Goal: Information Seeking & Learning: Learn about a topic

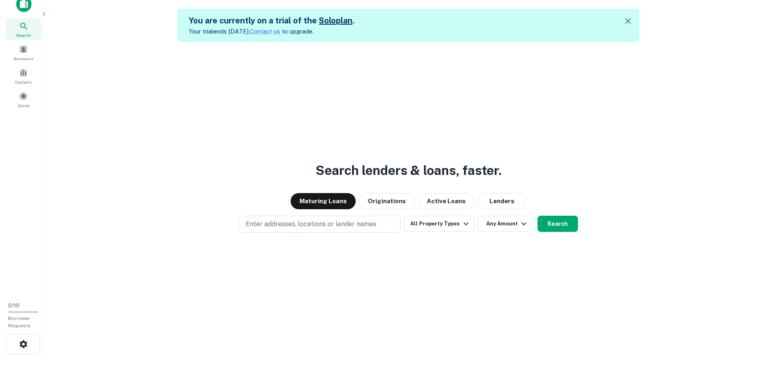
scroll to position [13, 0]
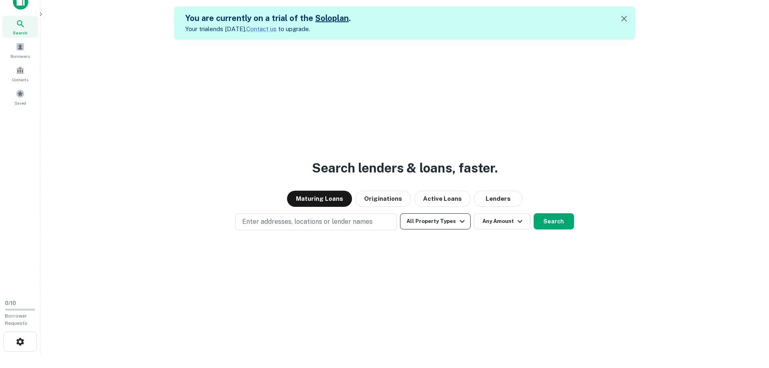
click at [428, 222] on button "All Property Types" at bounding box center [435, 221] width 70 height 16
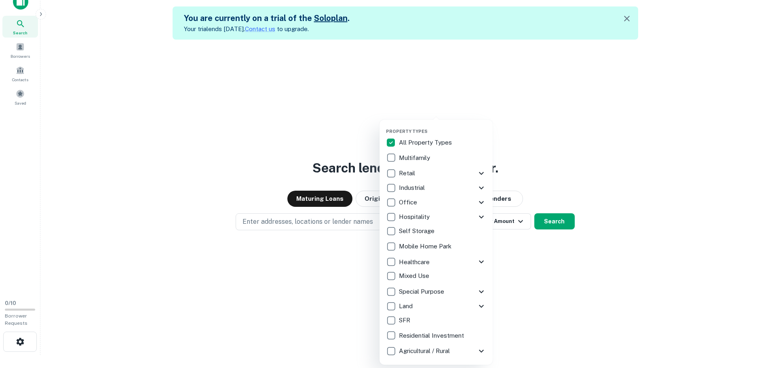
click at [483, 172] on icon at bounding box center [481, 173] width 10 height 10
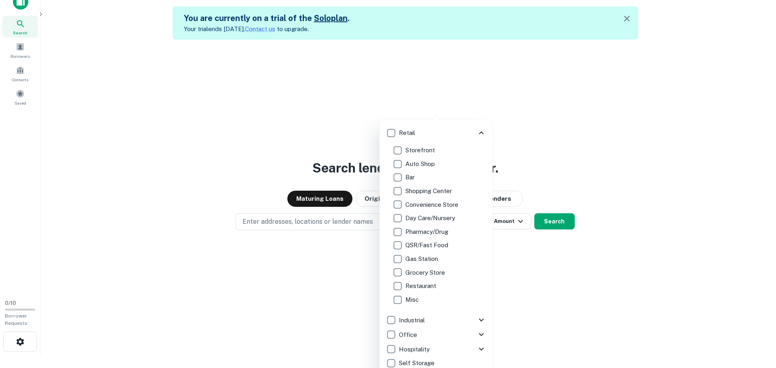
scroll to position [0, 0]
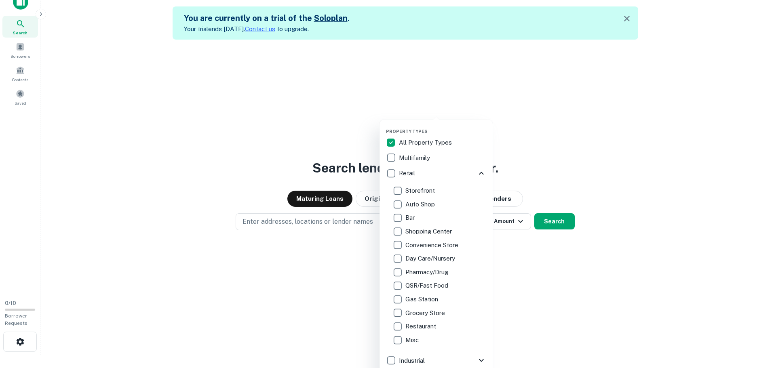
click at [479, 173] on icon at bounding box center [481, 173] width 5 height 3
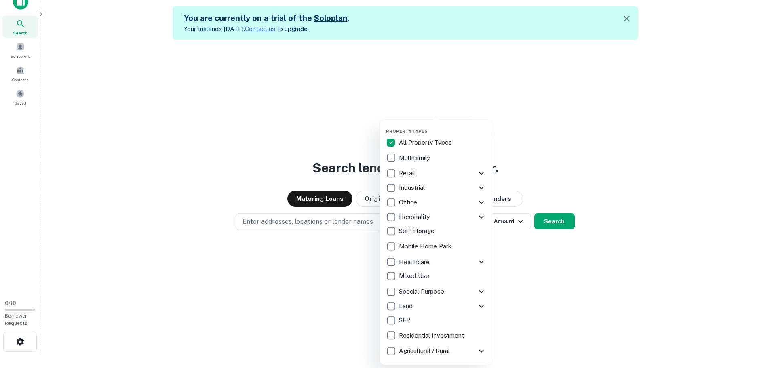
click at [479, 185] on icon at bounding box center [481, 188] width 10 height 10
click at [480, 203] on icon at bounding box center [481, 202] width 5 height 3
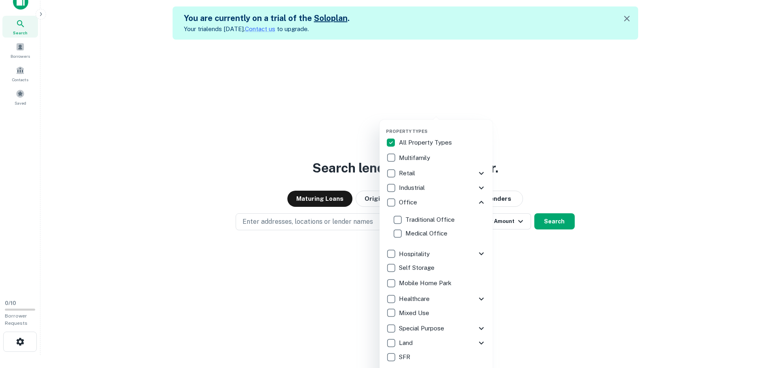
click at [476, 254] on icon at bounding box center [481, 254] width 10 height 10
click at [476, 186] on icon at bounding box center [481, 188] width 10 height 10
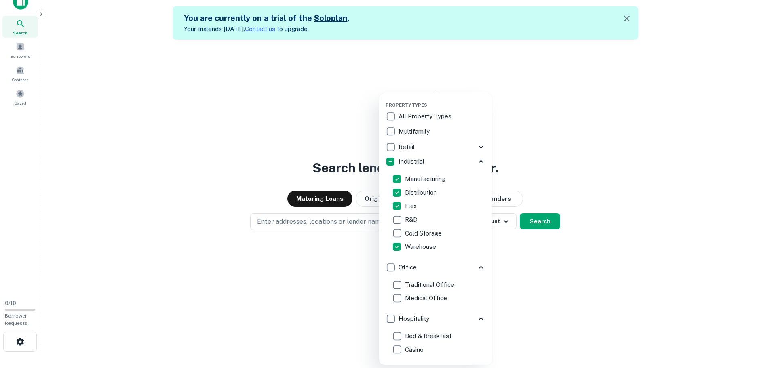
click at [673, 208] on div at bounding box center [388, 184] width 776 height 368
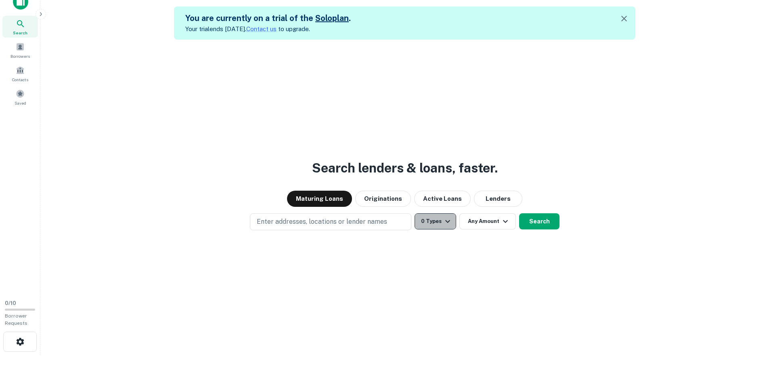
click at [435, 221] on button "0 Types" at bounding box center [436, 221] width 42 height 16
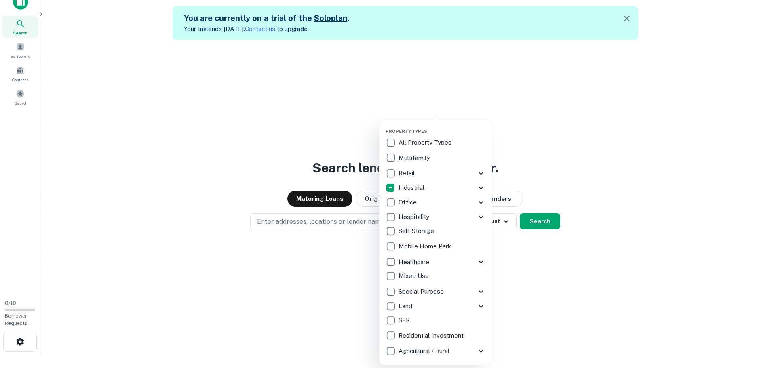
click at [480, 186] on icon at bounding box center [481, 188] width 10 height 10
click at [579, 310] on div at bounding box center [388, 184] width 776 height 368
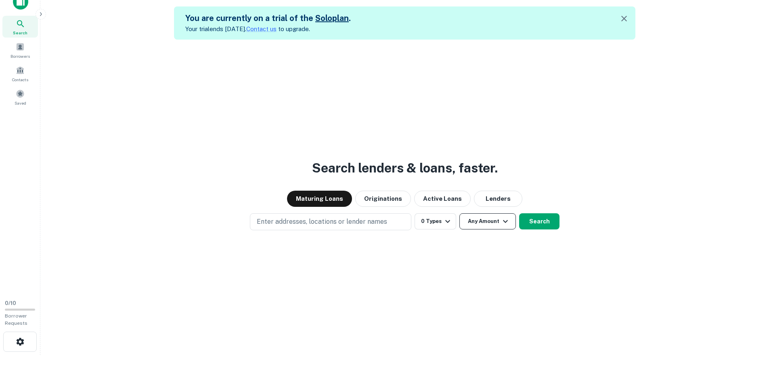
click at [478, 223] on button "Any Amount" at bounding box center [488, 221] width 57 height 16
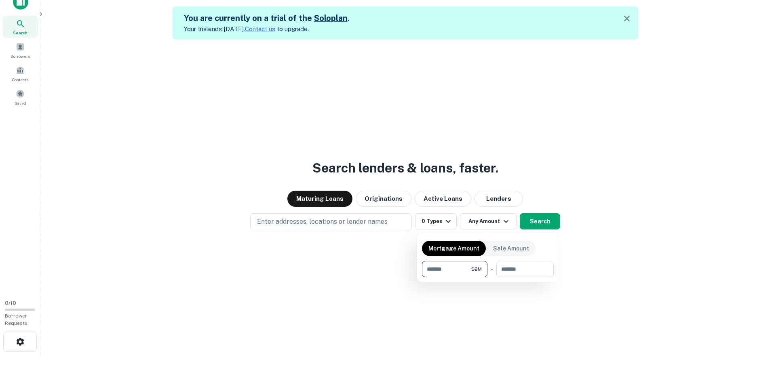
type input "*******"
click at [635, 270] on div at bounding box center [388, 184] width 776 height 368
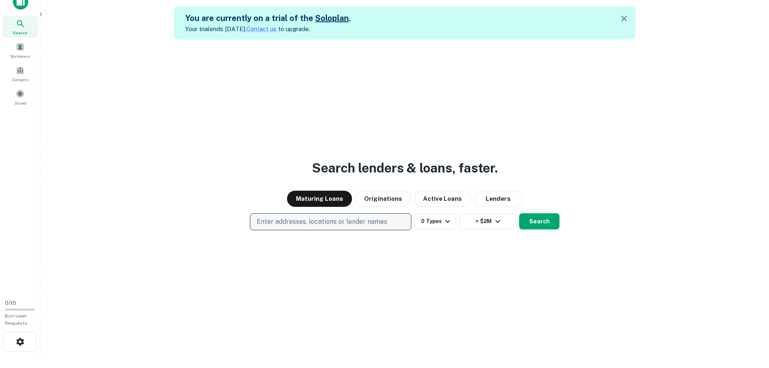
click at [338, 225] on p "Enter addresses, locations or lender names" at bounding box center [322, 222] width 130 height 10
type input "**********"
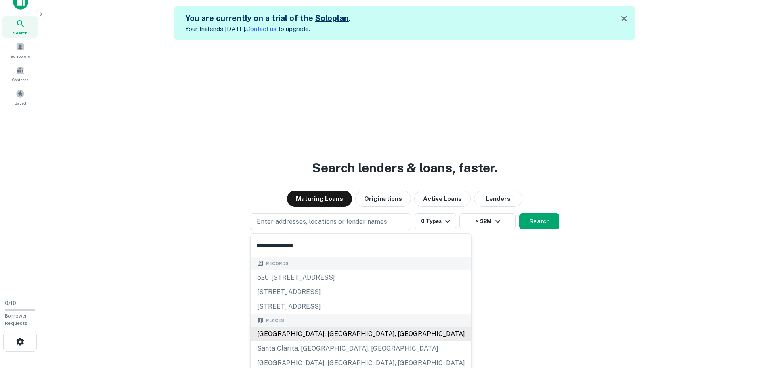
click at [340, 330] on div "Los Angeles County, CA, USA" at bounding box center [361, 334] width 221 height 15
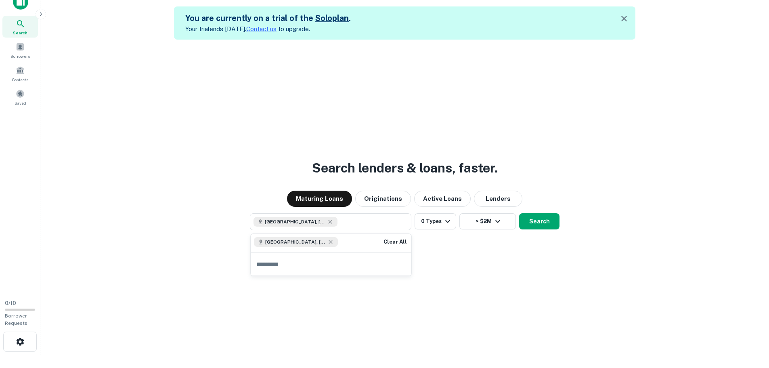
click at [475, 281] on div "Search lenders & loans, faster. Maturing Loans Originations Active Loans Lender…" at bounding box center [405, 224] width 716 height 368
click at [540, 225] on button "Search" at bounding box center [539, 221] width 40 height 16
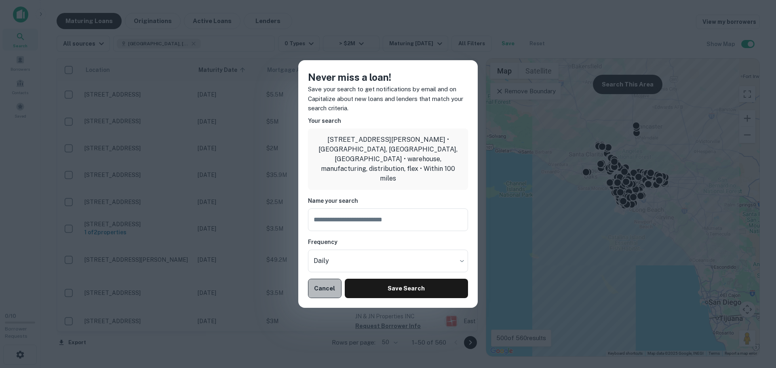
click at [326, 283] on button "Cancel" at bounding box center [325, 288] width 34 height 19
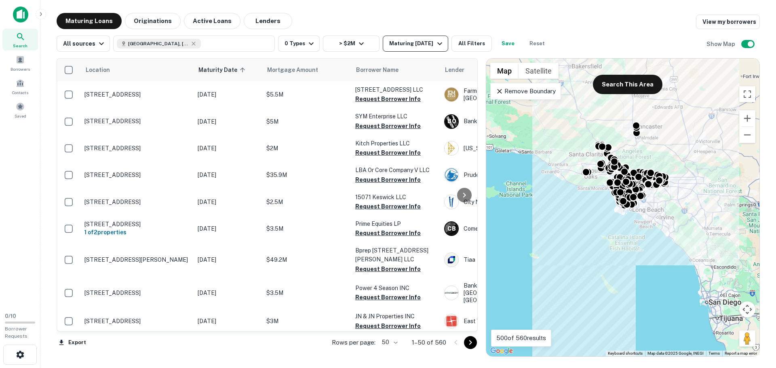
click at [418, 45] on div "Maturing [DATE]" at bounding box center [416, 44] width 55 height 10
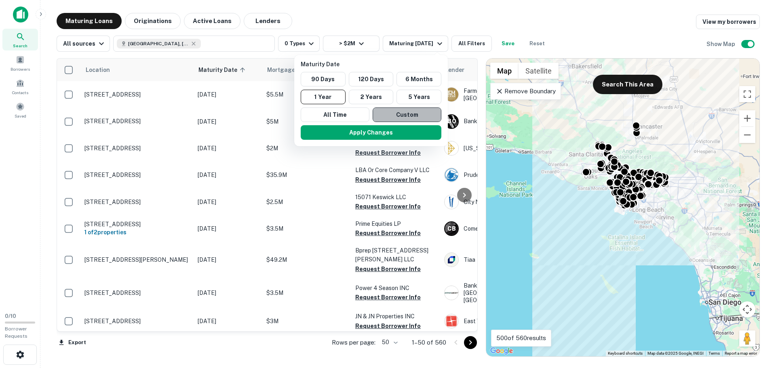
click at [413, 116] on button "Custom" at bounding box center [406, 114] width 69 height 15
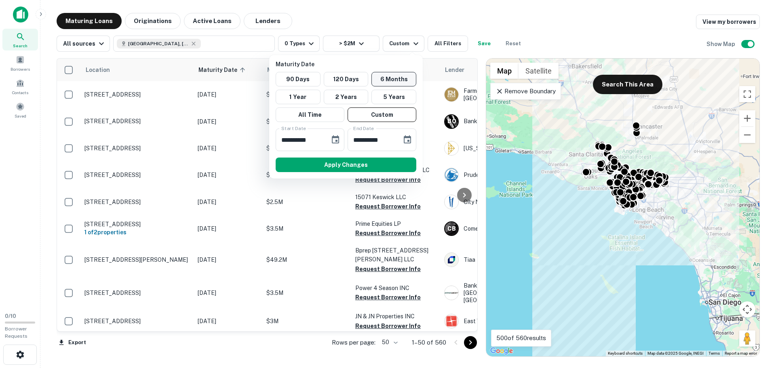
click at [390, 82] on button "6 Months" at bounding box center [393, 79] width 45 height 15
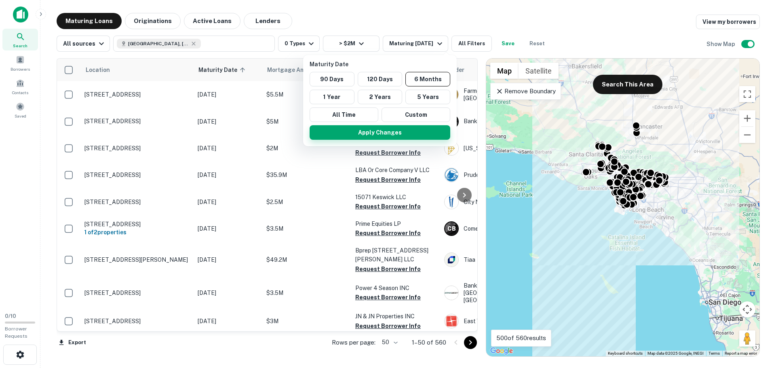
click at [374, 134] on button "Apply Changes" at bounding box center [379, 132] width 141 height 15
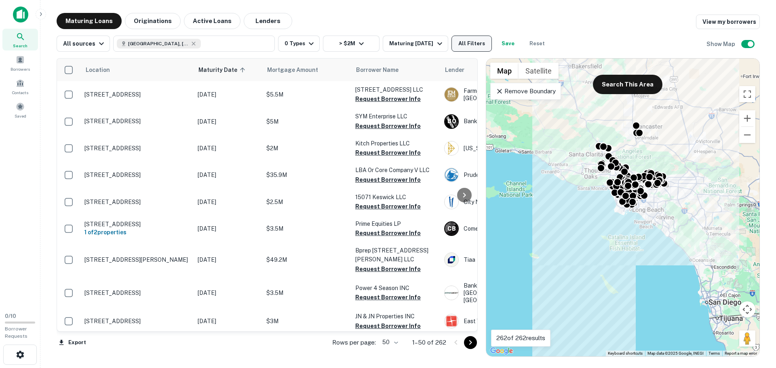
click at [481, 42] on button "All Filters" at bounding box center [471, 44] width 40 height 16
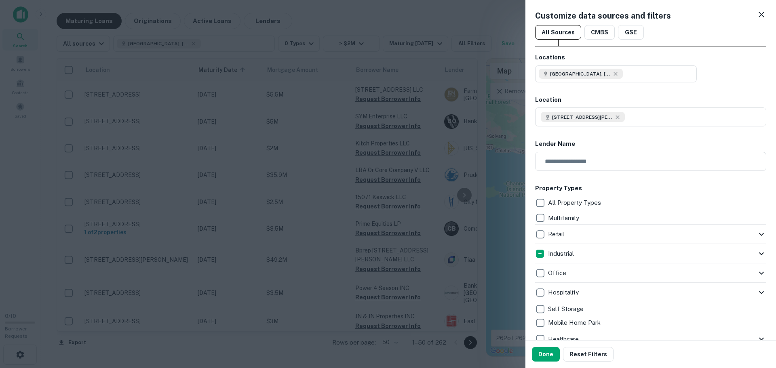
scroll to position [40, 0]
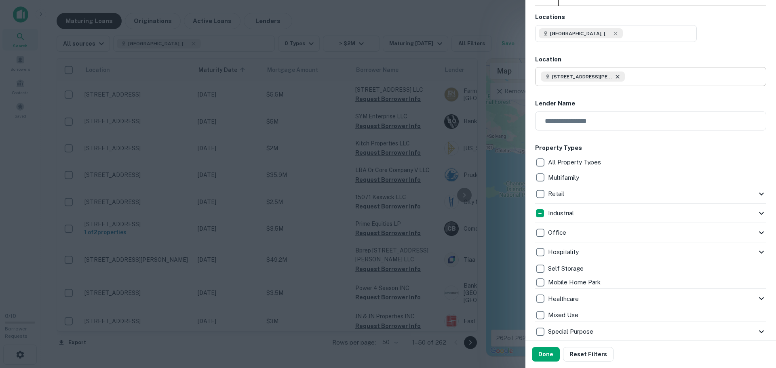
click at [614, 78] on icon at bounding box center [617, 77] width 6 height 6
click at [691, 59] on h6 "Location" at bounding box center [650, 59] width 231 height 9
click at [640, 76] on input "text" at bounding box center [652, 76] width 225 height 19
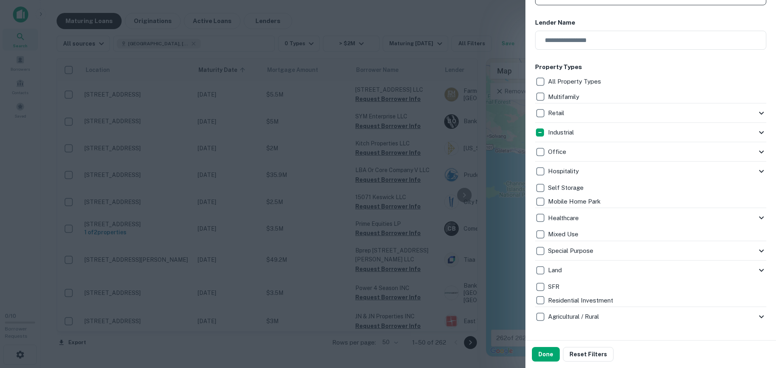
type input "**********"
click at [756, 132] on icon at bounding box center [761, 133] width 10 height 10
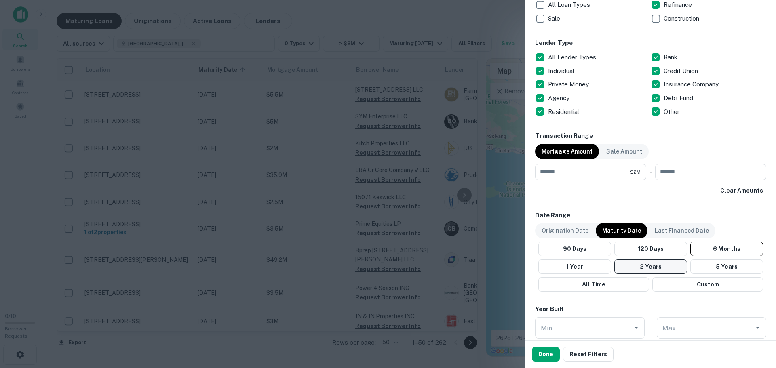
scroll to position [565, 0]
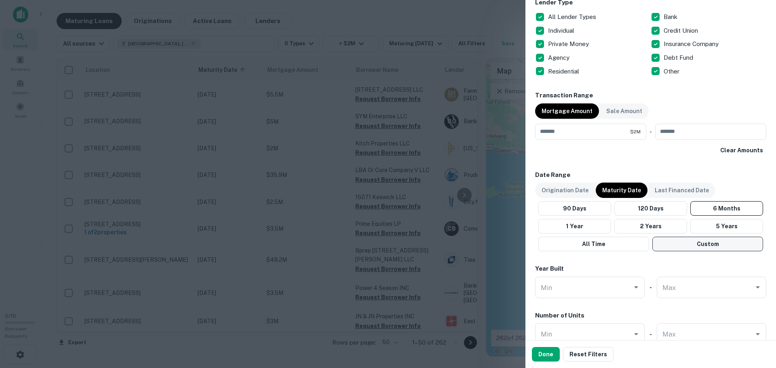
click at [684, 246] on button "Custom" at bounding box center [707, 244] width 111 height 15
click at [636, 265] on icon "Choose date, selected date is Jun 15, 2025" at bounding box center [640, 269] width 10 height 10
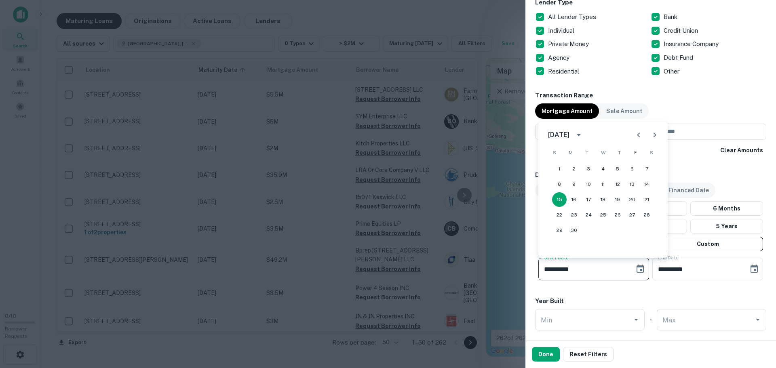
click at [569, 135] on div "June 2025" at bounding box center [558, 135] width 21 height 10
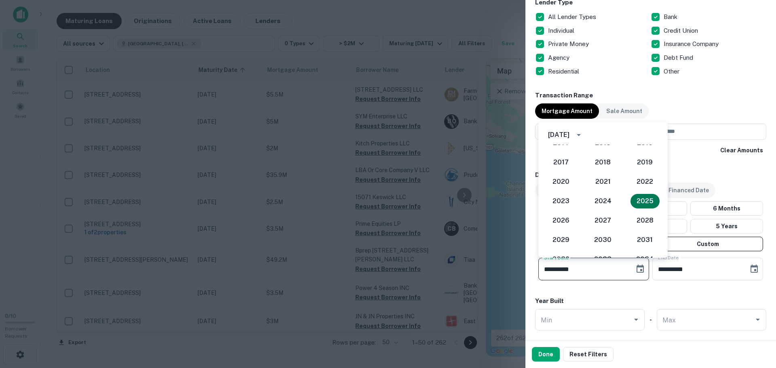
click at [644, 204] on button "2025" at bounding box center [644, 201] width 29 height 15
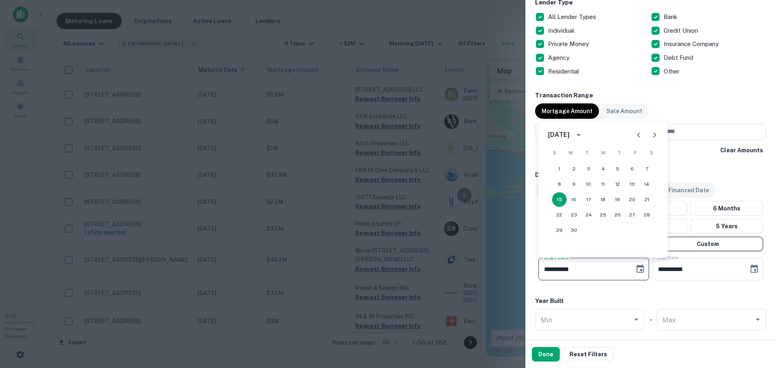
click at [633, 297] on div "Year Built" at bounding box center [650, 300] width 231 height 9
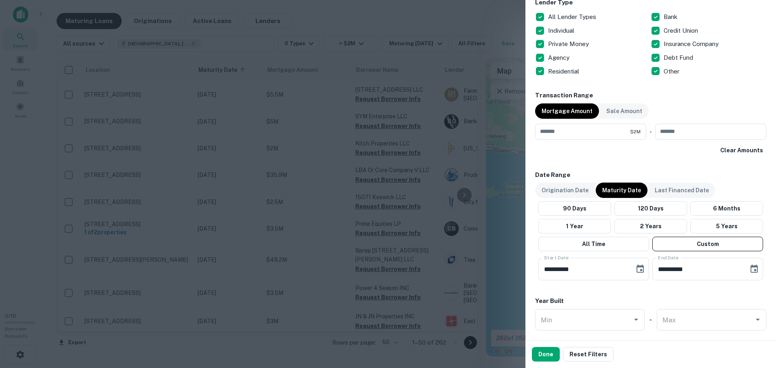
click at [588, 294] on div "Locations Los Angeles County, CA, USA Location Los Angeles County, CA, USA ​ Le…" at bounding box center [650, 20] width 231 height 1067
click at [636, 267] on icon "Choose date, selected date is Jun 15, 2025" at bounding box center [639, 269] width 7 height 8
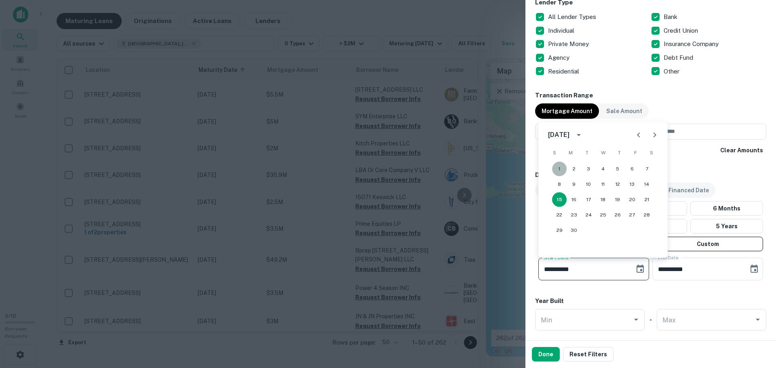
click at [556, 166] on button "1" at bounding box center [559, 169] width 15 height 15
type input "**********"
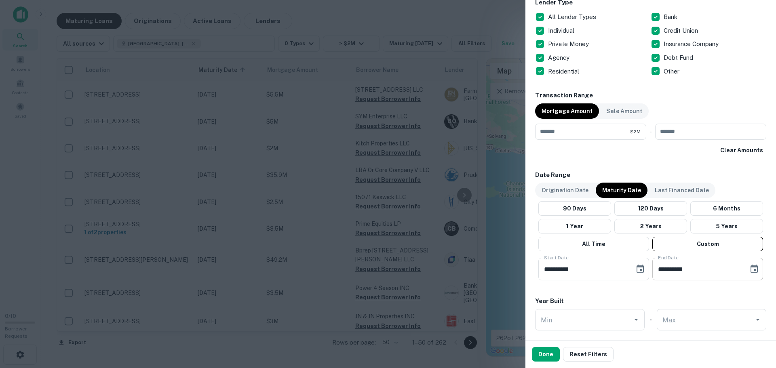
click at [750, 268] on icon "Choose date, selected date is Oct 13, 2025" at bounding box center [754, 269] width 10 height 10
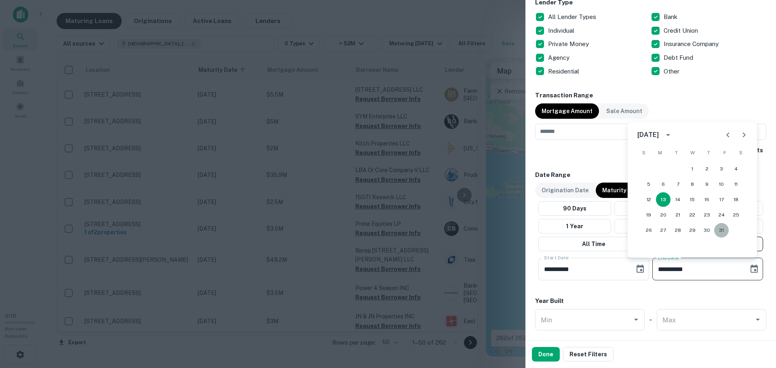
click at [719, 232] on button "31" at bounding box center [721, 230] width 15 height 15
type input "**********"
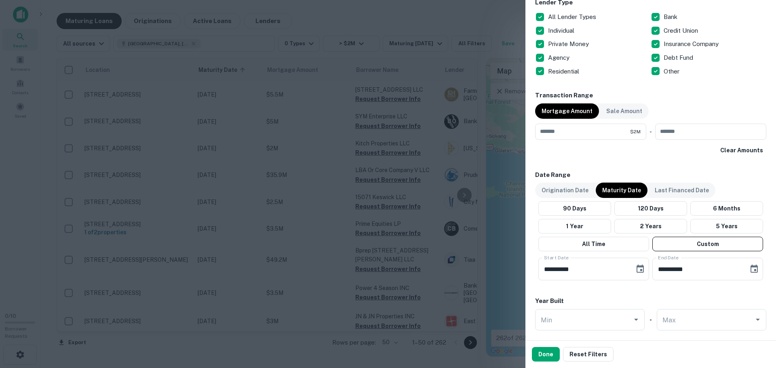
click at [651, 291] on div "Locations Los Angeles County, CA, USA Location Los Angeles County, CA, USA ​ Le…" at bounding box center [650, 20] width 231 height 1067
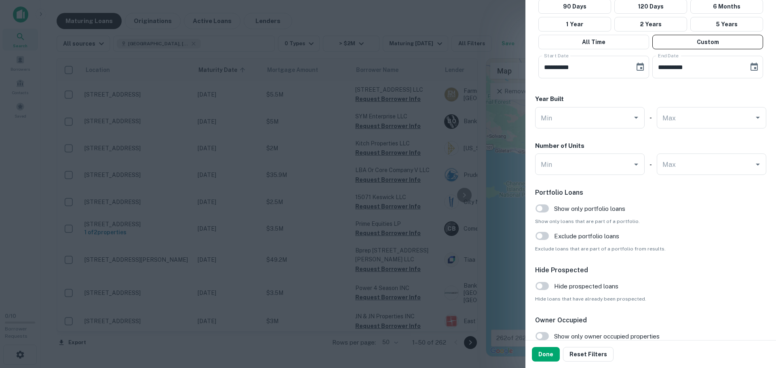
scroll to position [819, 0]
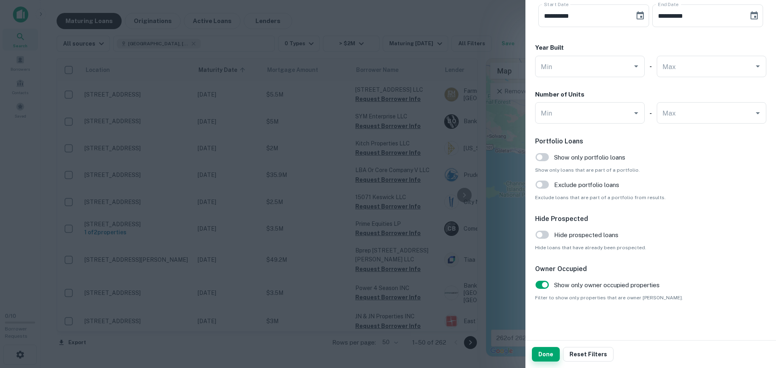
click at [544, 353] on button "Done" at bounding box center [546, 354] width 28 height 15
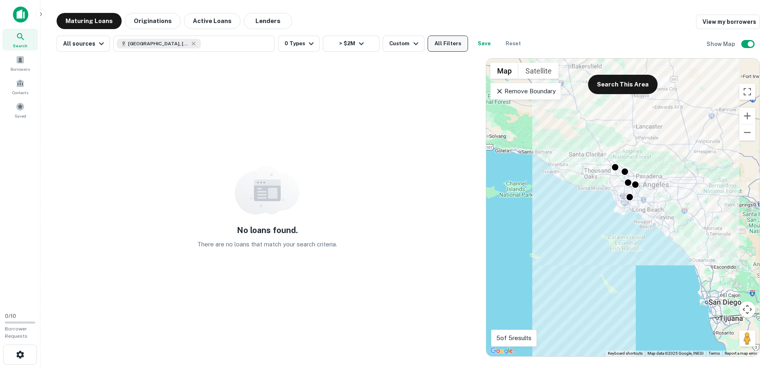
click at [452, 42] on button "All Filters" at bounding box center [447, 44] width 40 height 16
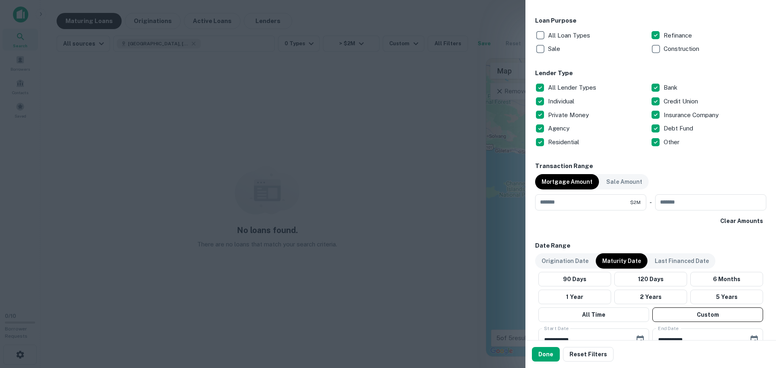
scroll to position [525, 0]
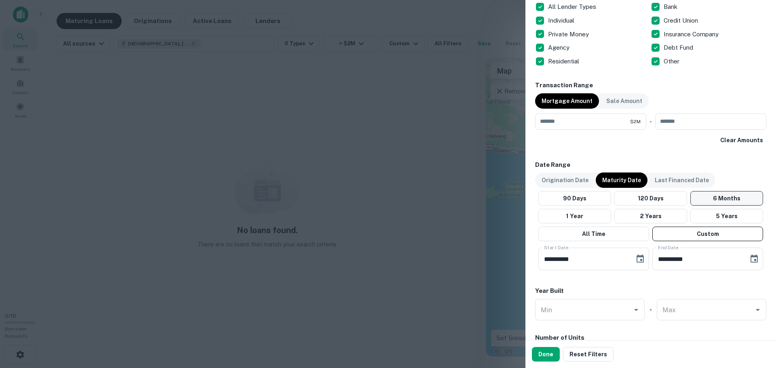
click at [720, 195] on button "6 Months" at bounding box center [726, 198] width 73 height 15
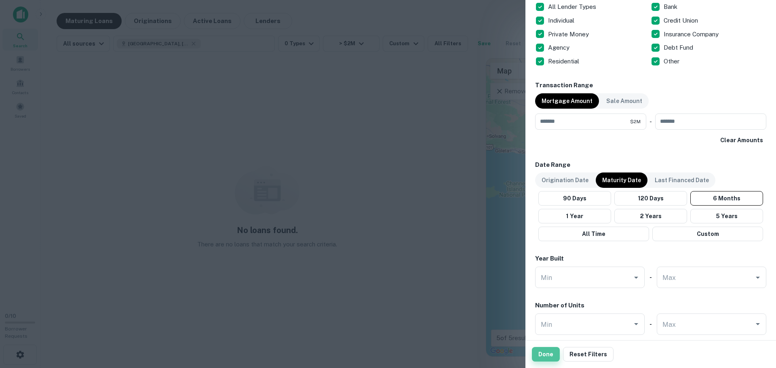
click at [548, 356] on button "Done" at bounding box center [546, 354] width 28 height 15
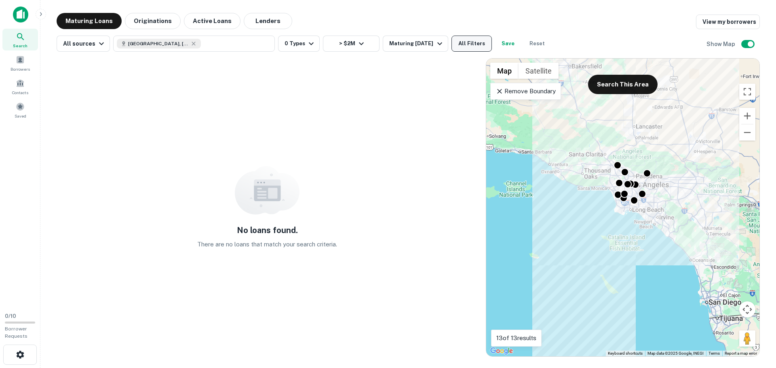
click at [481, 46] on button "All Filters" at bounding box center [471, 44] width 40 height 16
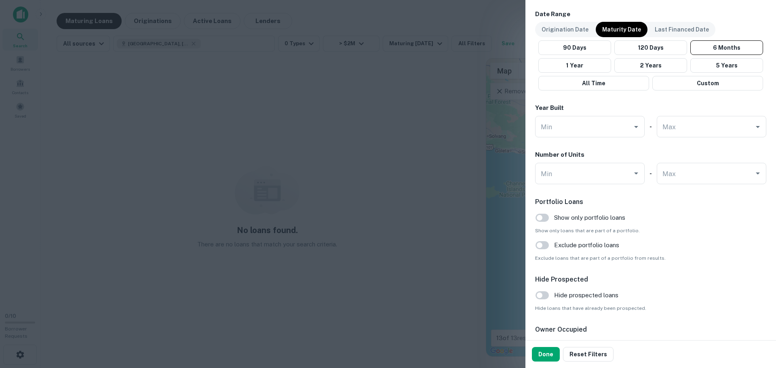
scroll to position [615, 0]
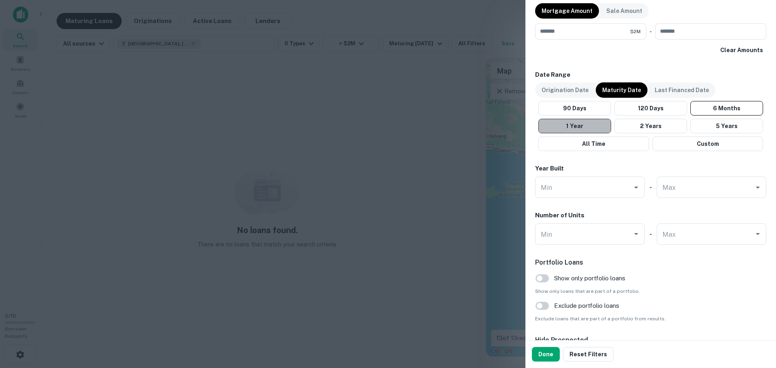
click at [574, 125] on button "1 Year" at bounding box center [574, 126] width 73 height 15
click at [541, 350] on button "Done" at bounding box center [546, 354] width 28 height 15
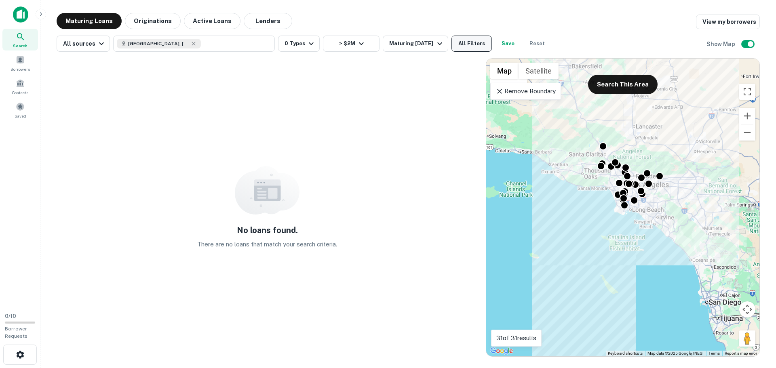
click at [468, 45] on button "All Filters" at bounding box center [471, 44] width 40 height 16
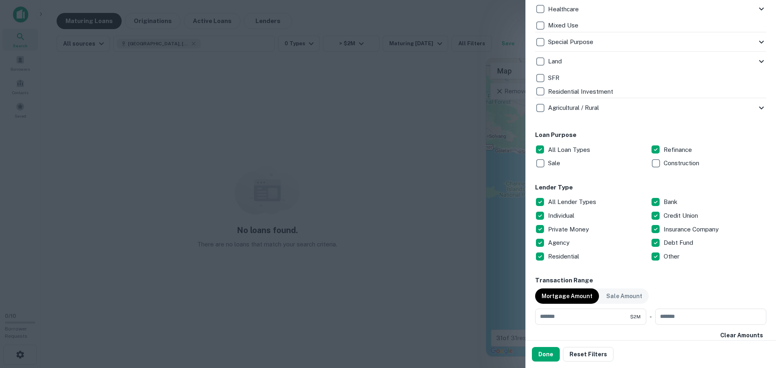
scroll to position [364, 0]
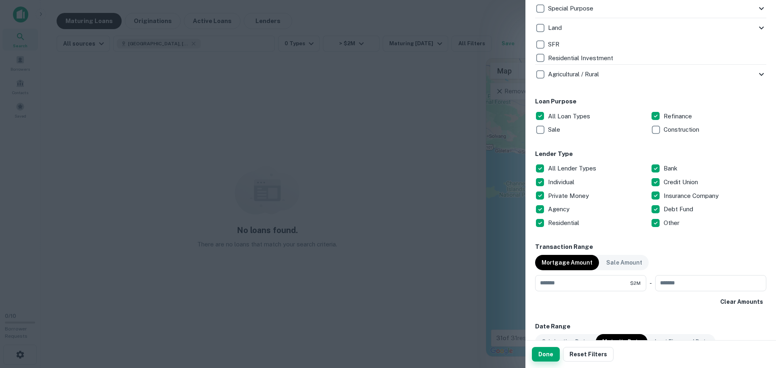
click at [549, 351] on button "Done" at bounding box center [546, 354] width 28 height 15
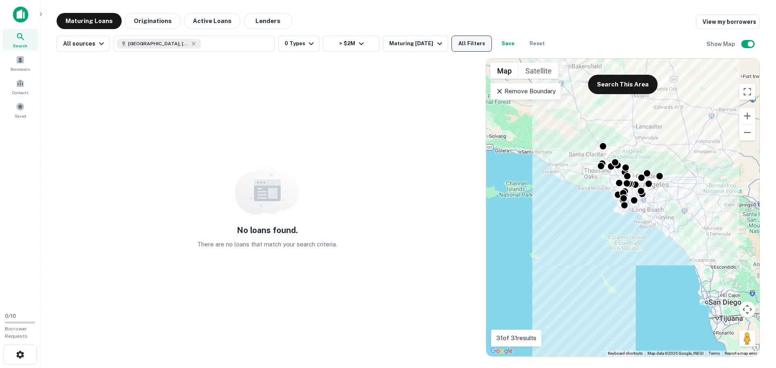
click at [481, 44] on button "All Filters" at bounding box center [471, 44] width 40 height 16
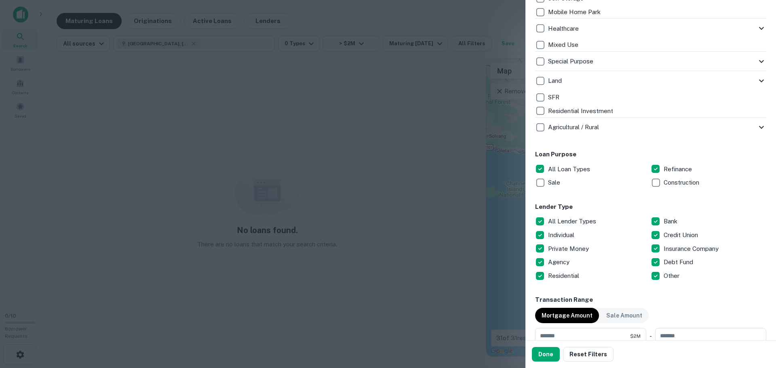
scroll to position [283, 0]
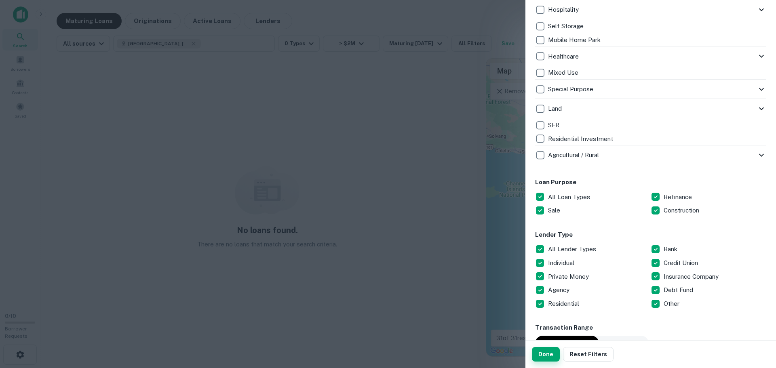
click at [544, 353] on button "Done" at bounding box center [546, 354] width 28 height 15
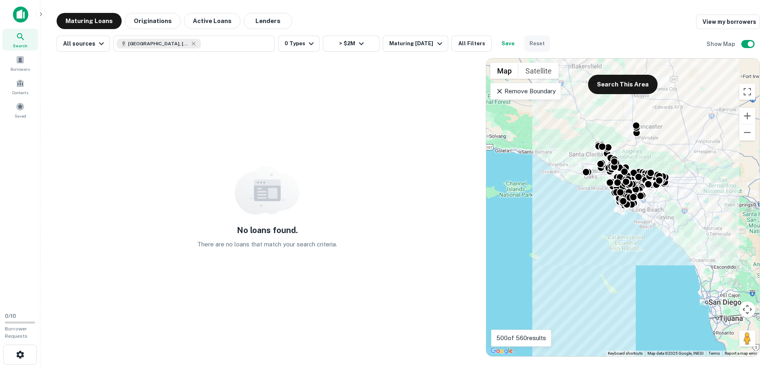
click at [536, 42] on button "Reset" at bounding box center [537, 44] width 26 height 16
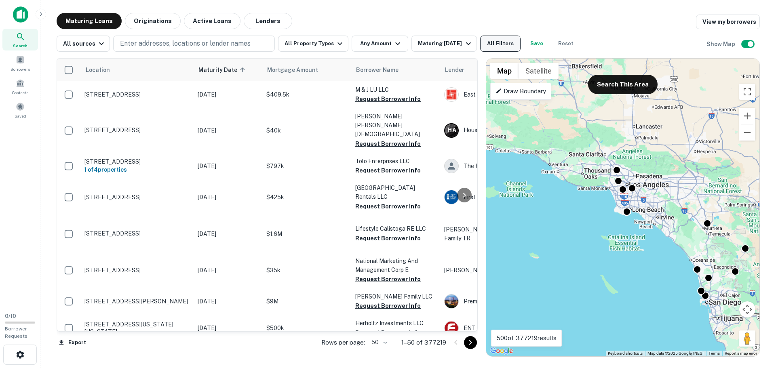
click at [495, 50] on button "All Filters" at bounding box center [500, 44] width 40 height 16
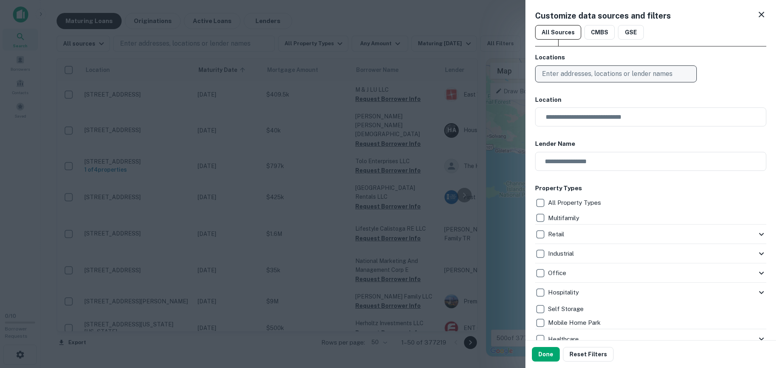
click at [624, 72] on p "Enter addresses, locations or lender names" at bounding box center [607, 74] width 130 height 10
type input "**********"
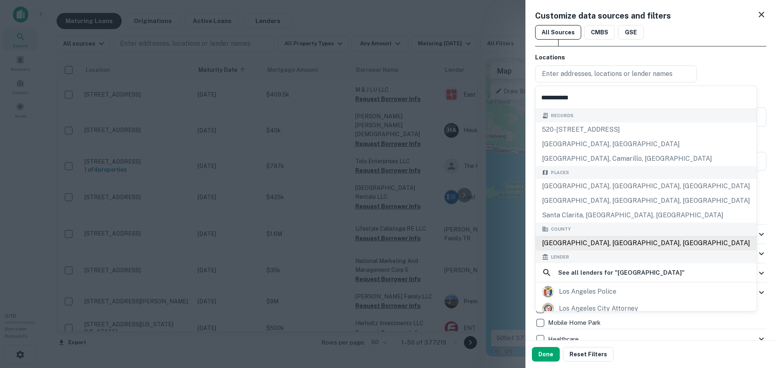
click at [560, 245] on body "Search Borrowers Contacts Saved 0 / 10 Borrower Requests Maturing Loans Origina…" at bounding box center [388, 184] width 776 height 368
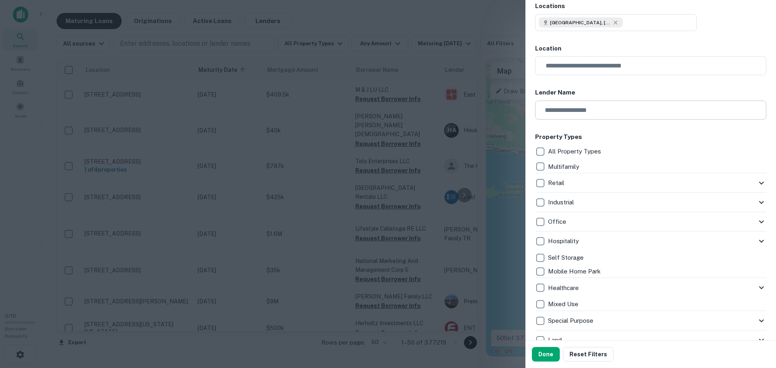
scroll to position [121, 0]
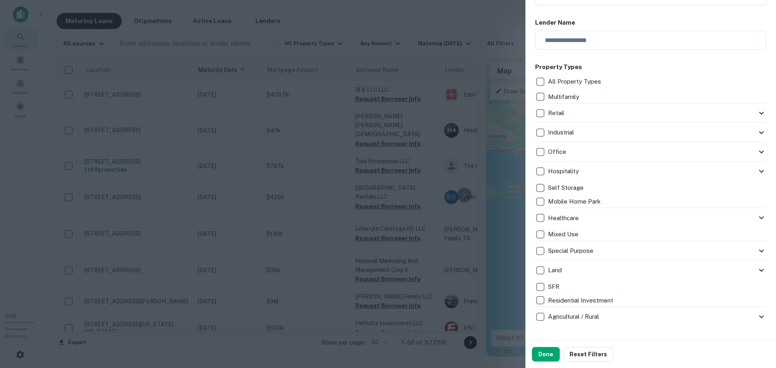
click at [756, 131] on icon at bounding box center [761, 133] width 10 height 10
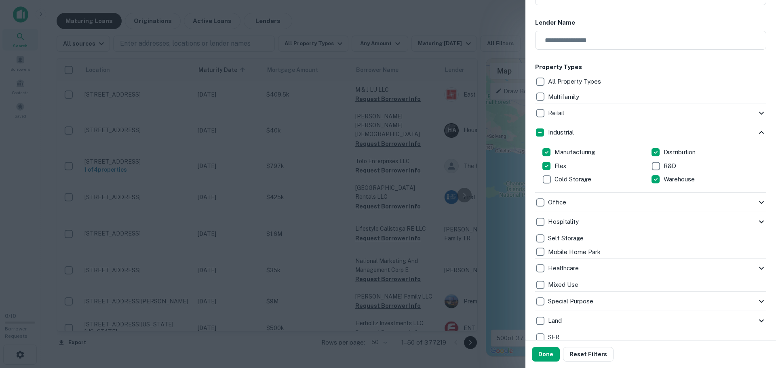
click at [756, 131] on icon at bounding box center [761, 133] width 10 height 10
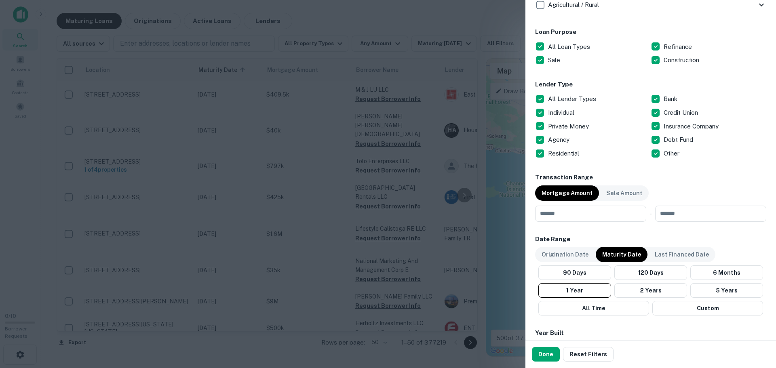
scroll to position [444, 0]
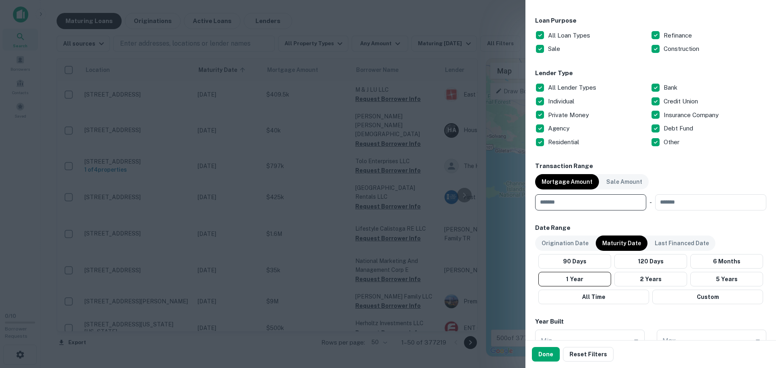
click at [542, 201] on input "number" at bounding box center [587, 202] width 105 height 16
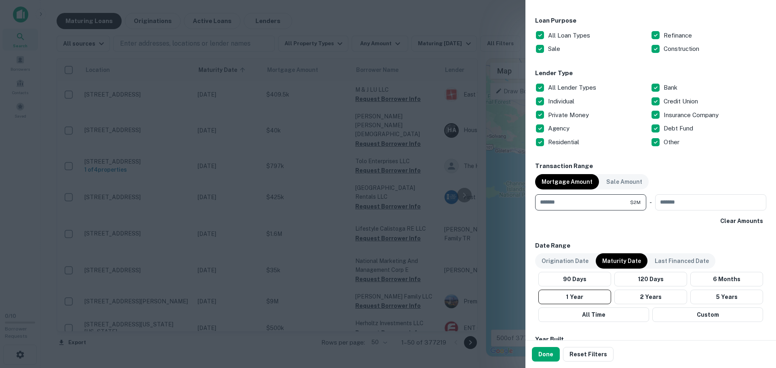
type input "*******"
click at [598, 223] on div "Clear Amounts" at bounding box center [650, 221] width 231 height 15
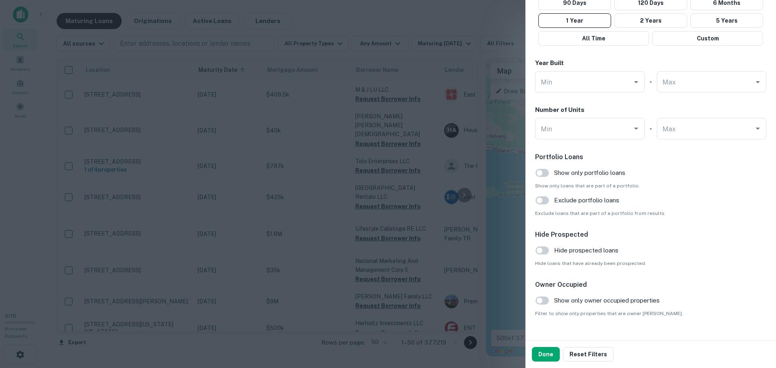
scroll to position [736, 0]
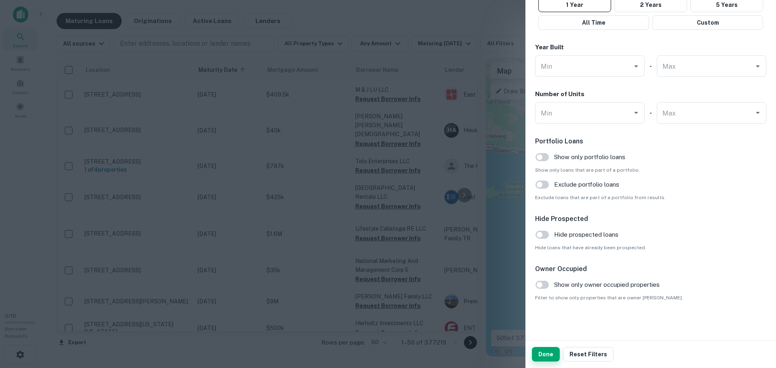
click at [542, 355] on button "Done" at bounding box center [546, 354] width 28 height 15
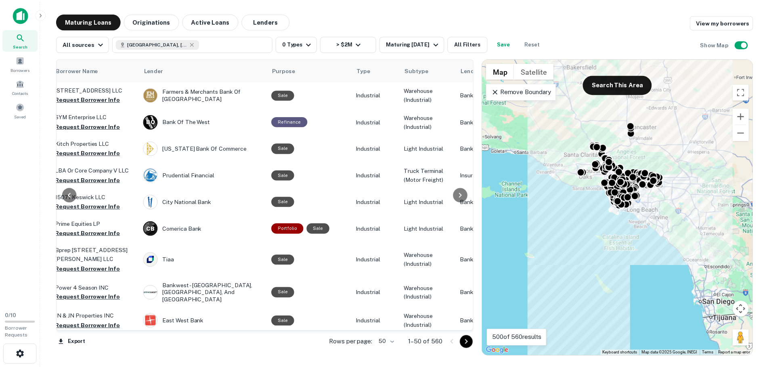
scroll to position [0, 387]
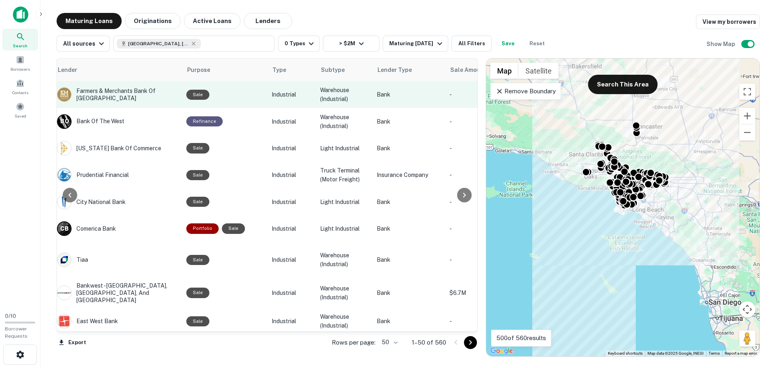
click at [202, 94] on div "Sale" at bounding box center [197, 95] width 23 height 10
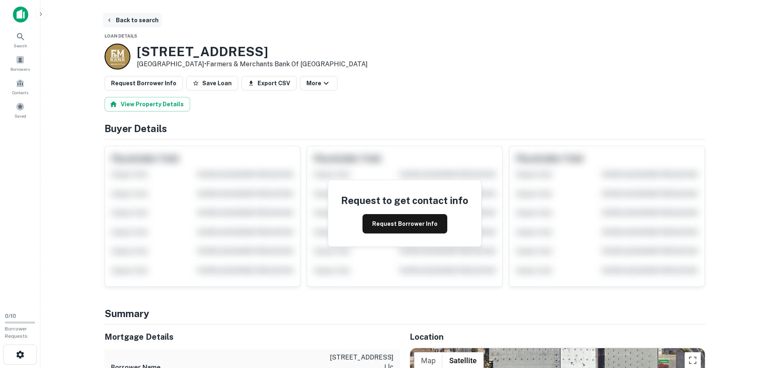
click at [109, 20] on icon "button" at bounding box center [109, 20] width 6 height 6
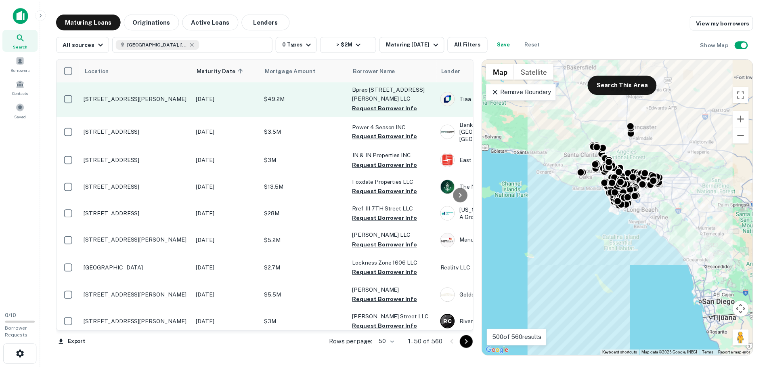
scroll to position [242, 0]
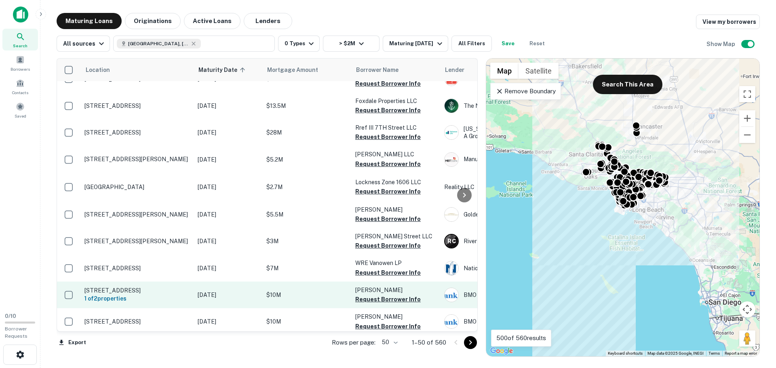
click at [154, 287] on p "2451 E South St Long Beach, CA 90805" at bounding box center [136, 290] width 105 height 7
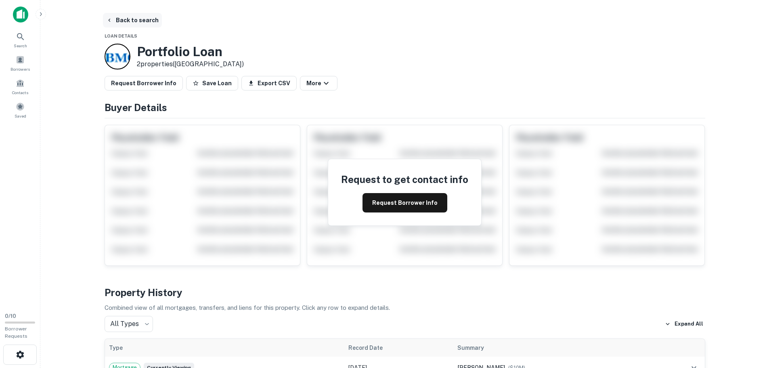
click at [132, 22] on button "Back to search" at bounding box center [132, 20] width 59 height 15
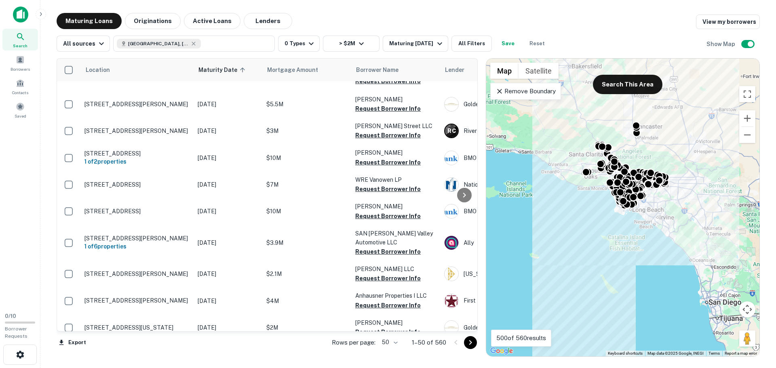
scroll to position [364, 0]
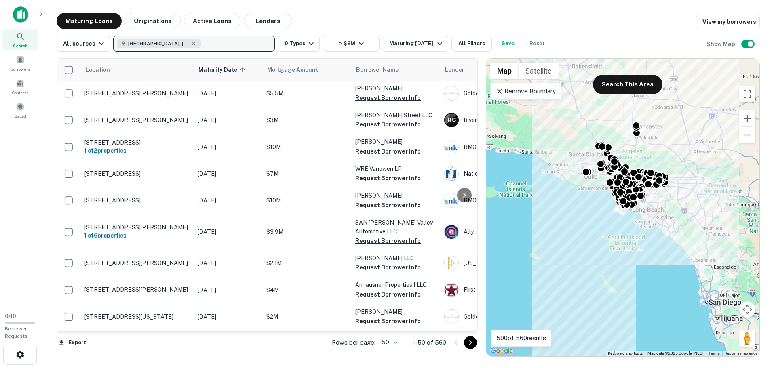
click at [249, 41] on button "Los Angeles County, CA, USA" at bounding box center [194, 44] width 162 height 16
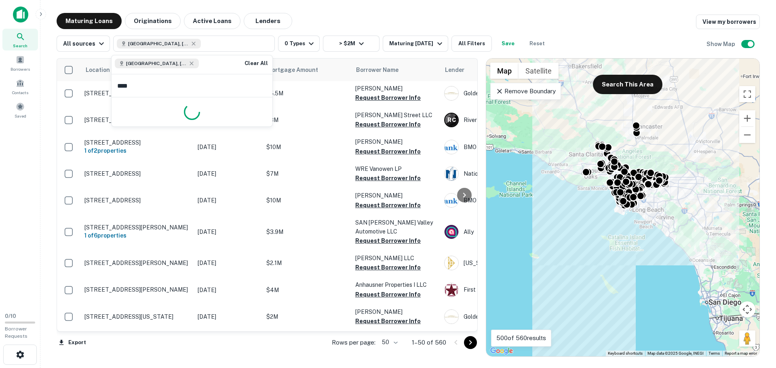
type input "*****"
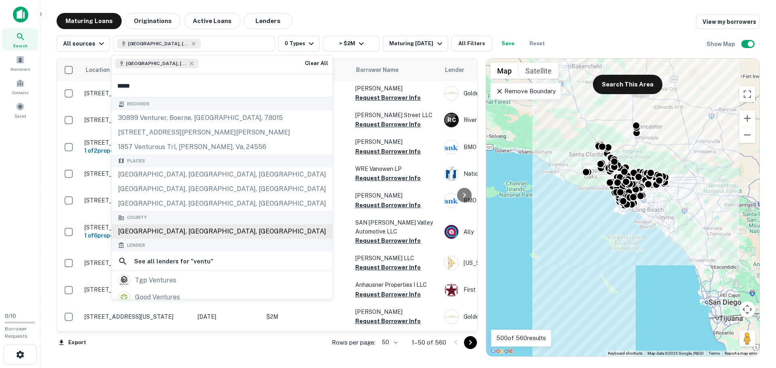
click at [187, 231] on div "Ventura County, CA, USA" at bounding box center [221, 231] width 221 height 15
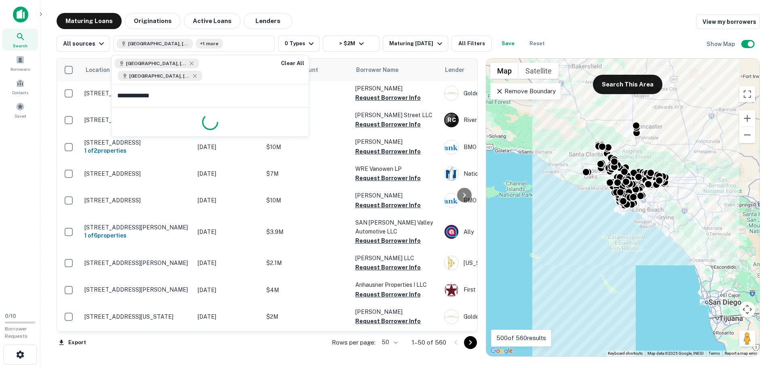
type input "**********"
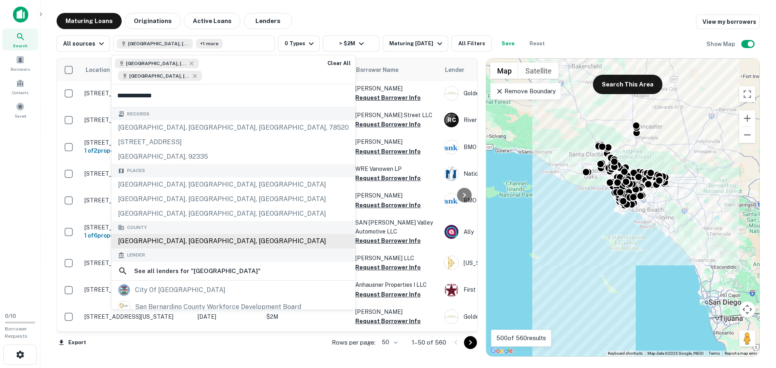
click at [206, 242] on div "San Bernardino County, CA, USA" at bounding box center [233, 241] width 244 height 15
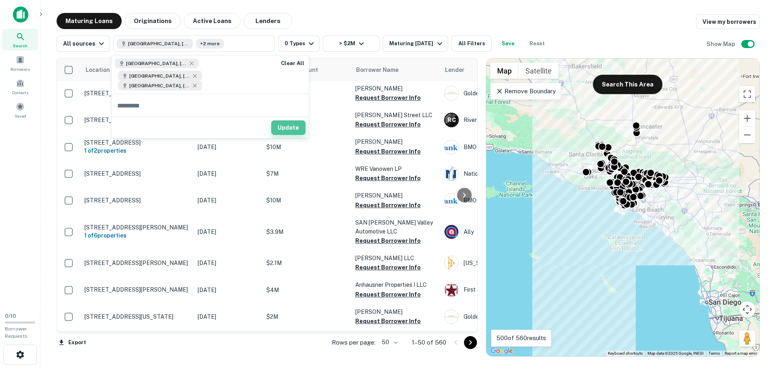
click at [287, 128] on button "Update" at bounding box center [288, 127] width 34 height 15
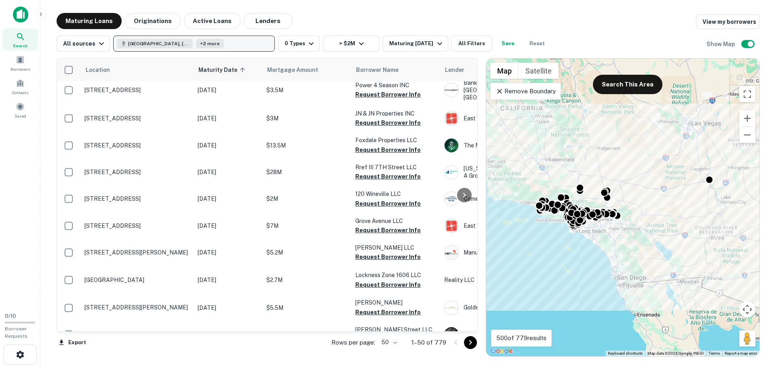
click at [238, 42] on button "Los Angeles County, CA, USA +2 more" at bounding box center [194, 44] width 162 height 16
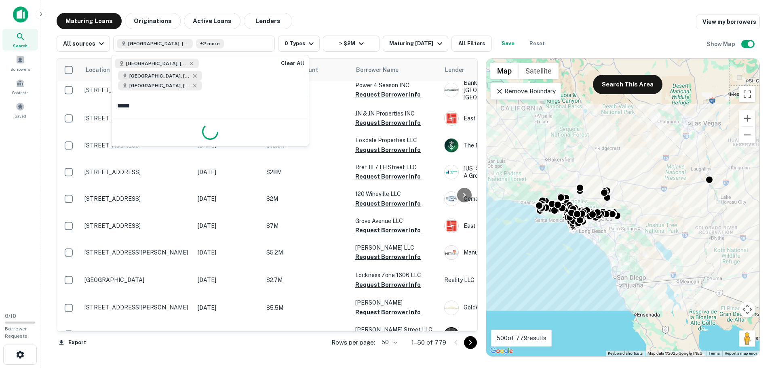
type input "******"
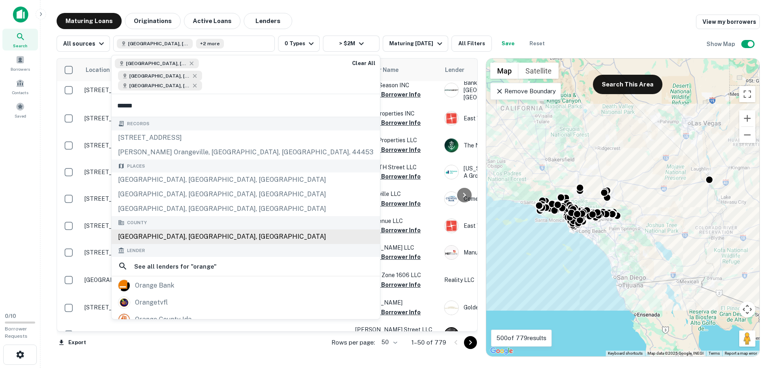
click at [169, 238] on div "Orange County, CA, USA" at bounding box center [245, 236] width 268 height 15
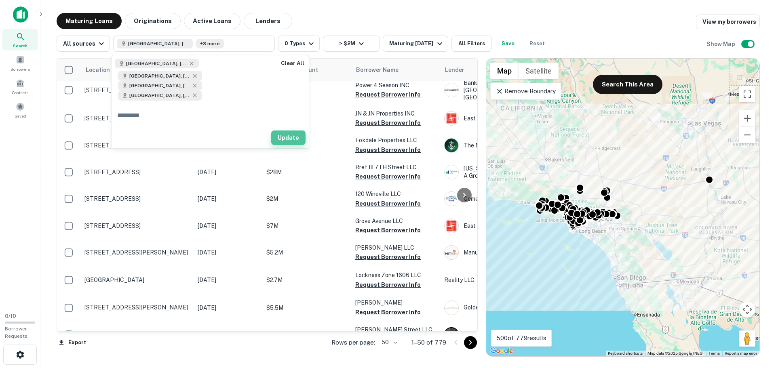
click at [289, 138] on button "Update" at bounding box center [288, 137] width 34 height 15
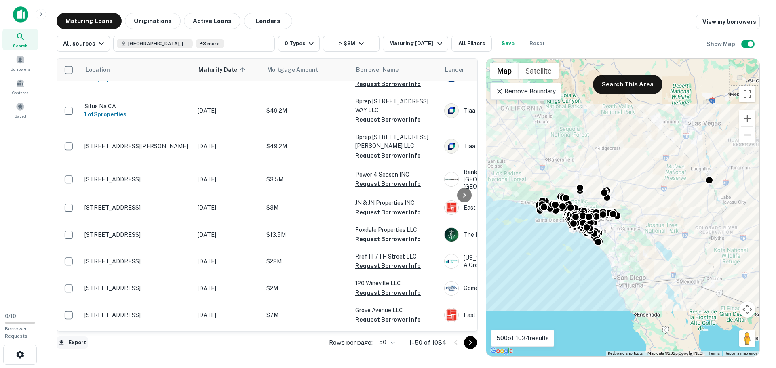
click at [76, 340] on button "Export" at bounding box center [73, 342] width 32 height 12
click at [88, 336] on li "Export as CSV" at bounding box center [102, 336] width 91 height 15
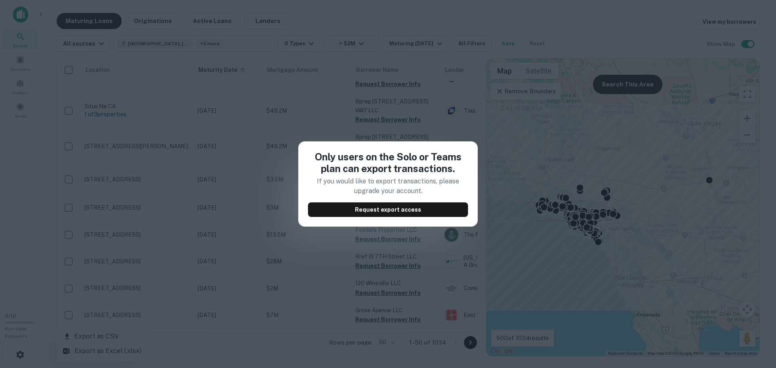
click at [191, 352] on div "Only users on the Solo or Teams plan can export transactions. If you would like…" at bounding box center [388, 184] width 776 height 368
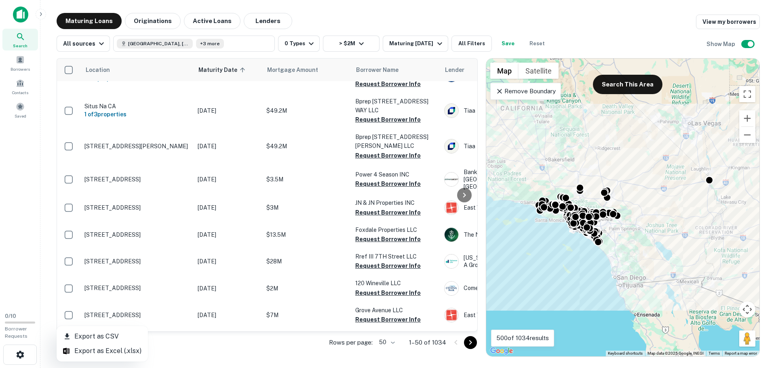
click at [397, 343] on div at bounding box center [388, 184] width 776 height 368
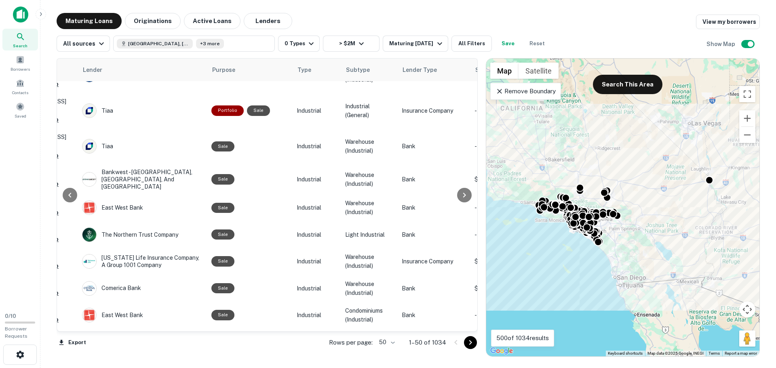
click at [392, 342] on body "Search Borrowers Contacts Saved 0 / 10 Borrower Requests Maturing Loans Origina…" at bounding box center [388, 184] width 776 height 368
click at [385, 351] on li "100" at bounding box center [387, 351] width 23 height 15
type input "***"
click at [462, 45] on button "All Filters" at bounding box center [471, 44] width 40 height 16
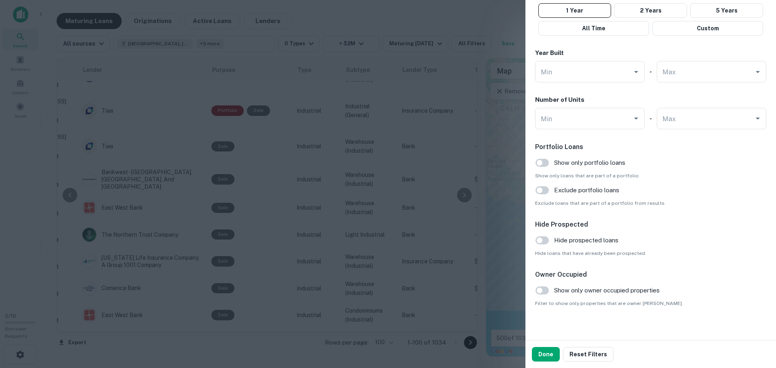
scroll to position [736, 0]
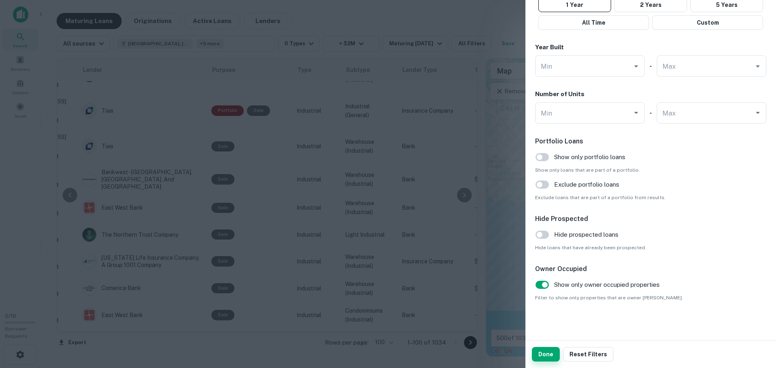
click at [547, 356] on button "Done" at bounding box center [546, 354] width 28 height 15
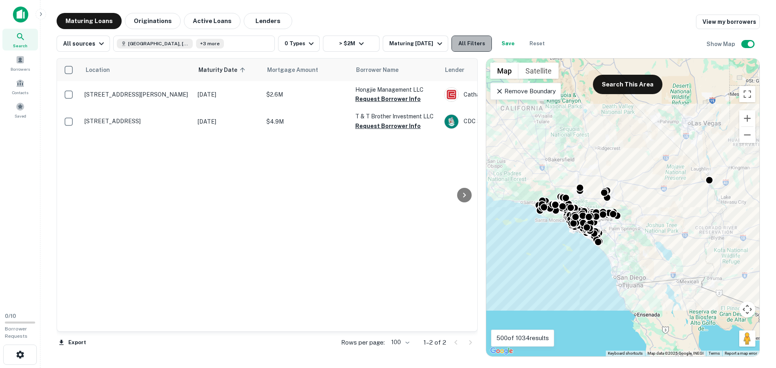
click at [469, 42] on button "All Filters" at bounding box center [471, 44] width 40 height 16
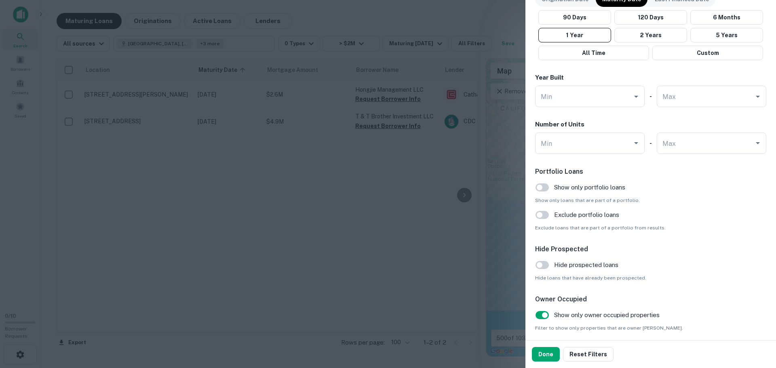
scroll to position [736, 0]
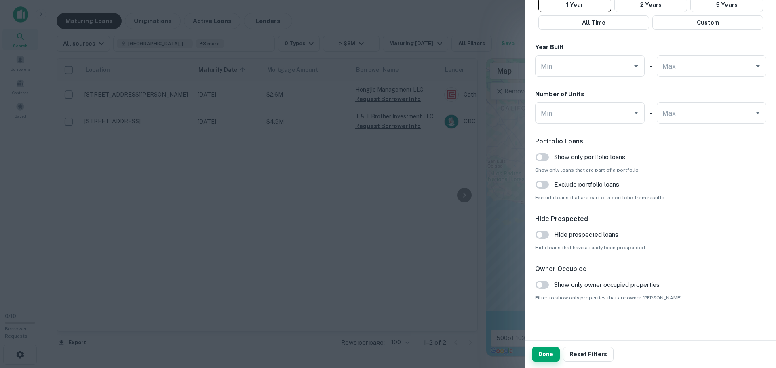
click at [540, 358] on button "Done" at bounding box center [546, 354] width 28 height 15
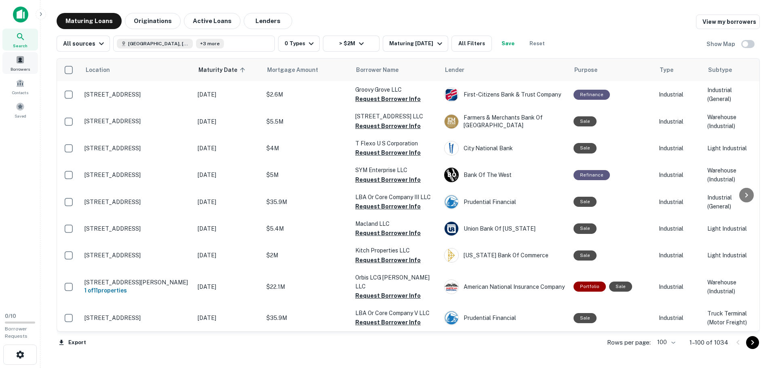
click at [20, 58] on span at bounding box center [20, 59] width 9 height 9
click at [251, 44] on button "Los Angeles County, CA, USA +3 more" at bounding box center [194, 44] width 162 height 16
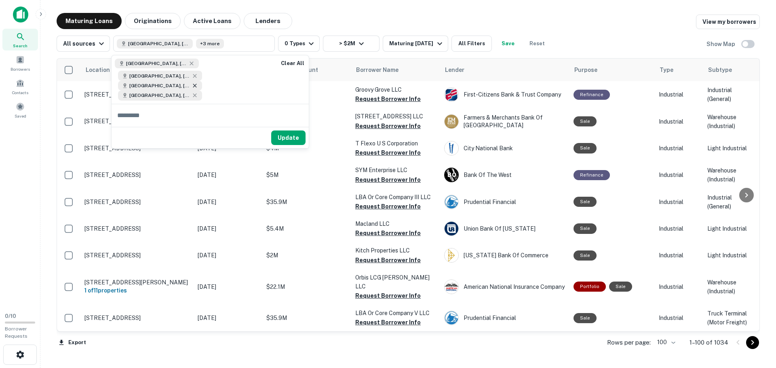
click at [195, 86] on icon at bounding box center [194, 85] width 6 height 6
click at [288, 127] on button "Update" at bounding box center [288, 127] width 34 height 15
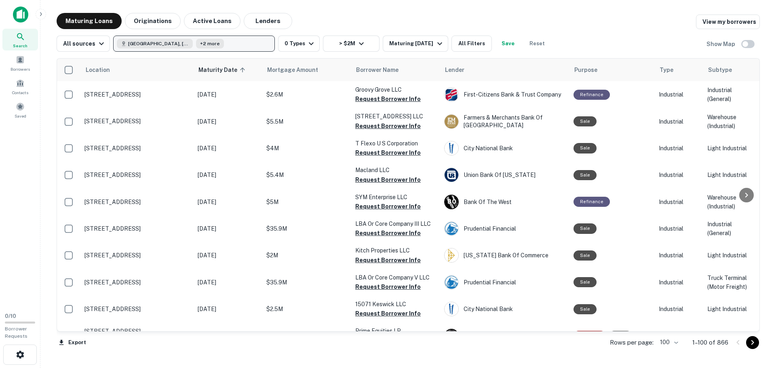
click at [250, 43] on button "Los Angeles County, CA, USA +2 more" at bounding box center [194, 44] width 162 height 16
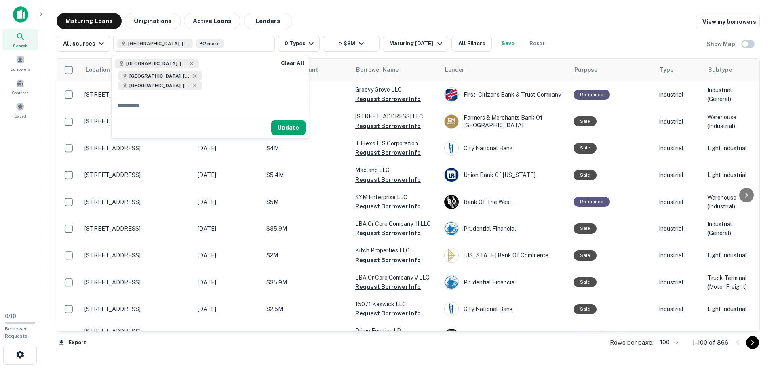
click at [368, 18] on div "Maturing Loans Originations Active Loans Lenders View my borrowers" at bounding box center [408, 21] width 703 height 16
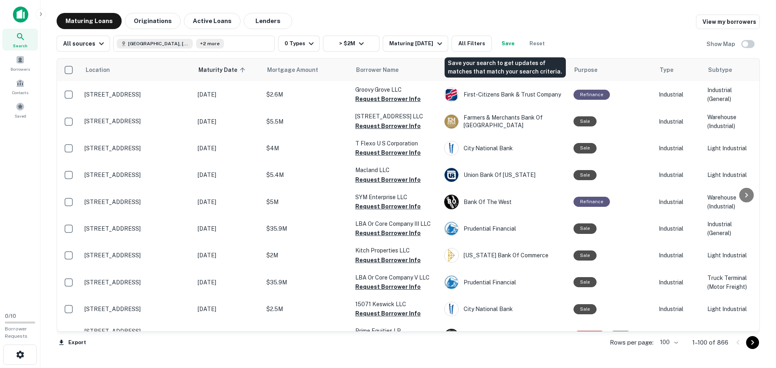
click at [505, 43] on button "Save" at bounding box center [508, 44] width 26 height 16
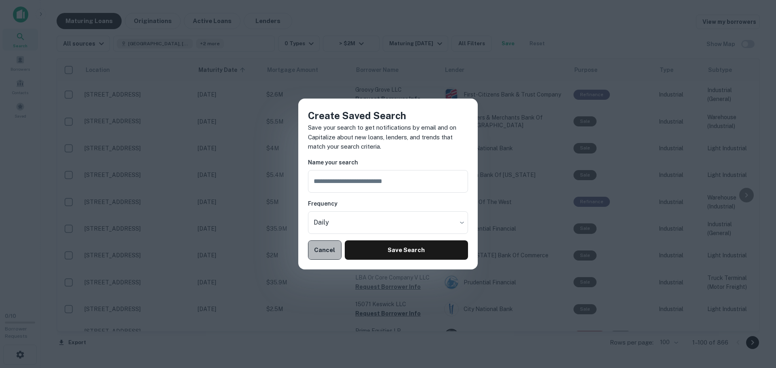
click at [320, 246] on button "Cancel" at bounding box center [325, 249] width 34 height 19
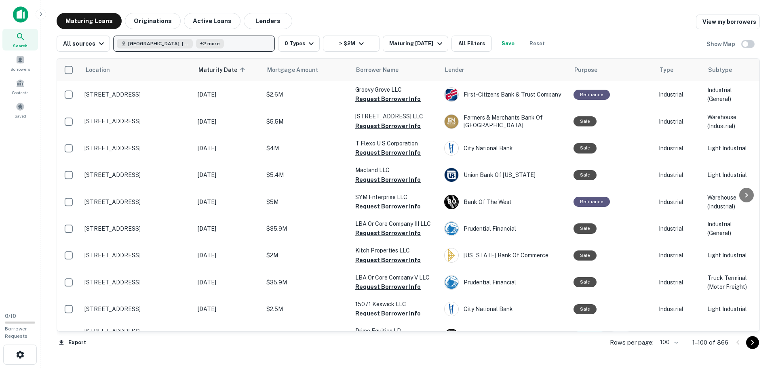
click at [242, 43] on button "Los Angeles County, CA, USA +2 more" at bounding box center [194, 44] width 162 height 16
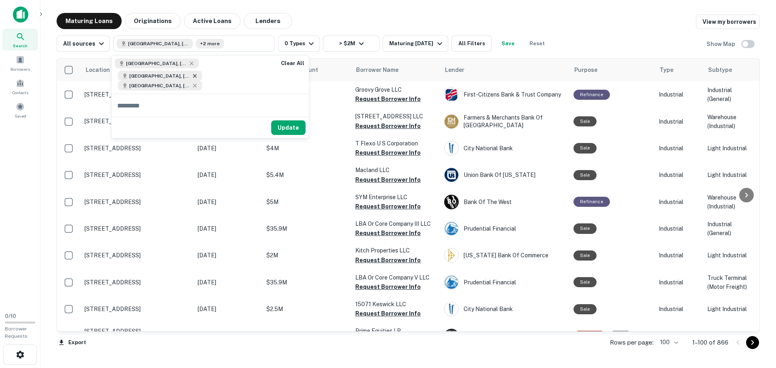
click at [193, 74] on icon at bounding box center [194, 76] width 6 height 6
click at [191, 74] on icon at bounding box center [194, 76] width 6 height 6
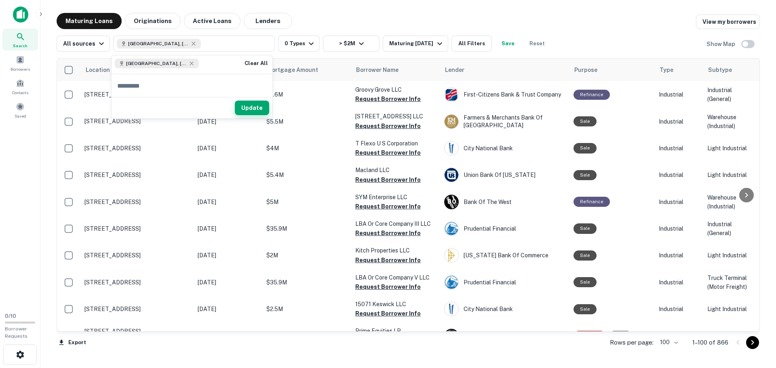
click at [254, 109] on button "Update" at bounding box center [252, 108] width 34 height 15
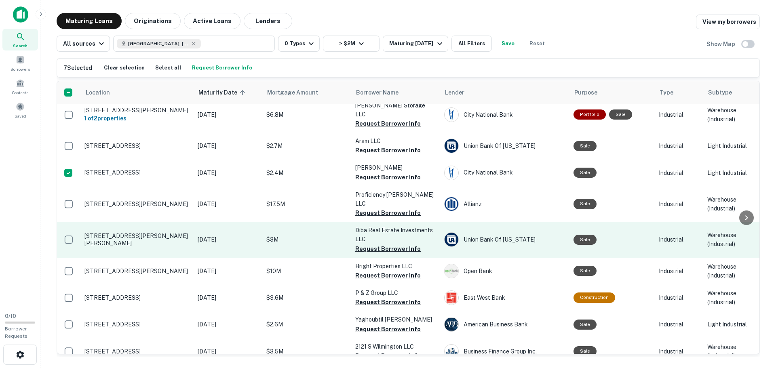
scroll to position [2600, 0]
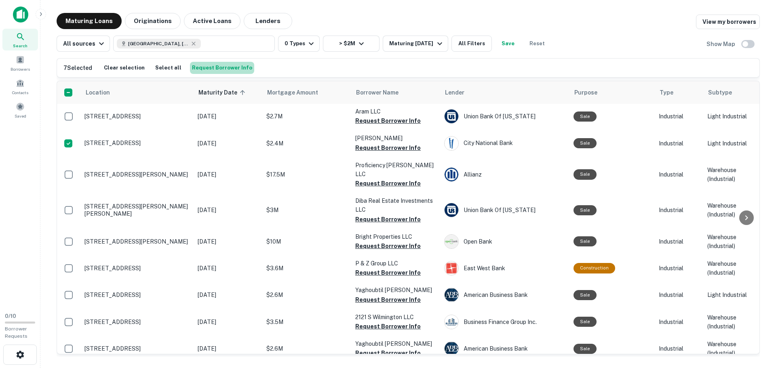
click at [217, 66] on button "Request Borrower Info" at bounding box center [222, 68] width 64 height 12
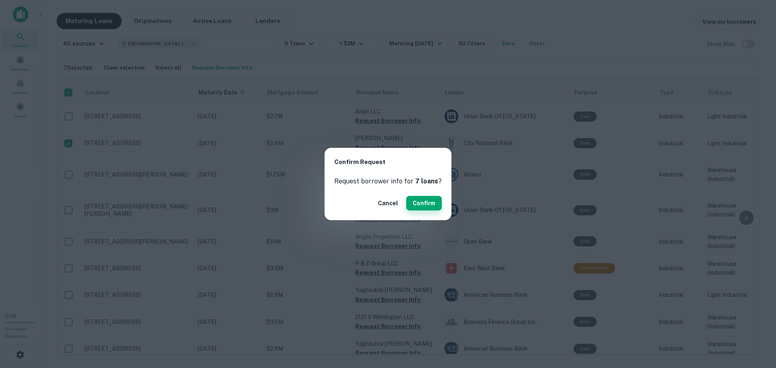
click at [423, 203] on button "Confirm" at bounding box center [424, 203] width 36 height 15
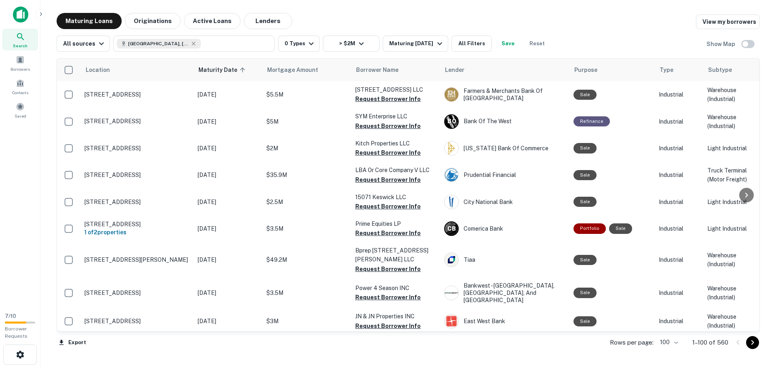
click at [504, 41] on button "Save" at bounding box center [508, 44] width 26 height 16
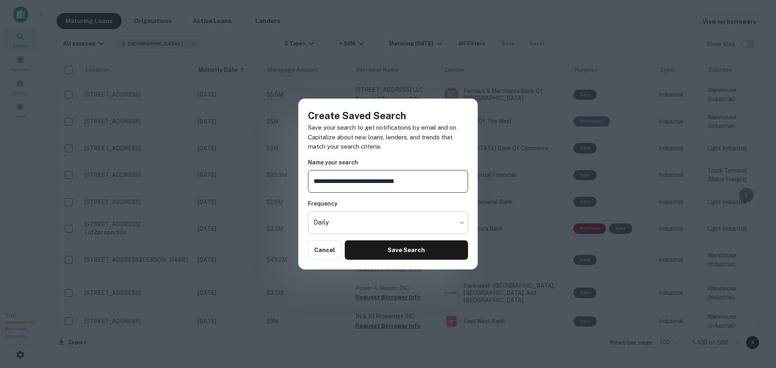
type input "**********"
click at [405, 220] on body "Search Borrowers Contacts Saved 7 / 10 Borrower Requests Maturing Loans Origina…" at bounding box center [388, 184] width 776 height 368
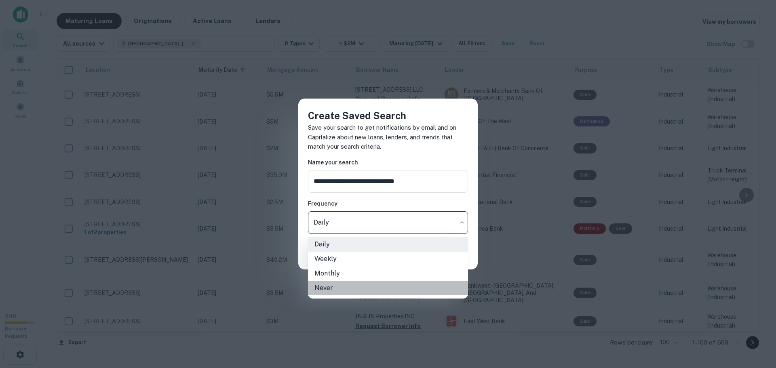
click at [337, 290] on li "Never" at bounding box center [388, 288] width 160 height 15
type input "*****"
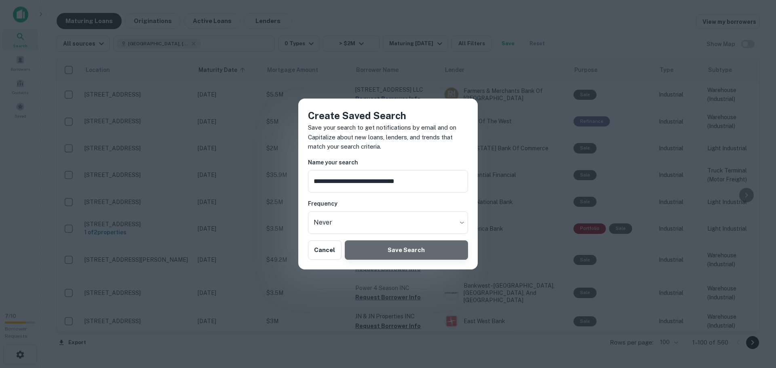
click at [398, 250] on button "Save Search" at bounding box center [406, 249] width 123 height 19
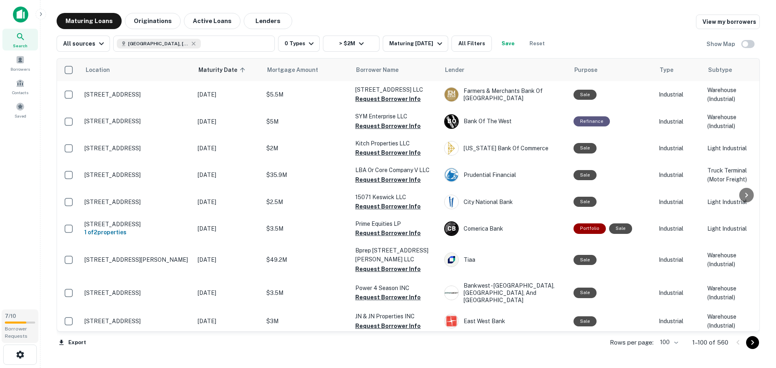
click at [14, 325] on div "7 / 10 Borrower Requests" at bounding box center [20, 326] width 37 height 34
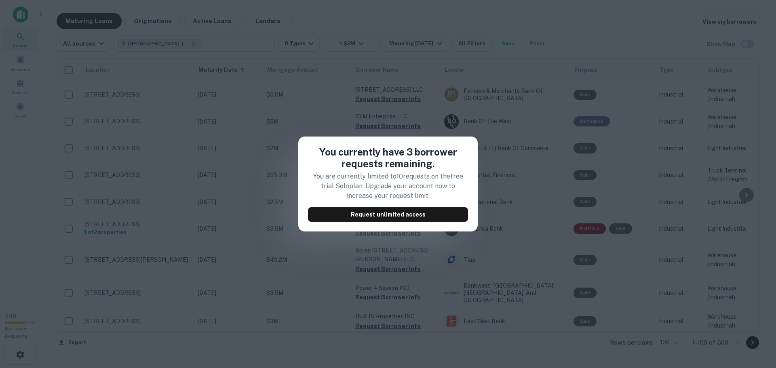
click at [21, 247] on div "You currently have 3 borrower requests remaining. You are currently limited to …" at bounding box center [388, 184] width 776 height 368
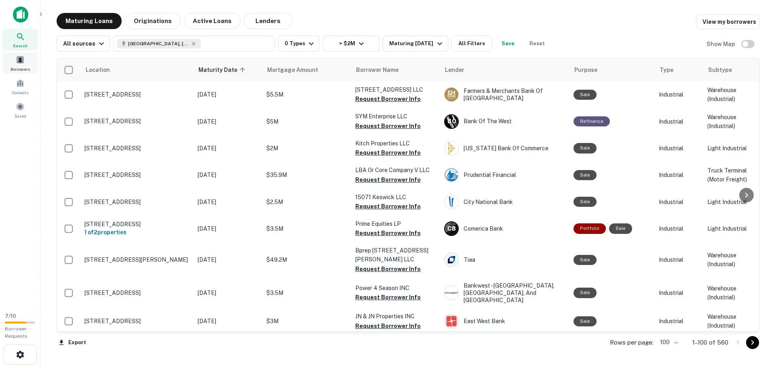
click at [17, 63] on span at bounding box center [20, 59] width 9 height 9
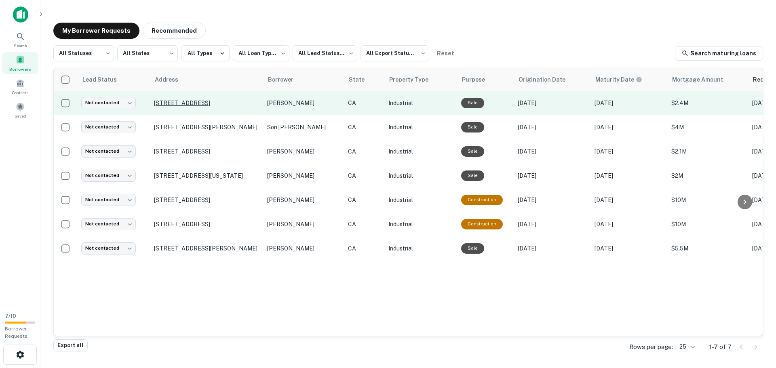
click at [188, 103] on p "20724 Lassen St Chatsworth, CA 91311" at bounding box center [206, 102] width 105 height 7
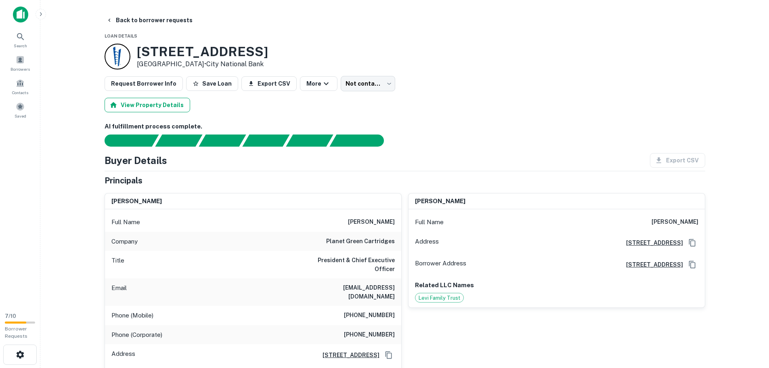
click at [166, 107] on button "View Property Details" at bounding box center [148, 105] width 86 height 15
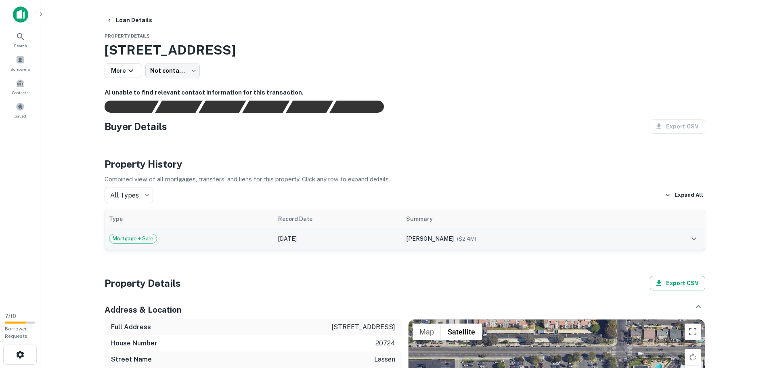
click at [694, 240] on icon "expand row" at bounding box center [694, 239] width 5 height 3
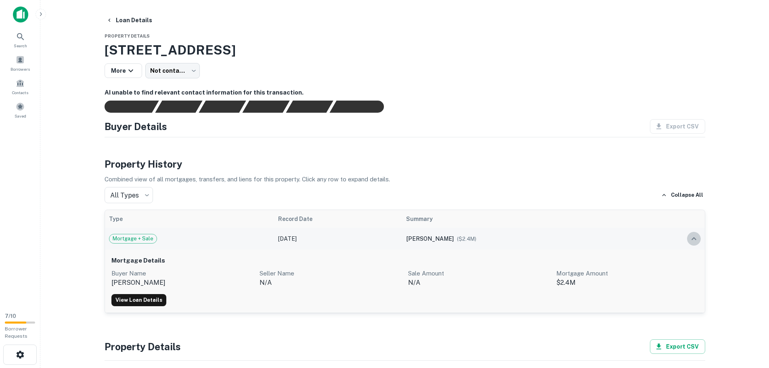
click at [694, 240] on icon "expand row" at bounding box center [694, 239] width 10 height 10
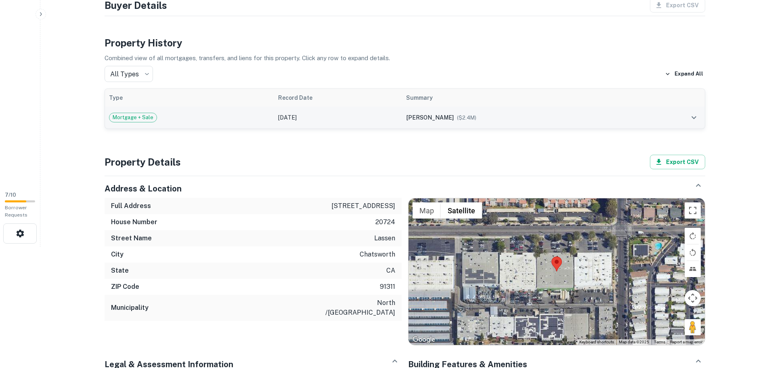
scroll to position [202, 0]
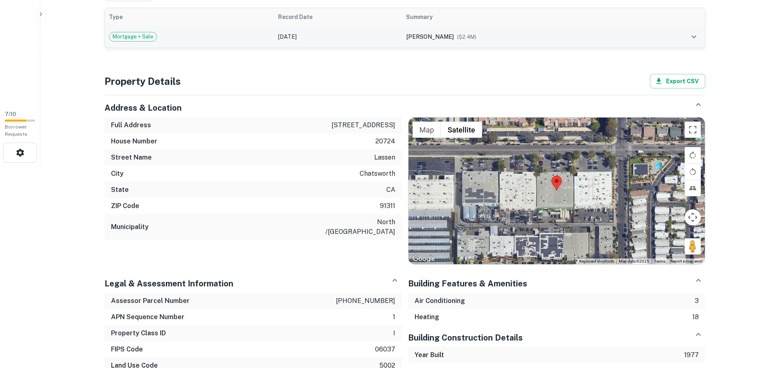
click at [531, 217] on div at bounding box center [557, 191] width 296 height 146
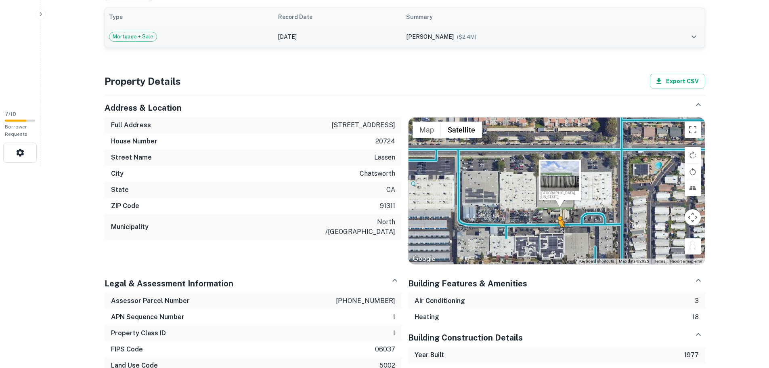
drag, startPoint x: 689, startPoint y: 247, endPoint x: 558, endPoint y: 233, distance: 132.4
click at [558, 233] on div "To activate drag with keyboard, press Alt + Enter. Once in keyboard drag state,…" at bounding box center [557, 191] width 296 height 146
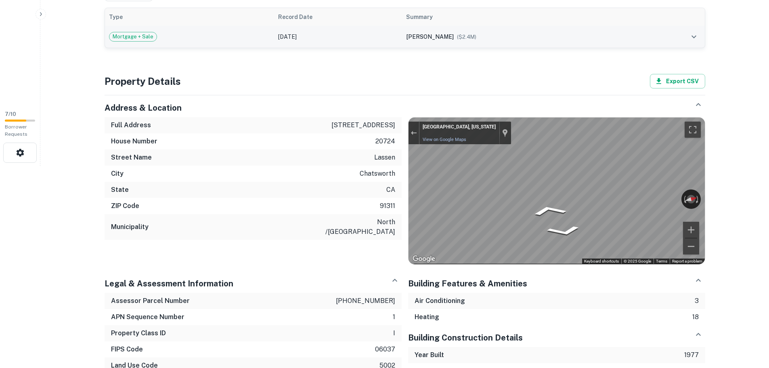
click at [713, 199] on div "Loan Details Property Details 20724 Lassen St, Chatsworth, CA, 91311 More Not c…" at bounding box center [405, 242] width 620 height 863
click at [706, 208] on div "Loan Details Property Details 20724 Lassen St, Chatsworth, CA, 91311 More Not c…" at bounding box center [405, 242] width 620 height 863
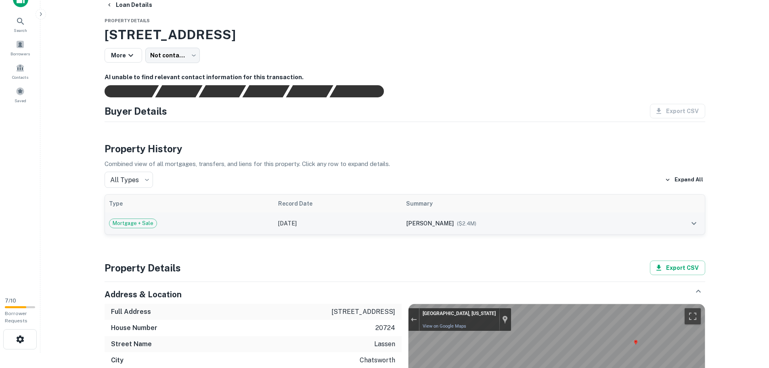
scroll to position [0, 0]
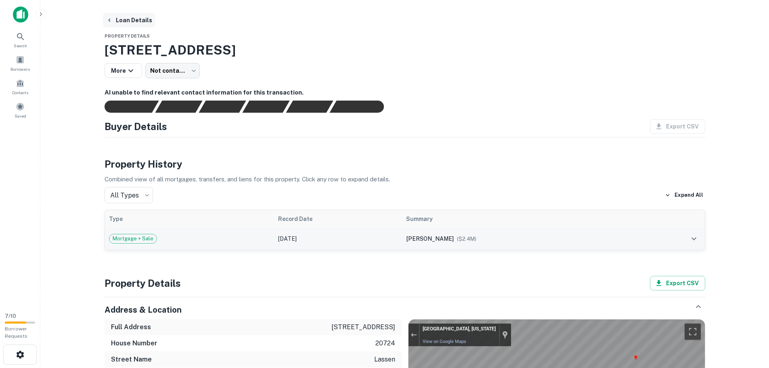
click at [111, 21] on icon "button" at bounding box center [109, 20] width 6 height 6
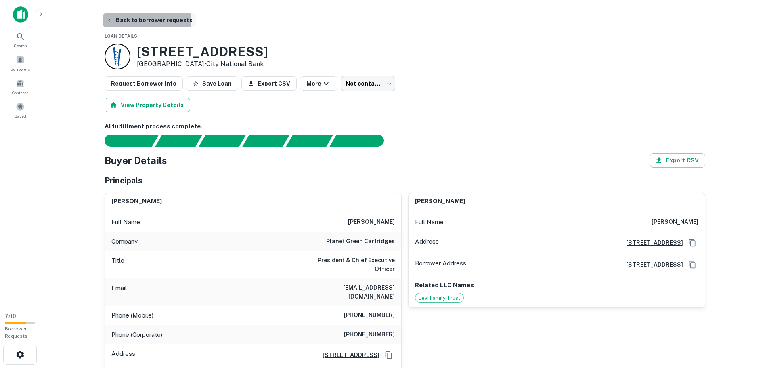
click at [132, 21] on button "Back to borrower requests" at bounding box center [149, 20] width 93 height 15
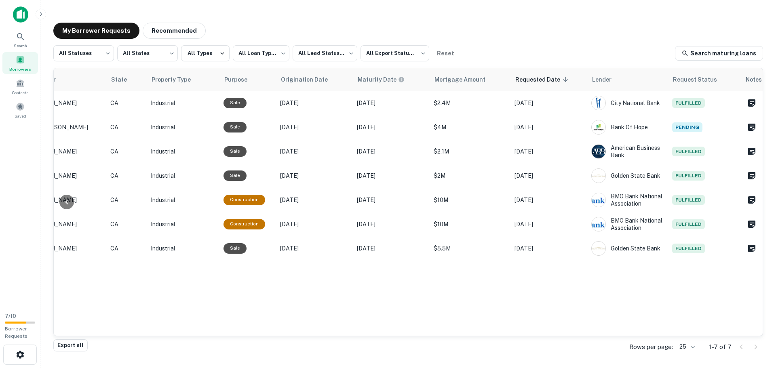
scroll to position [0, 242]
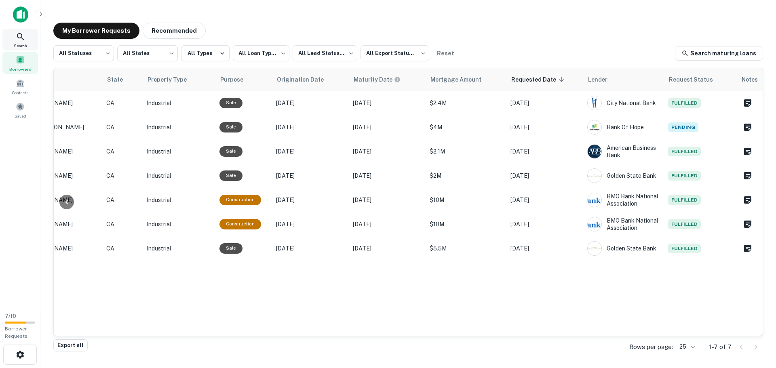
click at [17, 36] on icon at bounding box center [21, 37] width 10 height 10
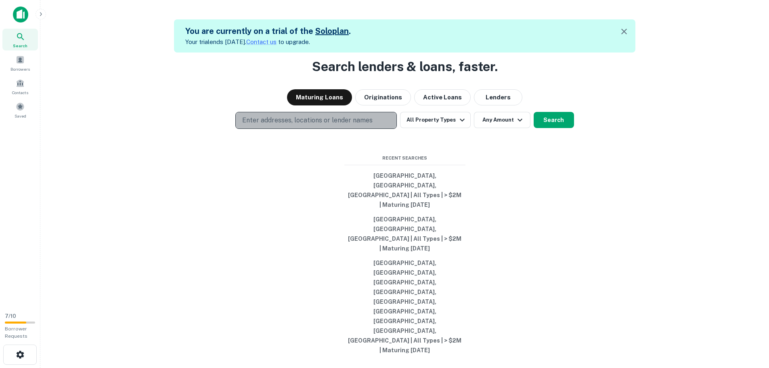
click at [349, 125] on p "Enter addresses, locations or lender names" at bounding box center [307, 121] width 130 height 10
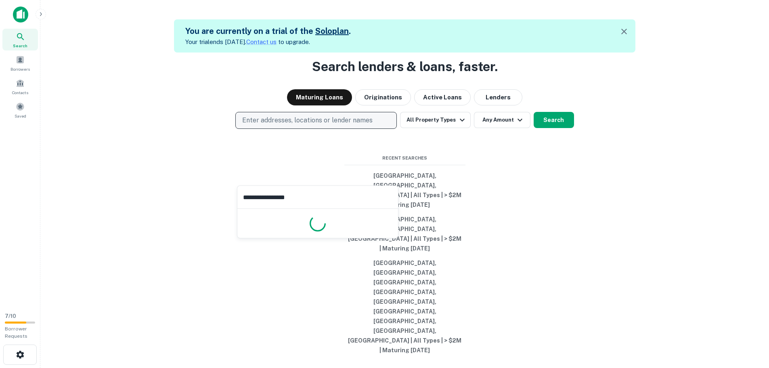
type input "**********"
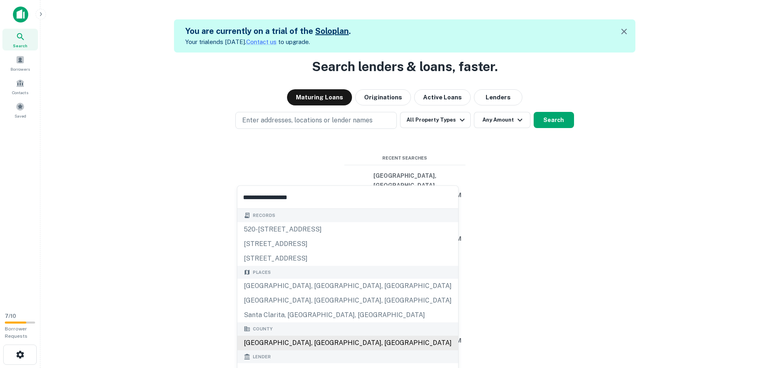
click at [313, 343] on div "County Los Angeles County, CA, USA" at bounding box center [348, 336] width 221 height 28
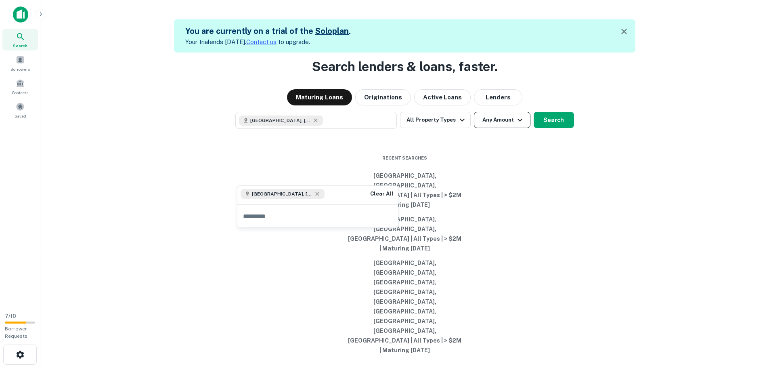
click at [496, 128] on button "Any Amount" at bounding box center [502, 120] width 57 height 16
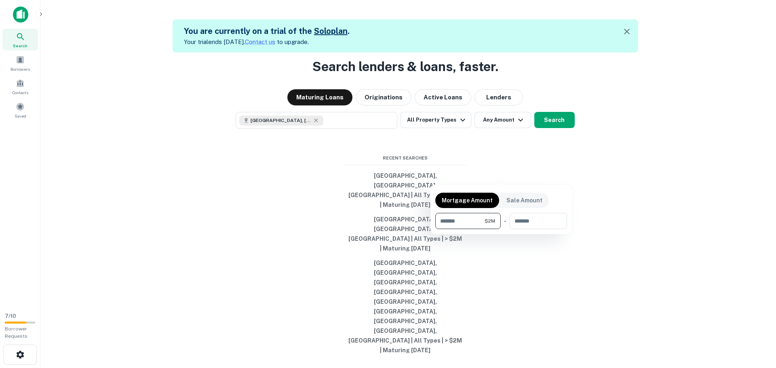
type input "*******"
click at [628, 336] on div at bounding box center [388, 184] width 776 height 368
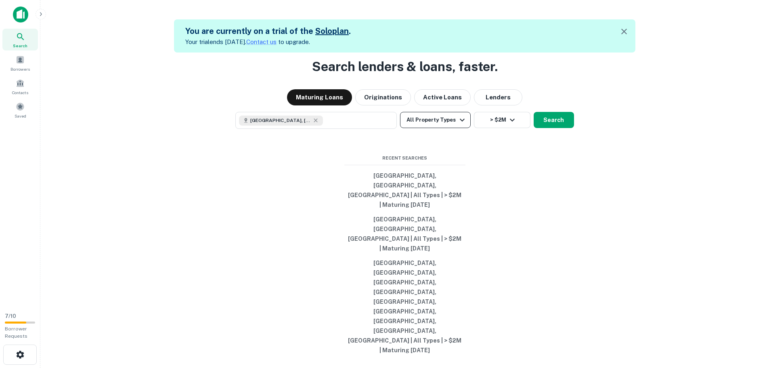
click at [429, 128] on button "All Property Types" at bounding box center [435, 120] width 70 height 16
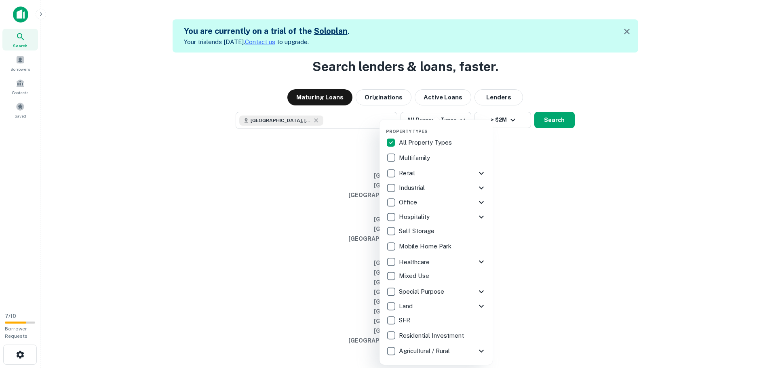
click at [483, 200] on icon at bounding box center [481, 203] width 10 height 10
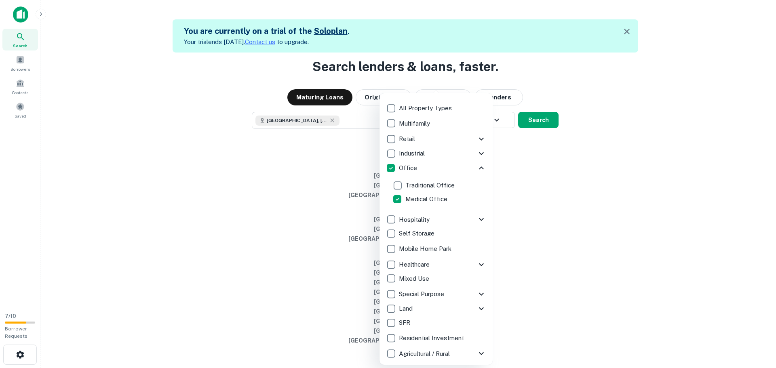
scroll to position [11, 0]
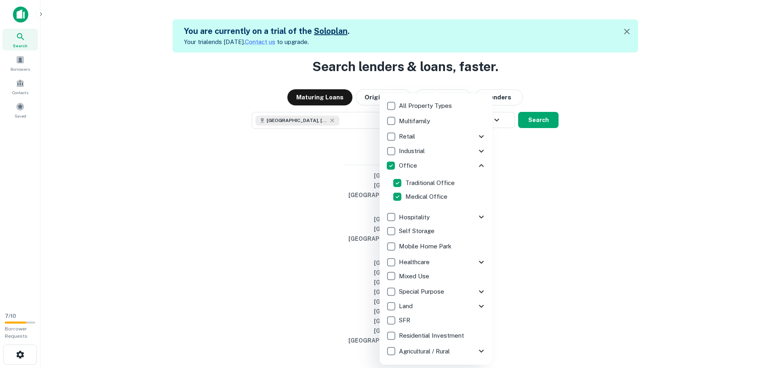
click at [548, 221] on div at bounding box center [388, 184] width 776 height 368
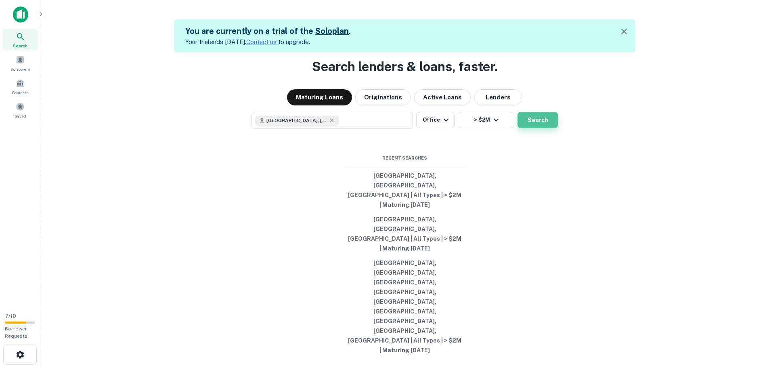
click at [540, 128] on button "Search" at bounding box center [538, 120] width 40 height 16
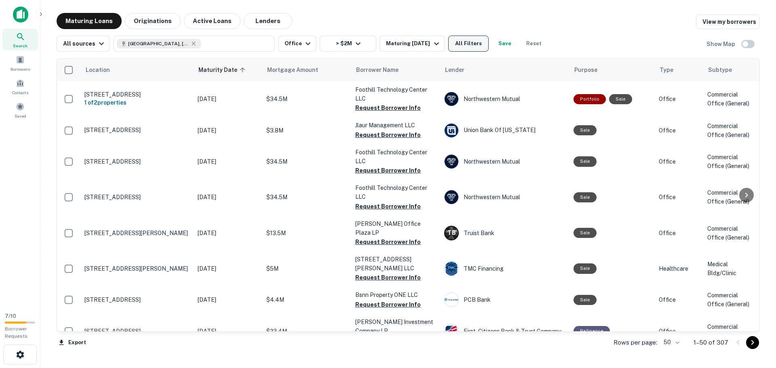
click at [461, 37] on button "All Filters" at bounding box center [468, 44] width 40 height 16
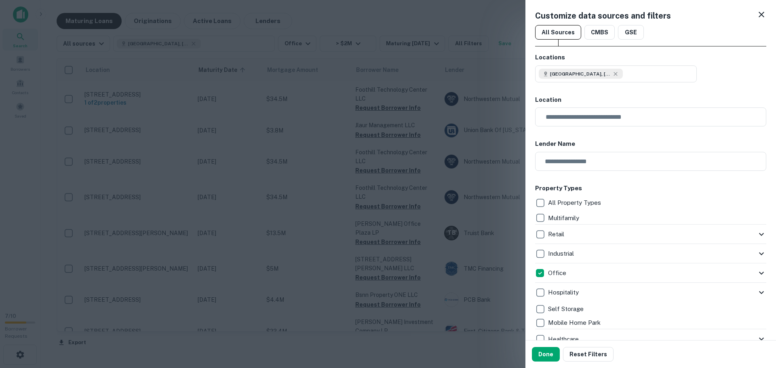
click at [756, 7] on div "Customize data sources and filters All Sources CMBS GSE Locations Los Angeles C…" at bounding box center [650, 170] width 250 height 340
click at [756, 15] on icon at bounding box center [761, 15] width 10 height 10
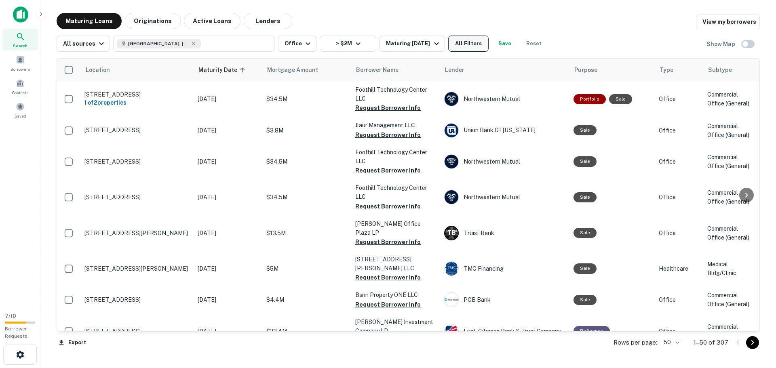
click at [466, 46] on button "All Filters" at bounding box center [468, 44] width 40 height 16
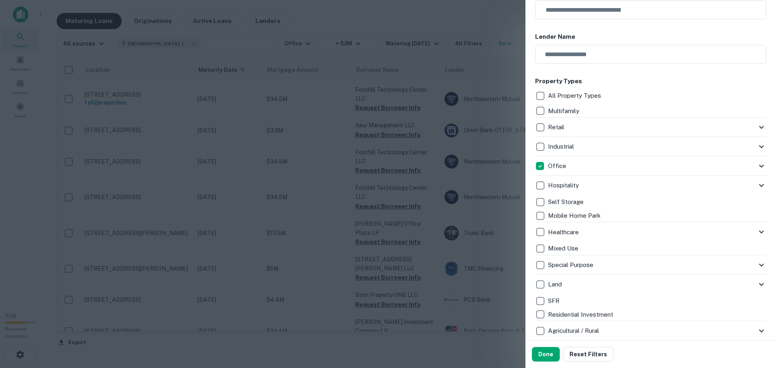
scroll to position [121, 0]
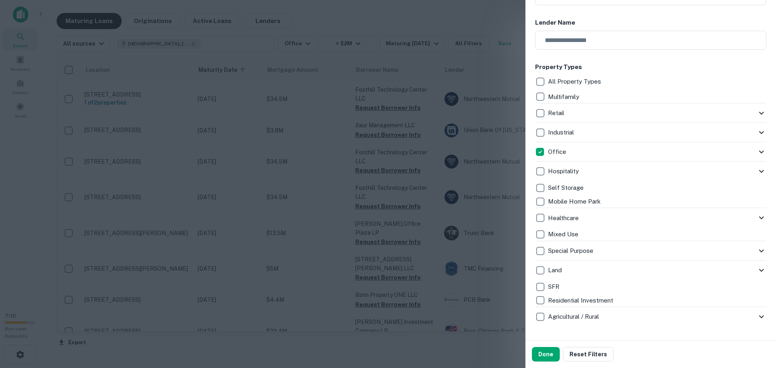
click at [756, 149] on icon at bounding box center [761, 152] width 10 height 10
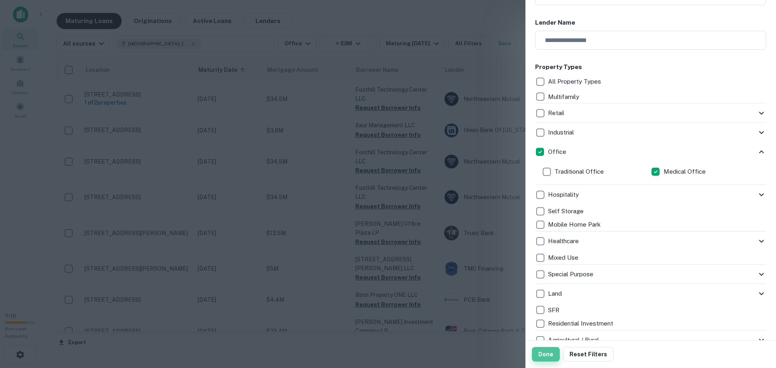
click at [548, 354] on button "Done" at bounding box center [546, 354] width 28 height 15
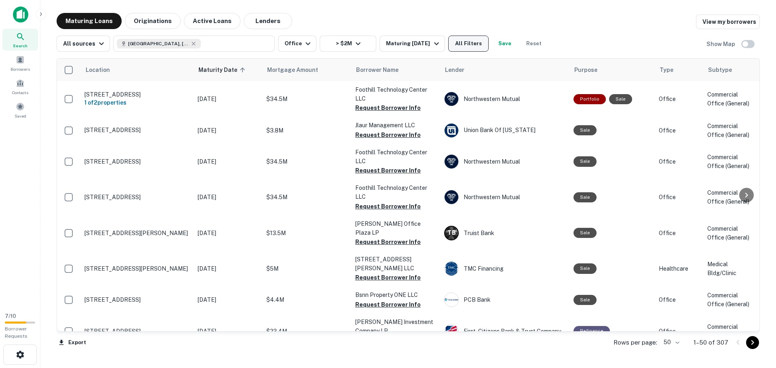
click at [467, 48] on button "All Filters" at bounding box center [468, 44] width 40 height 16
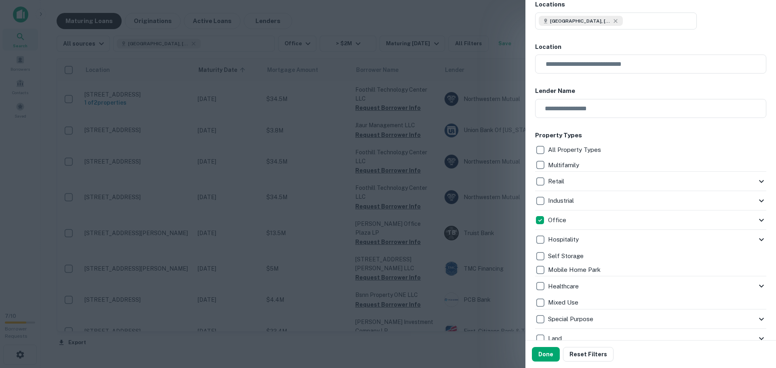
scroll to position [121, 0]
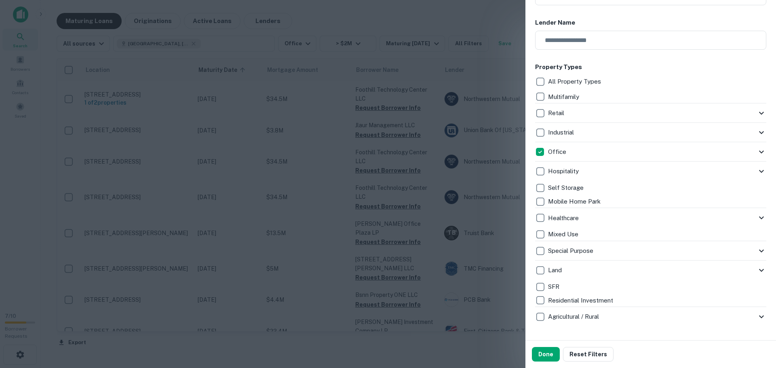
click at [739, 150] on div "Office" at bounding box center [645, 152] width 221 height 14
click at [757, 153] on icon at bounding box center [761, 152] width 10 height 10
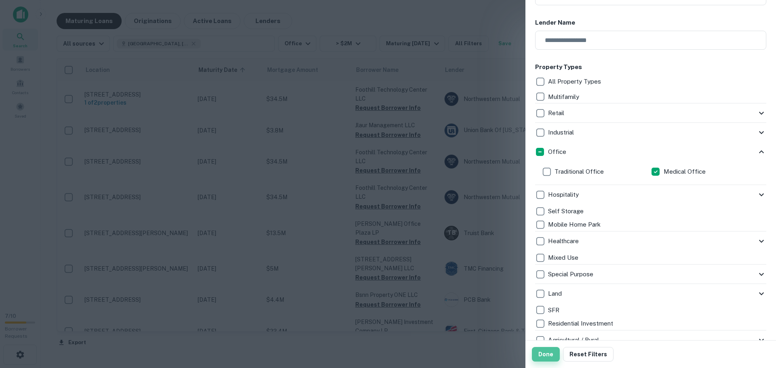
click at [553, 355] on button "Done" at bounding box center [546, 354] width 28 height 15
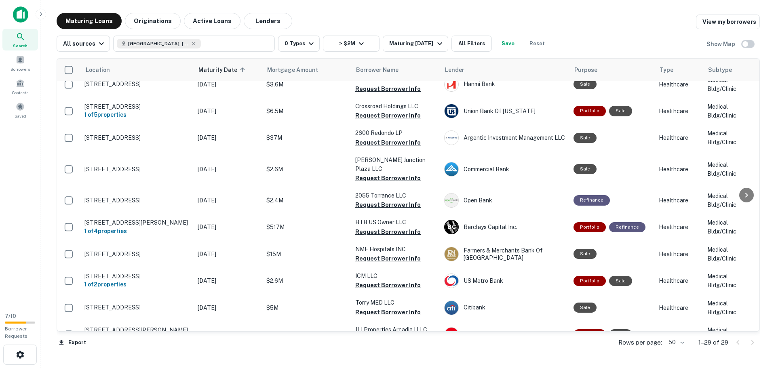
scroll to position [586, 0]
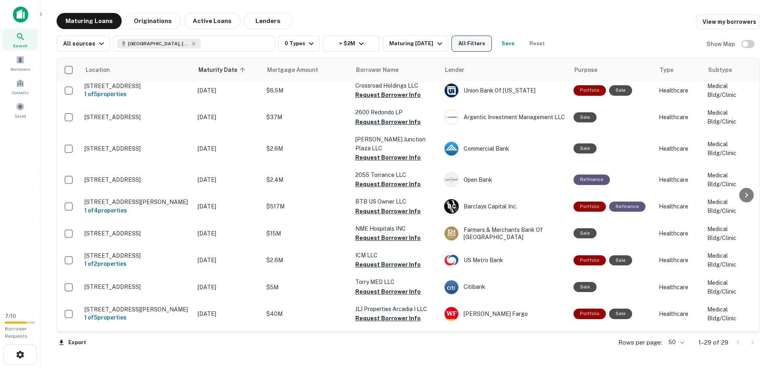
click at [477, 44] on button "All Filters" at bounding box center [471, 44] width 40 height 16
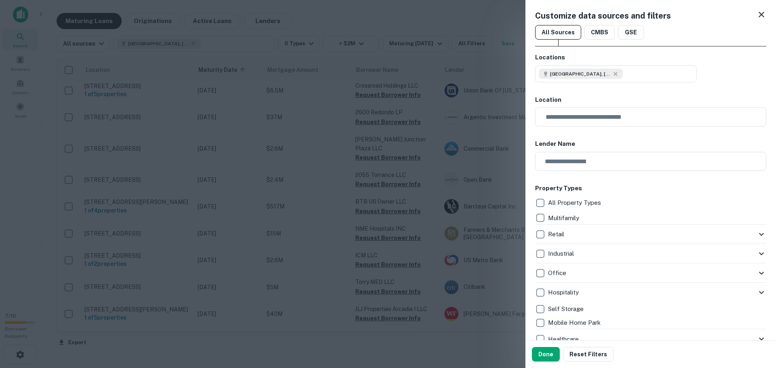
click at [756, 233] on icon at bounding box center [761, 234] width 10 height 10
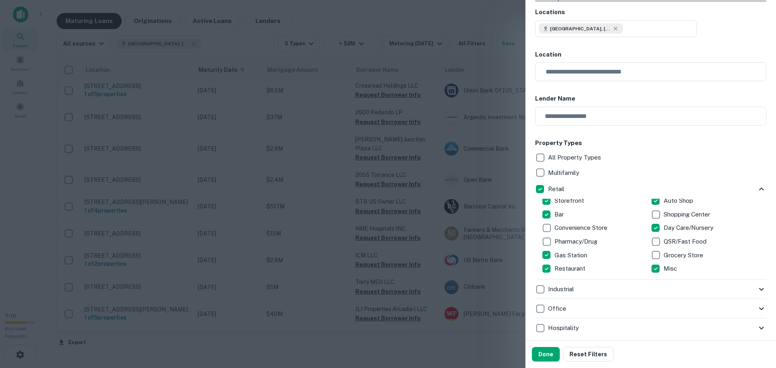
scroll to position [11, 0]
click at [541, 357] on button "Done" at bounding box center [546, 354] width 28 height 15
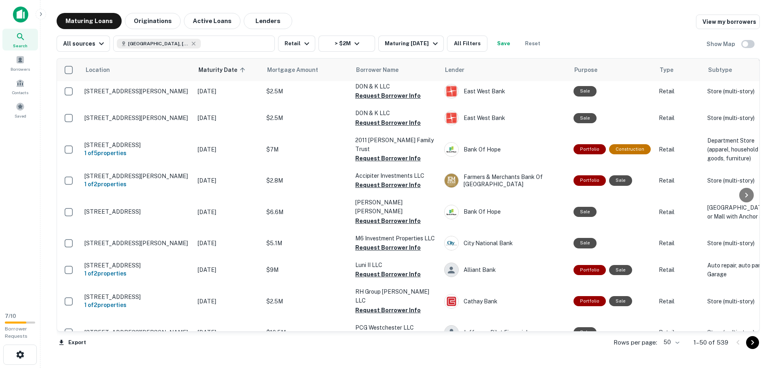
scroll to position [1050, 0]
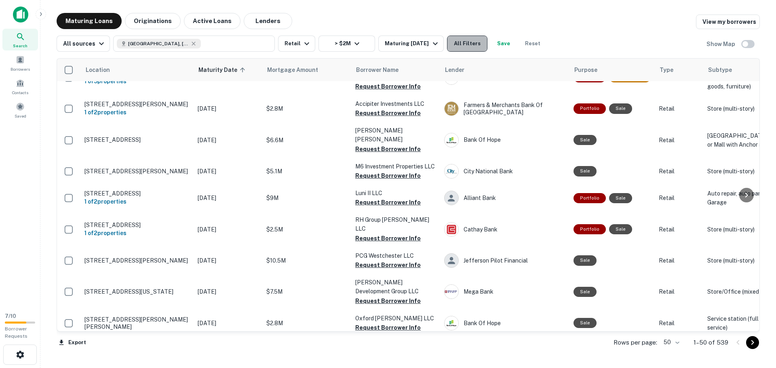
click at [460, 49] on button "All Filters" at bounding box center [467, 44] width 40 height 16
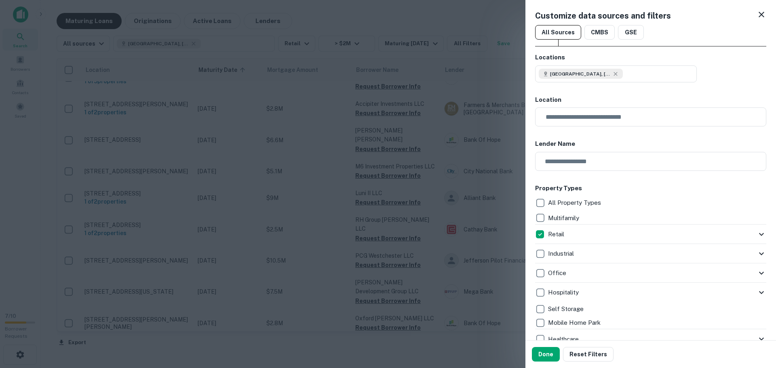
click at [749, 233] on div "Retail" at bounding box center [645, 234] width 221 height 14
click at [759, 234] on icon at bounding box center [761, 234] width 5 height 3
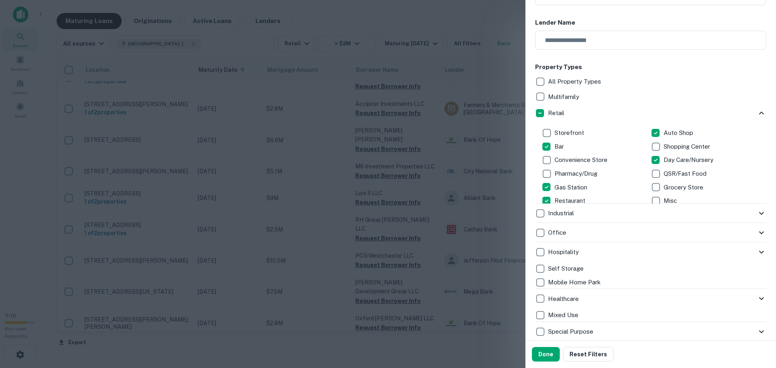
scroll to position [11, 0]
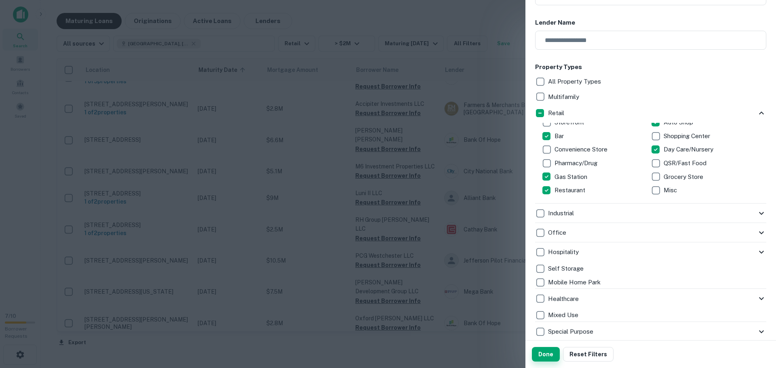
click at [546, 353] on button "Done" at bounding box center [546, 354] width 28 height 15
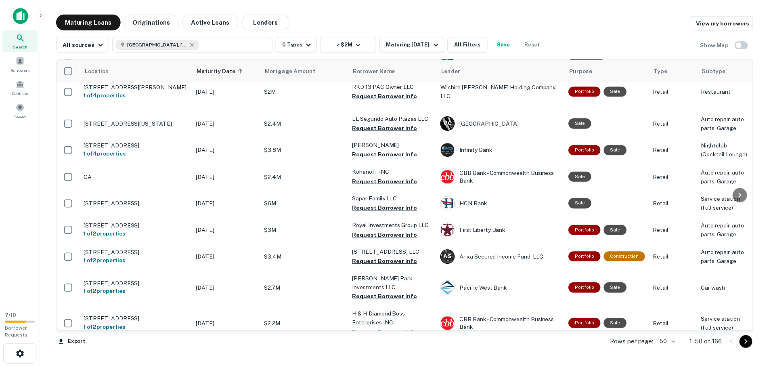
scroll to position [1003, 0]
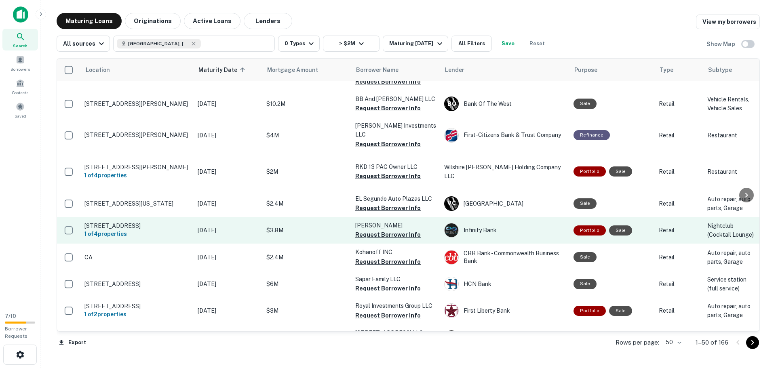
click at [131, 222] on p "[STREET_ADDRESS]" at bounding box center [136, 225] width 105 height 7
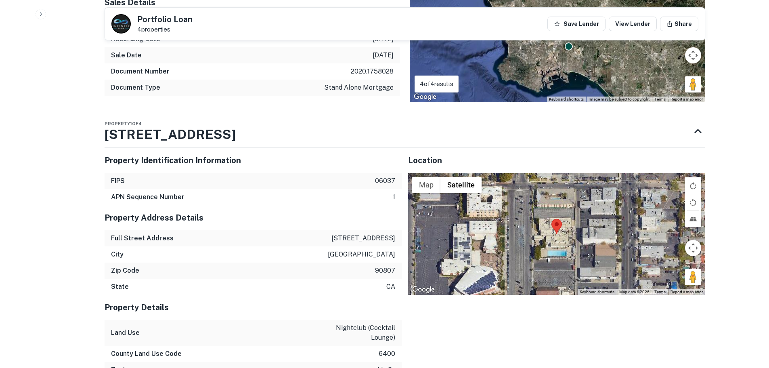
scroll to position [687, 0]
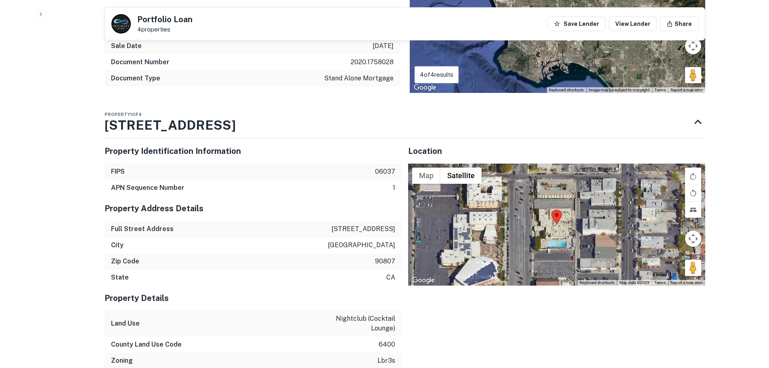
click at [693, 241] on button "Map camera controls" at bounding box center [693, 239] width 16 height 16
click at [566, 245] on div at bounding box center [556, 225] width 297 height 122
click at [460, 172] on button "Satellite" at bounding box center [461, 176] width 41 height 16
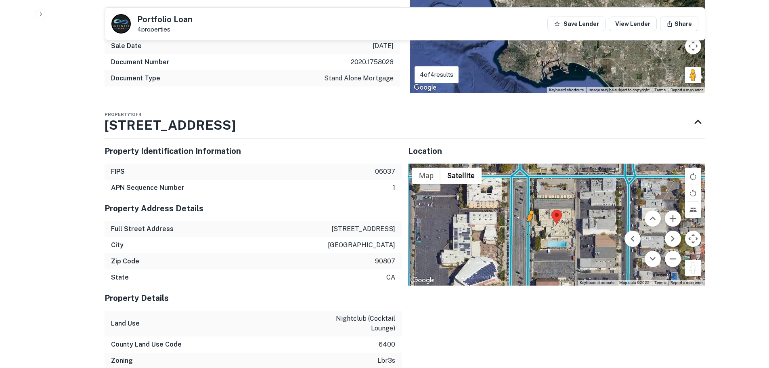
drag, startPoint x: 693, startPoint y: 266, endPoint x: 529, endPoint y: 230, distance: 168.3
click at [529, 230] on div "To activate drag with keyboard, press Alt + Enter. Once in keyboard drag state,…" at bounding box center [556, 225] width 297 height 122
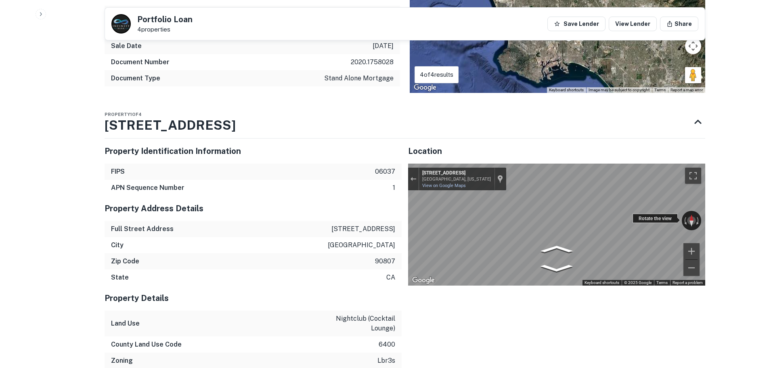
click at [494, 217] on div "← Move left → Move right ↑ Move up ↓ Move down + Zoom in - Zoom out 3636 Linden…" at bounding box center [556, 225] width 297 height 122
drag, startPoint x: 633, startPoint y: 219, endPoint x: 689, endPoint y: 211, distance: 55.9
click at [696, 211] on div "← Move left → Move right ↑ Move up ↓ Move down + Zoom in - Zoom out 3636 Linden…" at bounding box center [556, 225] width 297 height 122
click at [706, 215] on div "Back to search Portfolio Loan 4 properties Save Lender View Lender Share Buyer …" at bounding box center [405, 73] width 620 height 1495
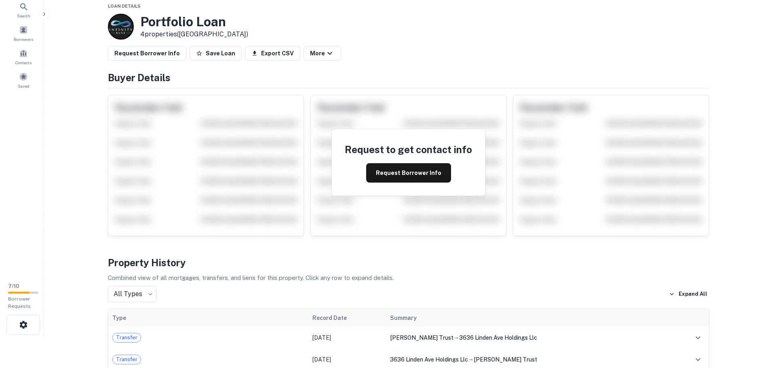
scroll to position [0, 0]
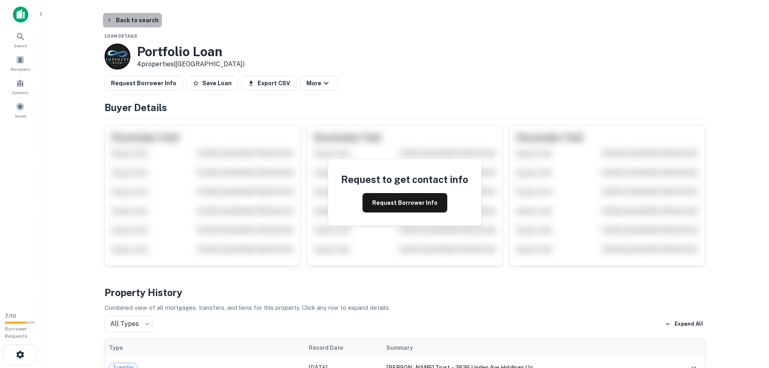
click at [146, 15] on button "Back to search" at bounding box center [132, 20] width 59 height 15
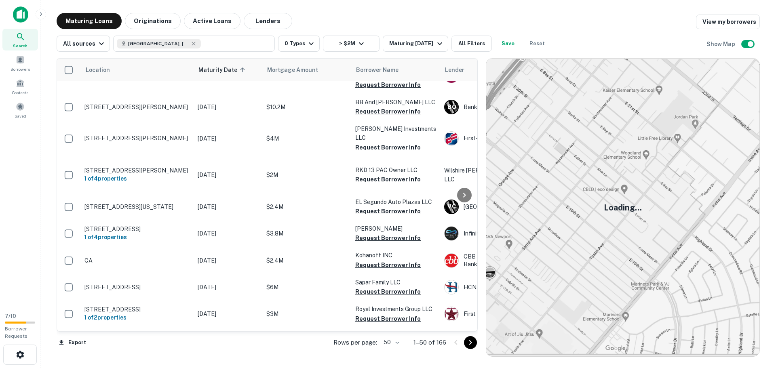
scroll to position [1003, 0]
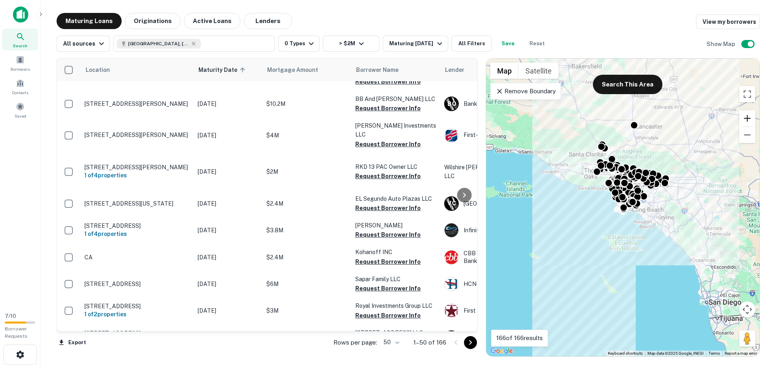
click at [747, 119] on button "Zoom in" at bounding box center [747, 118] width 16 height 16
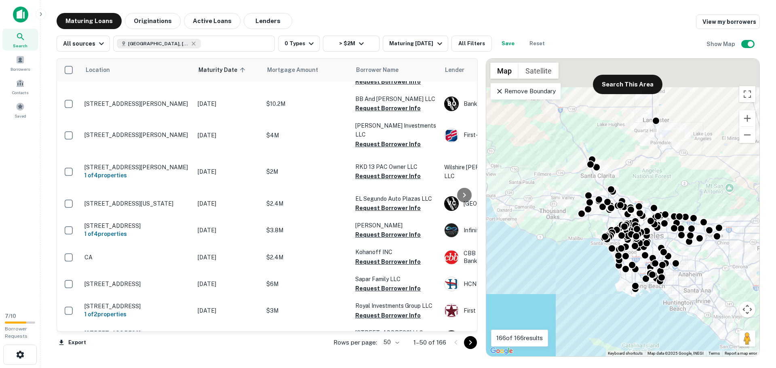
drag, startPoint x: 709, startPoint y: 209, endPoint x: 722, endPoint y: 294, distance: 86.5
click at [722, 296] on div "To activate drag with keyboard, press Alt + Enter. Once in keyboard drag state,…" at bounding box center [622, 208] width 273 height 298
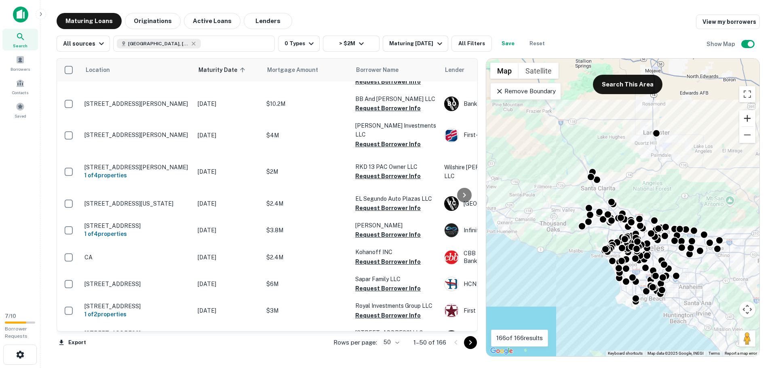
click at [744, 117] on button "Zoom in" at bounding box center [747, 118] width 16 height 16
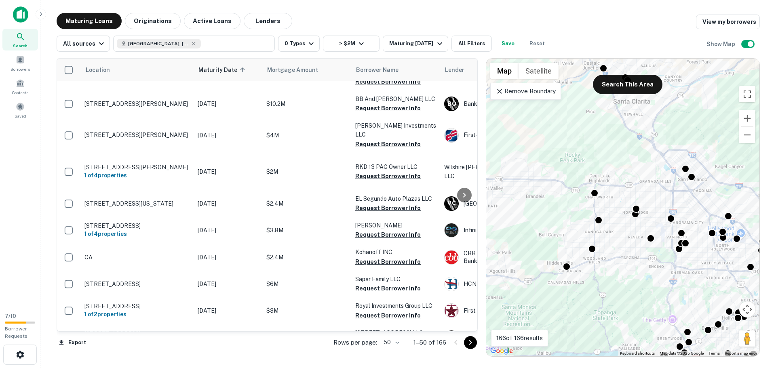
drag, startPoint x: 595, startPoint y: 229, endPoint x: 702, endPoint y: 200, distance: 110.9
click at [702, 200] on div "To activate drag with keyboard, press Alt + Enter. Once in keyboard drag state,…" at bounding box center [622, 208] width 273 height 298
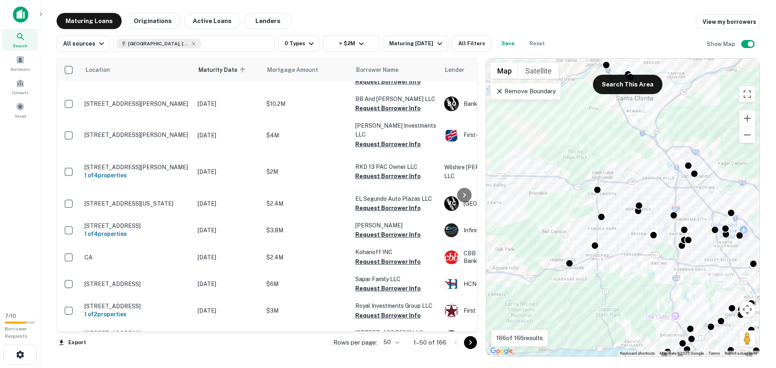
drag, startPoint x: 641, startPoint y: 237, endPoint x: 617, endPoint y: 237, distance: 23.8
click at [617, 237] on div "To activate drag with keyboard, press Alt + Enter. Once in keyboard drag state,…" at bounding box center [622, 208] width 273 height 298
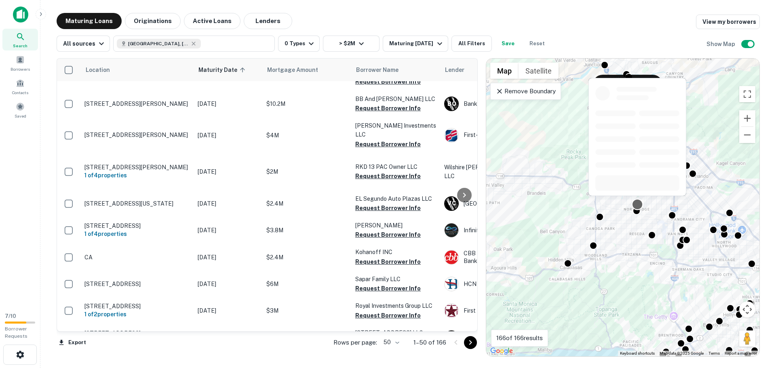
click at [638, 203] on div at bounding box center [637, 204] width 12 height 12
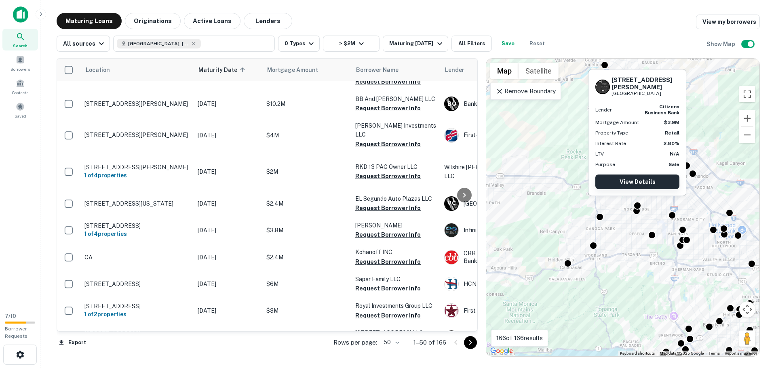
click at [641, 179] on link "View Details" at bounding box center [637, 181] width 84 height 15
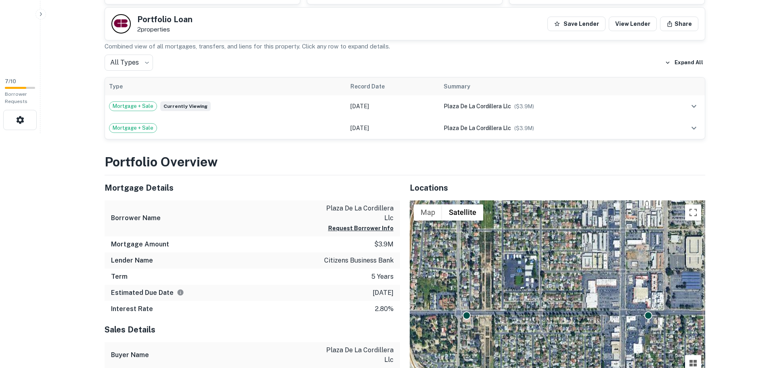
scroll to position [202, 0]
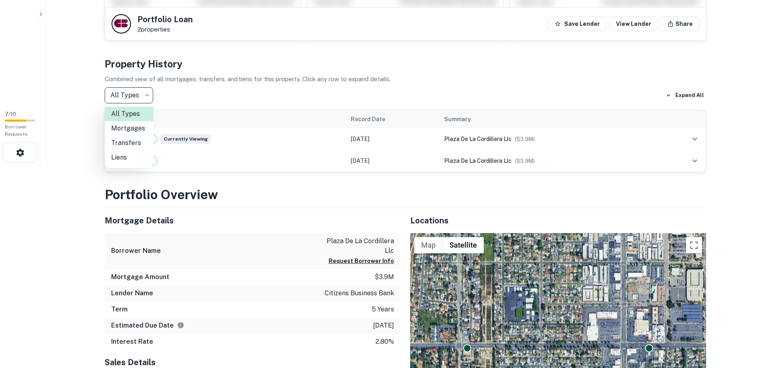
click at [241, 90] on div at bounding box center [388, 184] width 776 height 368
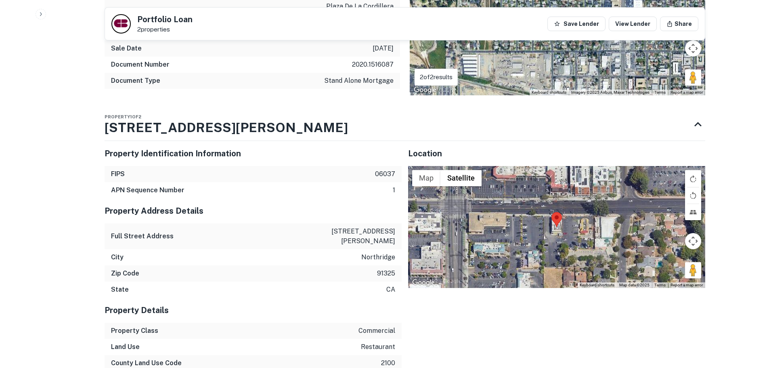
scroll to position [646, 0]
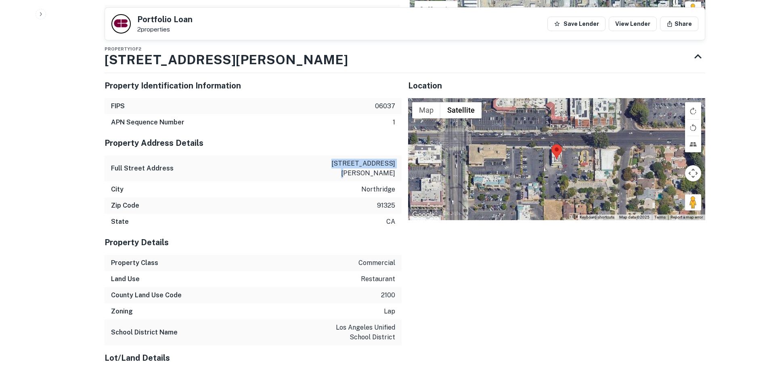
drag, startPoint x: 391, startPoint y: 163, endPoint x: 337, endPoint y: 159, distance: 54.3
click at [337, 159] on div "Full Street Address [STREET_ADDRESS][PERSON_NAME]" at bounding box center [253, 169] width 297 height 26
copy p "[STREET_ADDRESS][PERSON_NAME]"
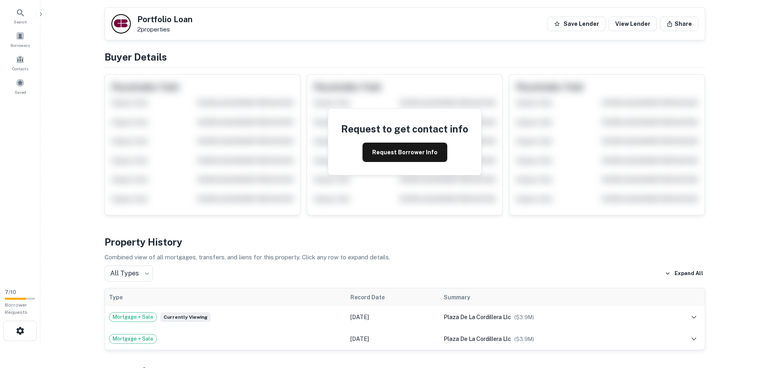
scroll to position [0, 0]
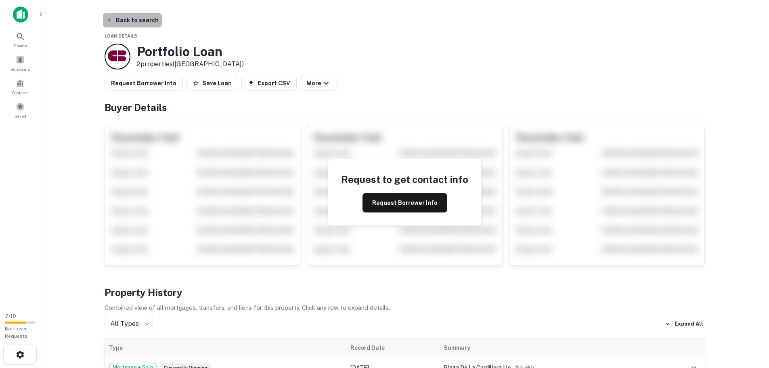
click at [143, 17] on button "Back to search" at bounding box center [132, 20] width 59 height 15
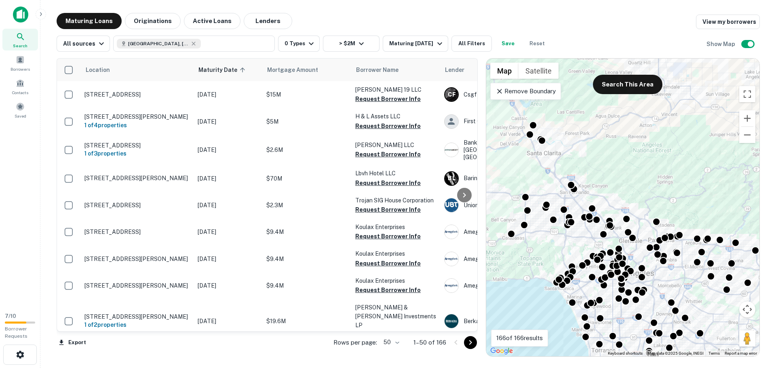
drag, startPoint x: 670, startPoint y: 118, endPoint x: 687, endPoint y: 294, distance: 176.9
click at [687, 294] on div "To activate drag with keyboard, press Alt + Enter. Once in keyboard drag state,…" at bounding box center [622, 208] width 273 height 298
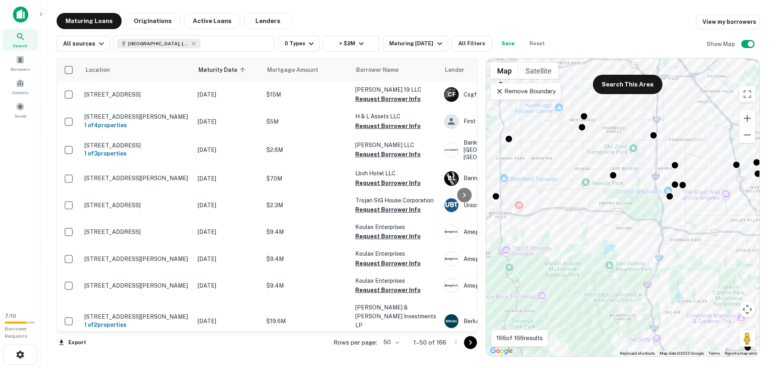
drag, startPoint x: 550, startPoint y: 221, endPoint x: 660, endPoint y: 305, distance: 138.3
click at [662, 310] on div "To activate drag with keyboard, press Alt + Enter. Once in keyboard drag state,…" at bounding box center [622, 208] width 273 height 298
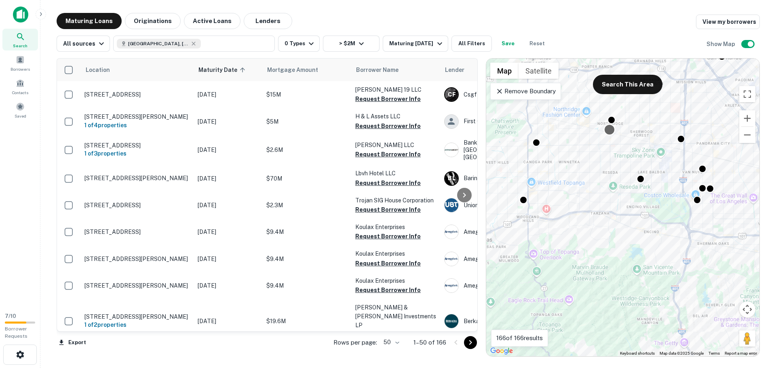
click at [604, 130] on div at bounding box center [609, 130] width 12 height 12
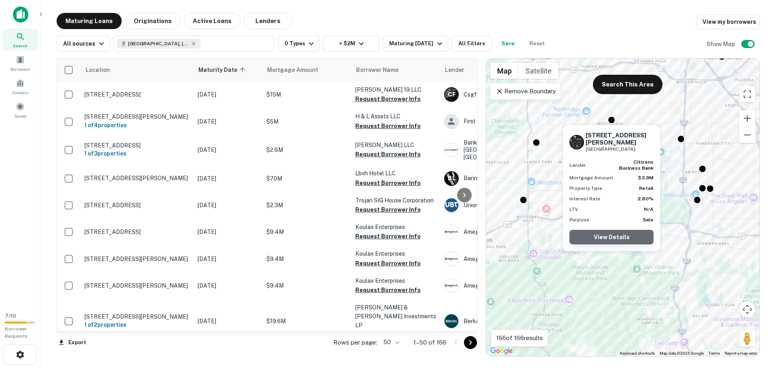
click at [609, 230] on link "View Details" at bounding box center [611, 237] width 84 height 15
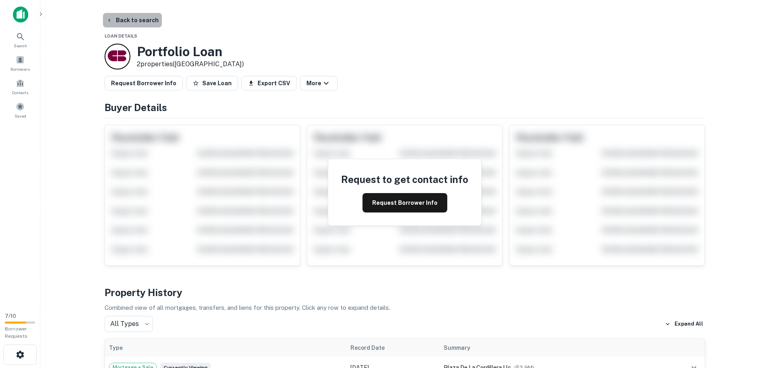
click at [141, 15] on button "Back to search" at bounding box center [132, 20] width 59 height 15
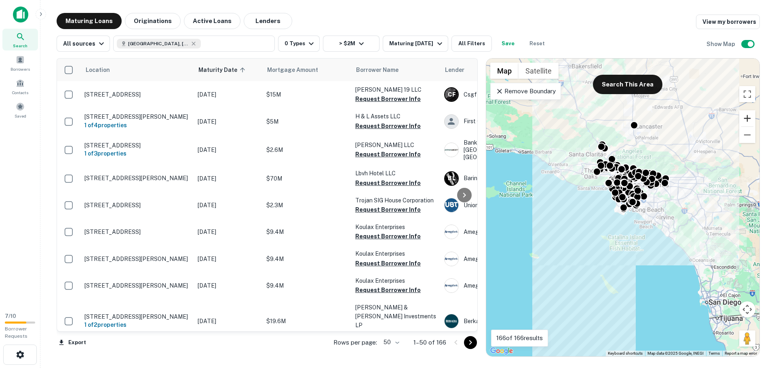
click at [747, 118] on button "Zoom in" at bounding box center [747, 118] width 16 height 16
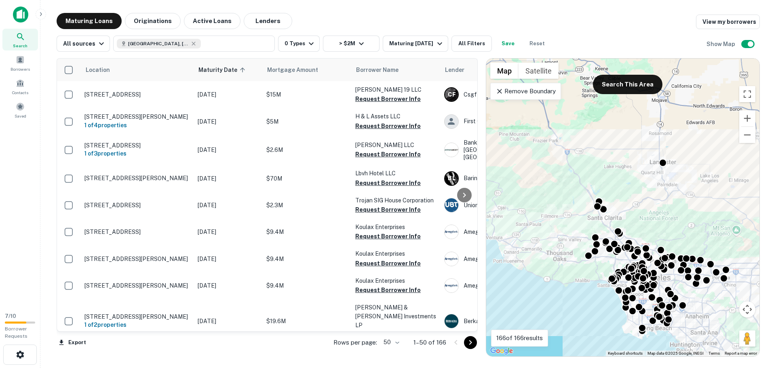
drag, startPoint x: 682, startPoint y: 110, endPoint x: 704, endPoint y: 260, distance: 151.6
click at [704, 263] on div "To activate drag with keyboard, press Alt + Enter. Once in keyboard drag state,…" at bounding box center [622, 208] width 273 height 298
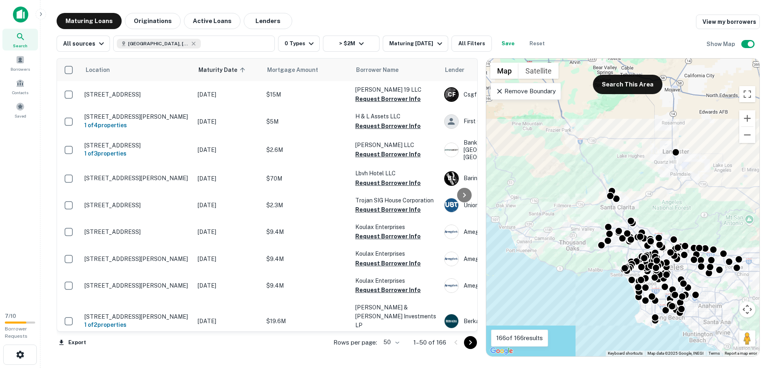
drag, startPoint x: 692, startPoint y: 199, endPoint x: 694, endPoint y: 176, distance: 23.1
click at [694, 177] on div "To activate drag with keyboard, press Alt + Enter. Once in keyboard drag state,…" at bounding box center [622, 208] width 273 height 298
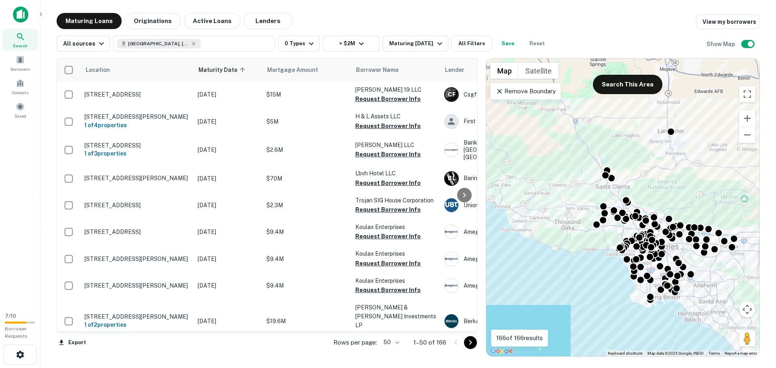
click at [519, 97] on div "Remove Boundary" at bounding box center [525, 91] width 71 height 17
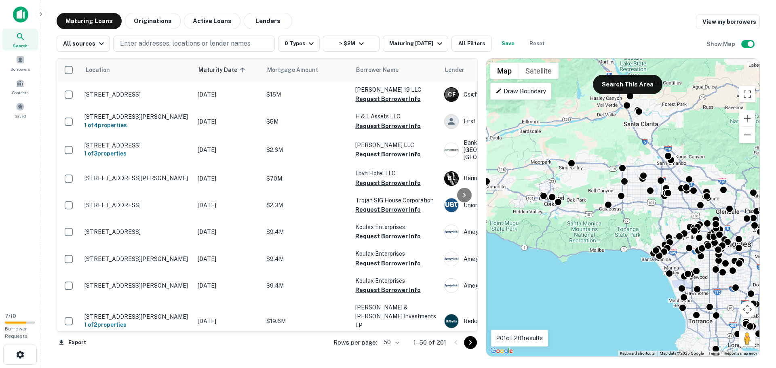
drag, startPoint x: 597, startPoint y: 219, endPoint x: 595, endPoint y: 177, distance: 42.8
click at [595, 177] on div "To activate drag with keyboard, press Alt + Enter. Once in keyboard drag state,…" at bounding box center [622, 208] width 273 height 298
click at [744, 117] on button "Zoom in" at bounding box center [747, 118] width 16 height 16
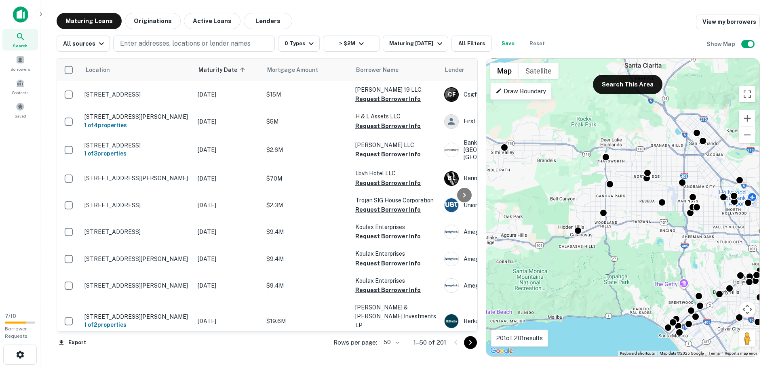
drag, startPoint x: 643, startPoint y: 191, endPoint x: 622, endPoint y: 229, distance: 43.9
click at [622, 229] on div "To activate drag with keyboard, press Alt + Enter. Once in keyboard drag state,…" at bounding box center [622, 208] width 273 height 298
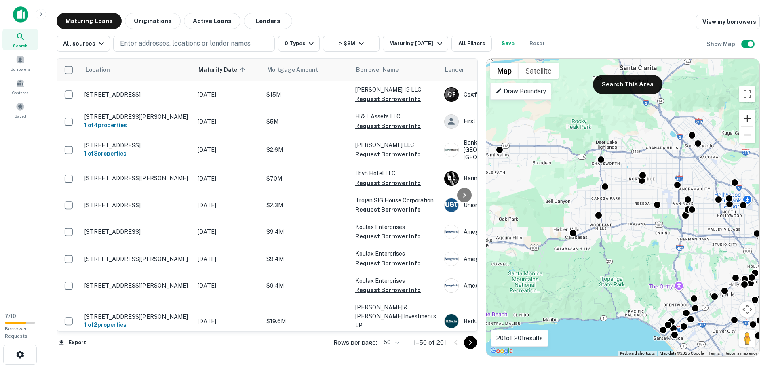
click at [750, 120] on button "Zoom in" at bounding box center [747, 118] width 16 height 16
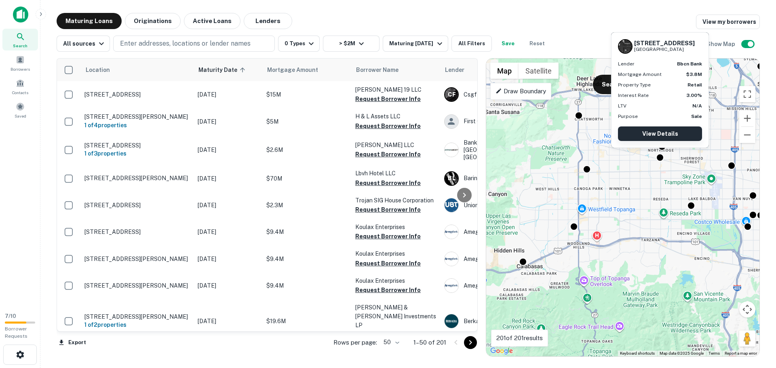
click at [662, 134] on link "View Details" at bounding box center [660, 133] width 84 height 15
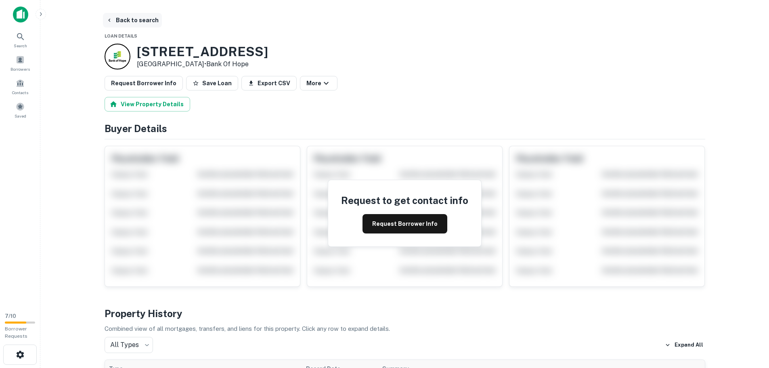
click at [144, 19] on button "Back to search" at bounding box center [132, 20] width 59 height 15
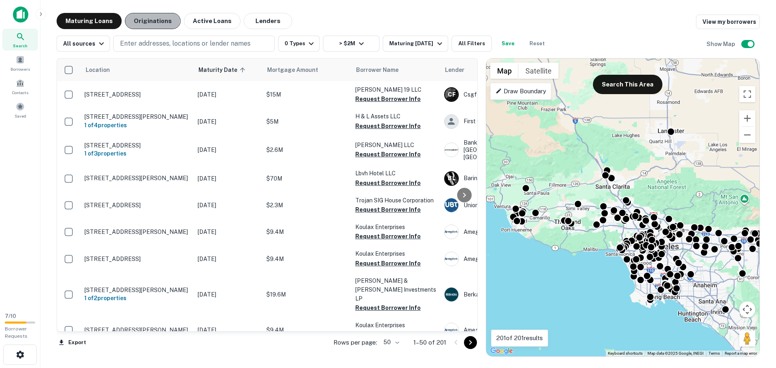
click at [148, 20] on button "Originations" at bounding box center [153, 21] width 56 height 16
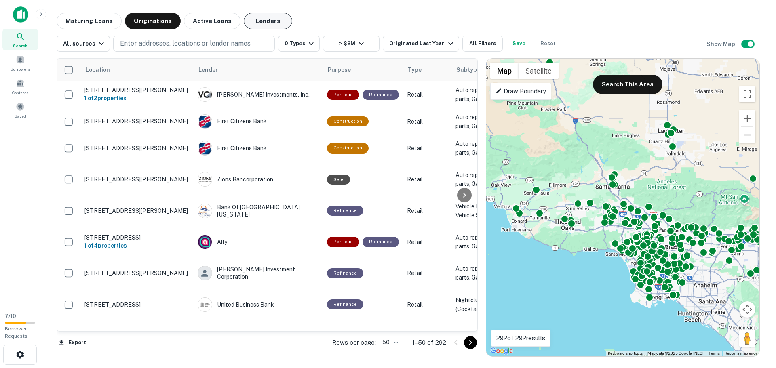
click at [271, 22] on button "Lenders" at bounding box center [268, 21] width 48 height 16
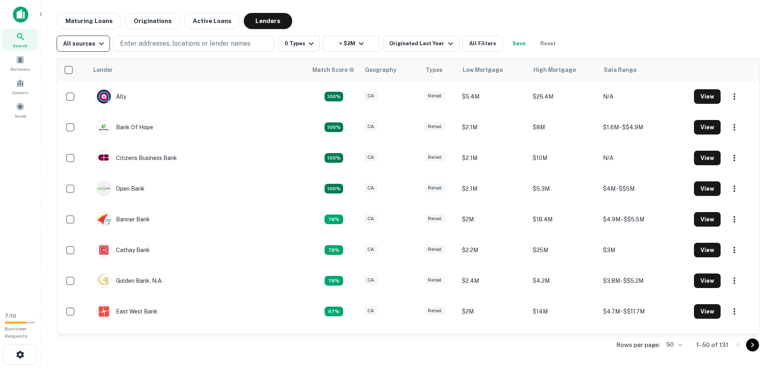
click at [88, 46] on div "All sources" at bounding box center [84, 44] width 43 height 10
click at [81, 92] on div "CMBS" at bounding box center [83, 90] width 60 height 10
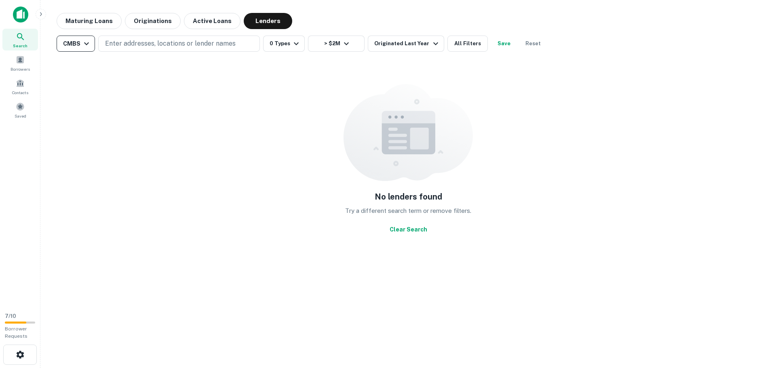
click at [76, 43] on div "CMBS" at bounding box center [77, 44] width 28 height 10
click at [71, 107] on div "GSE" at bounding box center [76, 104] width 60 height 10
click at [328, 50] on button "> $2M" at bounding box center [331, 44] width 57 height 16
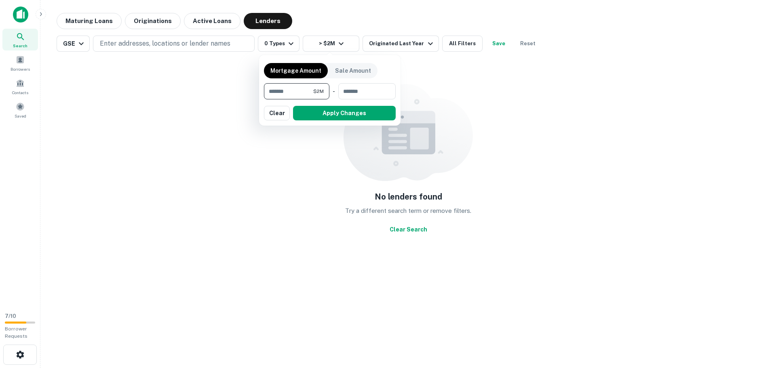
click at [273, 42] on div at bounding box center [388, 184] width 776 height 368
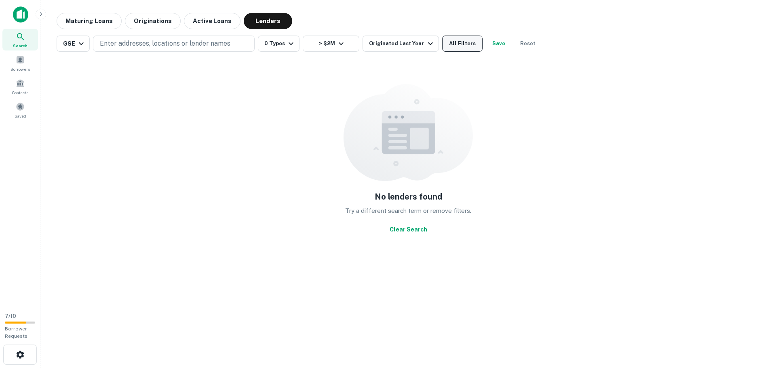
click at [460, 42] on button "All Filters" at bounding box center [462, 44] width 40 height 16
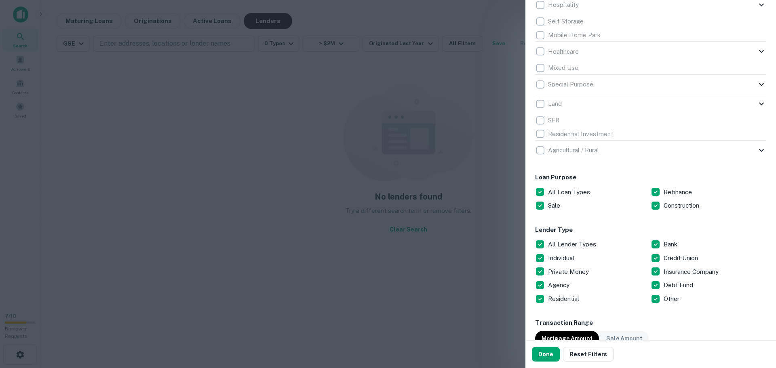
scroll to position [364, 0]
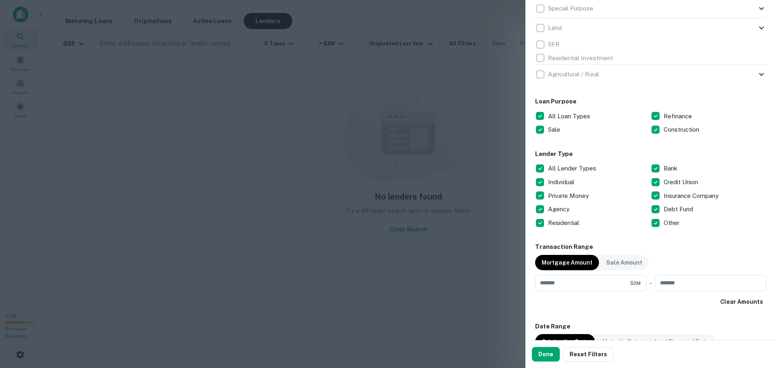
click at [541, 351] on button "Done" at bounding box center [546, 354] width 28 height 15
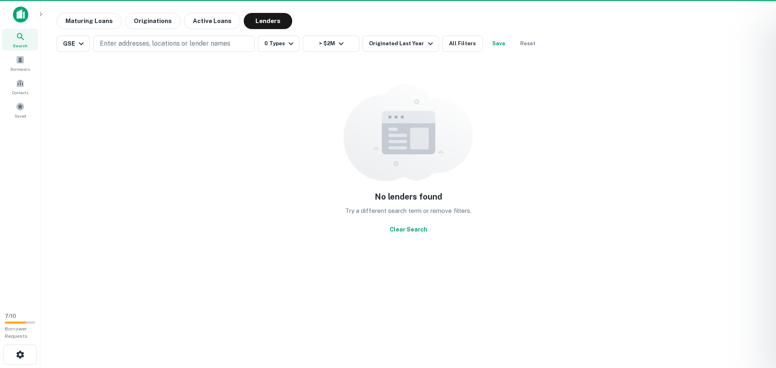
click at [76, 45] on div at bounding box center [388, 184] width 776 height 368
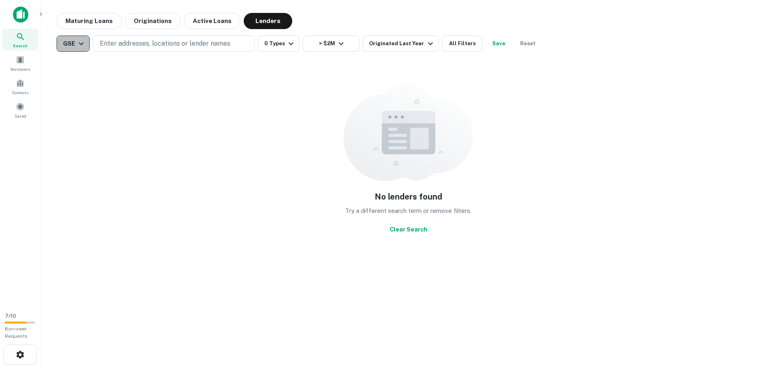
click at [69, 43] on div "GSE" at bounding box center [74, 44] width 23 height 10
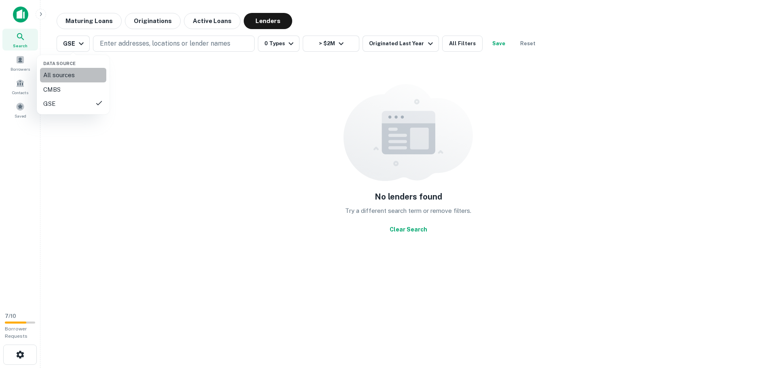
click at [62, 77] on div "All sources" at bounding box center [73, 75] width 60 height 10
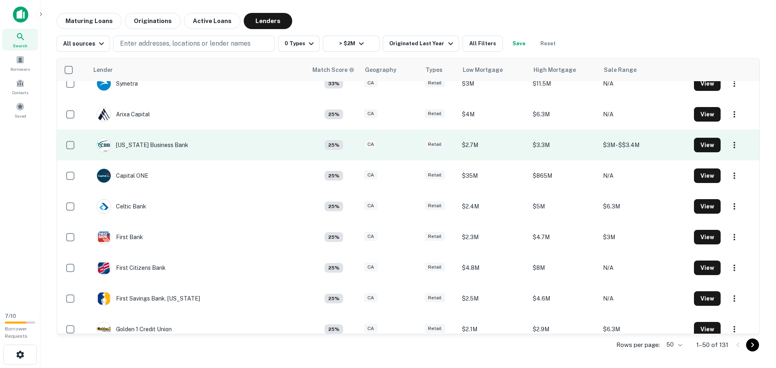
scroll to position [1091, 0]
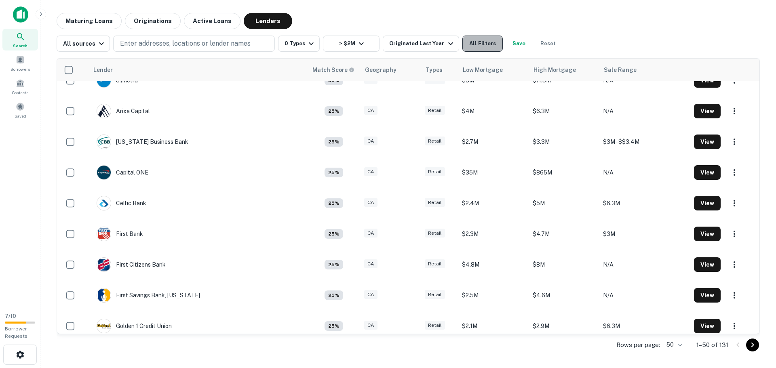
click at [481, 44] on button "All Filters" at bounding box center [482, 44] width 40 height 16
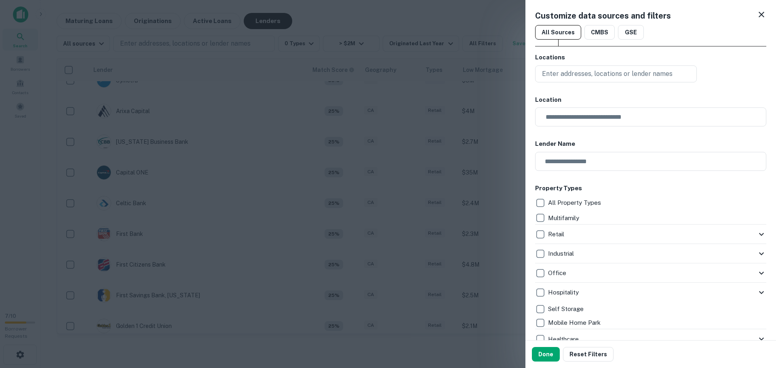
scroll to position [40, 0]
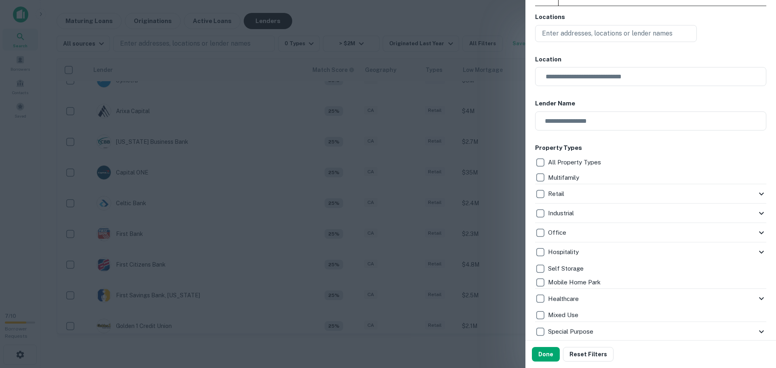
click at [756, 215] on icon at bounding box center [761, 213] width 10 height 10
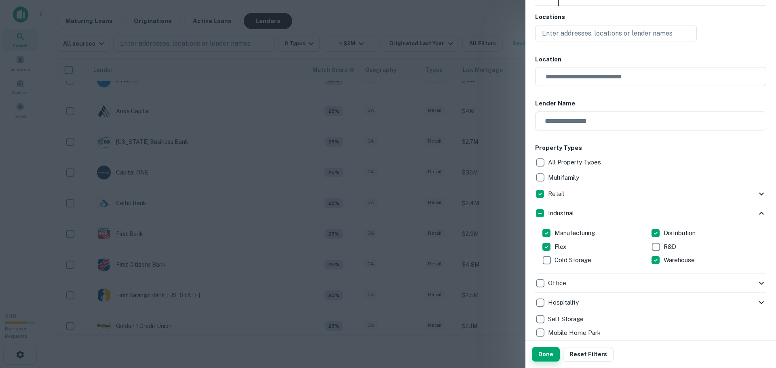
click at [542, 353] on button "Done" at bounding box center [546, 354] width 28 height 15
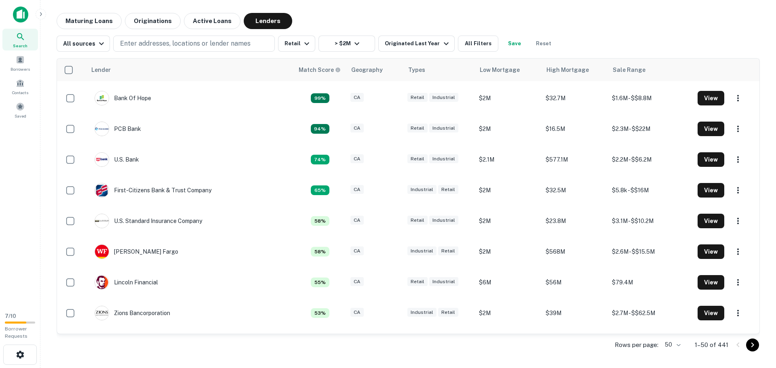
scroll to position [162, 0]
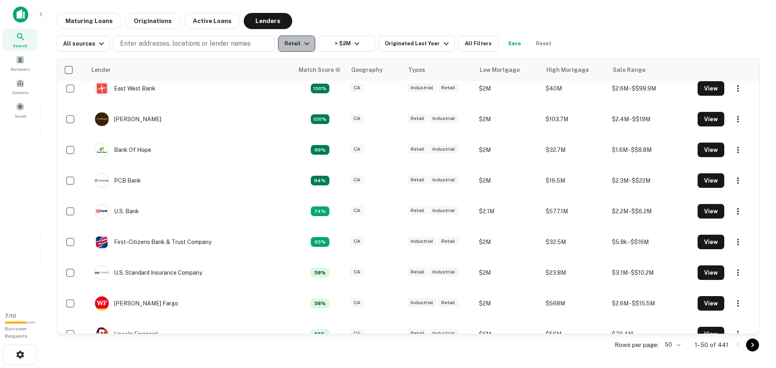
click at [304, 48] on icon "button" at bounding box center [307, 44] width 10 height 10
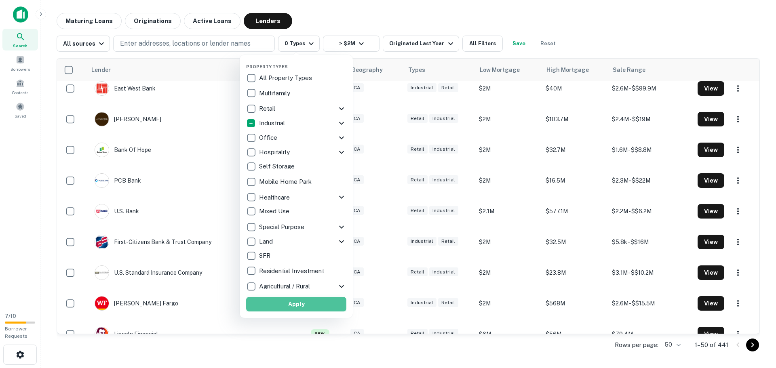
click at [292, 305] on button "Apply" at bounding box center [296, 304] width 100 height 15
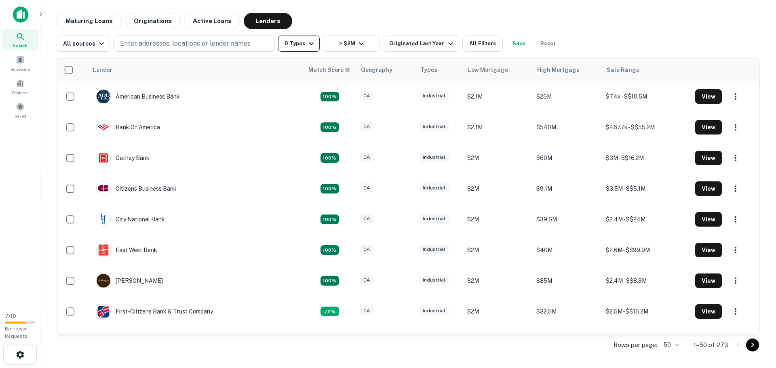
click at [306, 44] on icon "button" at bounding box center [311, 44] width 10 height 10
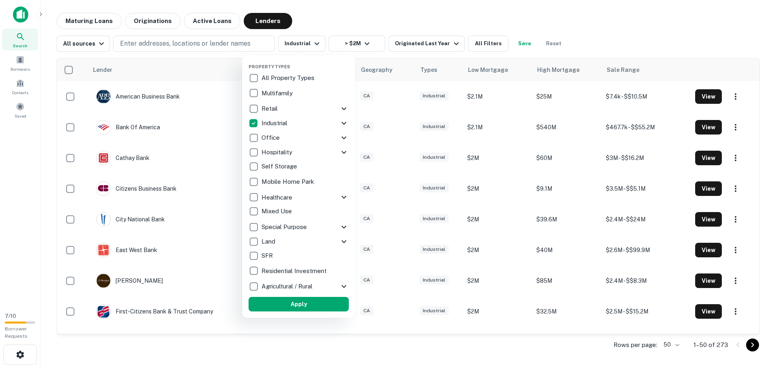
click at [343, 107] on icon at bounding box center [344, 109] width 10 height 10
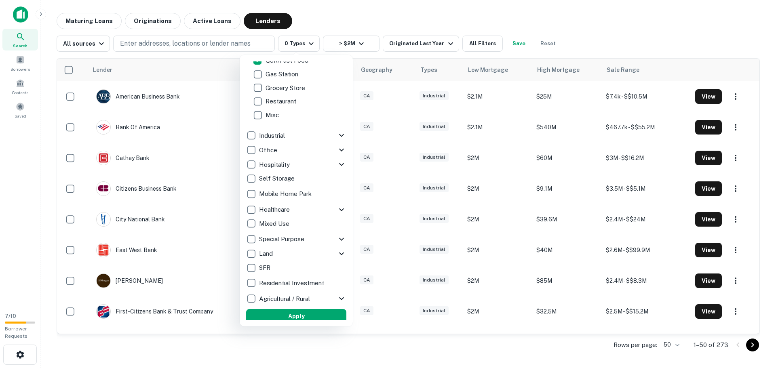
scroll to position [164, 0]
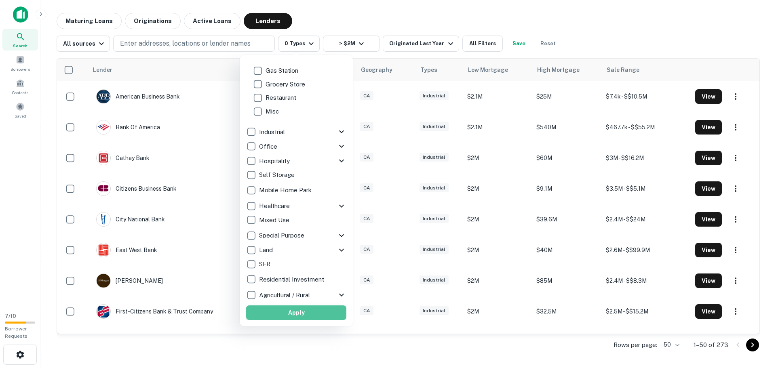
click at [300, 312] on button "Apply" at bounding box center [296, 312] width 100 height 15
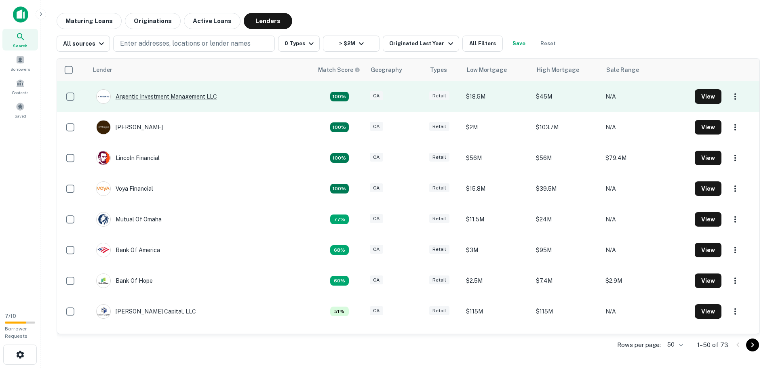
click at [156, 96] on div "Argentic Investment Management LLC" at bounding box center [156, 96] width 121 height 15
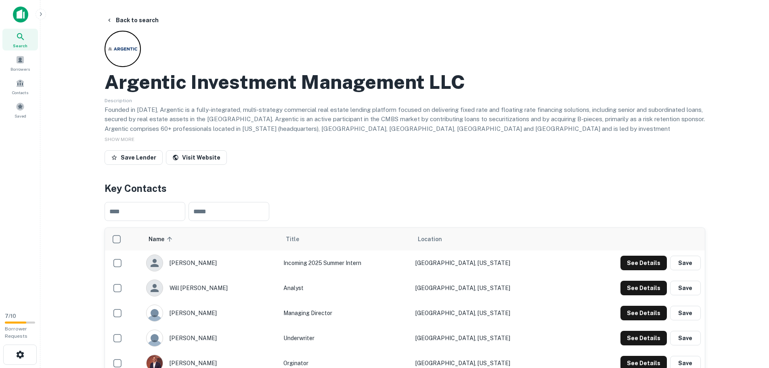
scroll to position [81, 0]
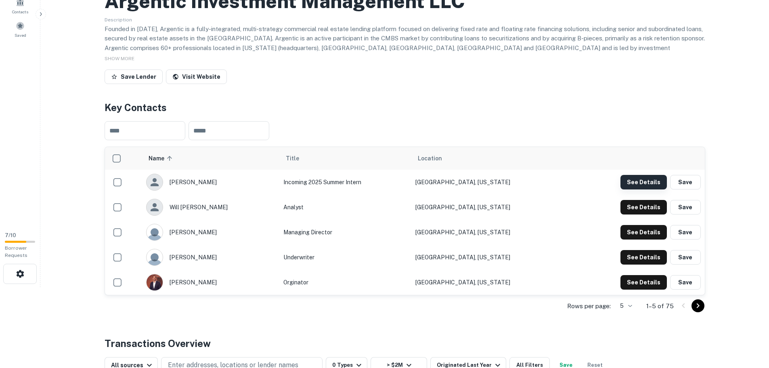
click at [652, 179] on button "See Details" at bounding box center [644, 182] width 46 height 15
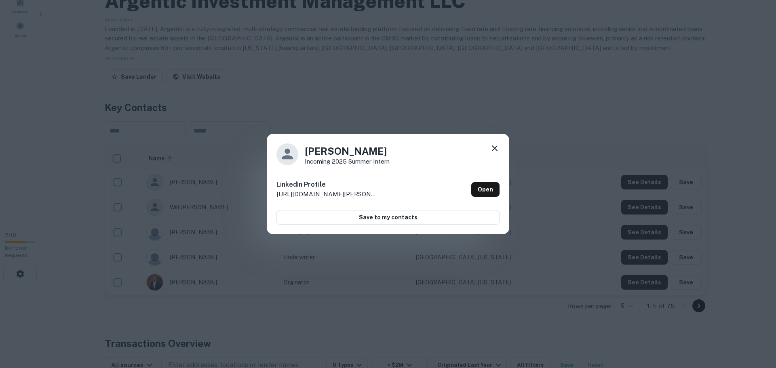
click at [490, 143] on div "[PERSON_NAME] Incoming 2025 Summer Intern LinkedIn Profile [URL][DOMAIN_NAME][P…" at bounding box center [388, 184] width 242 height 101
click at [494, 145] on icon at bounding box center [495, 148] width 10 height 10
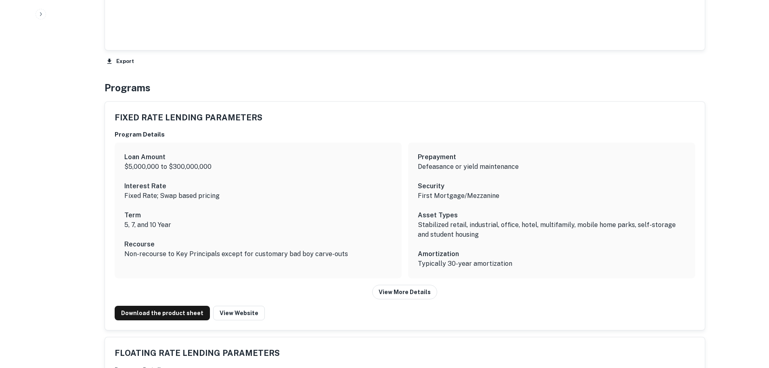
scroll to position [889, 0]
